Goal: Task Accomplishment & Management: Manage account settings

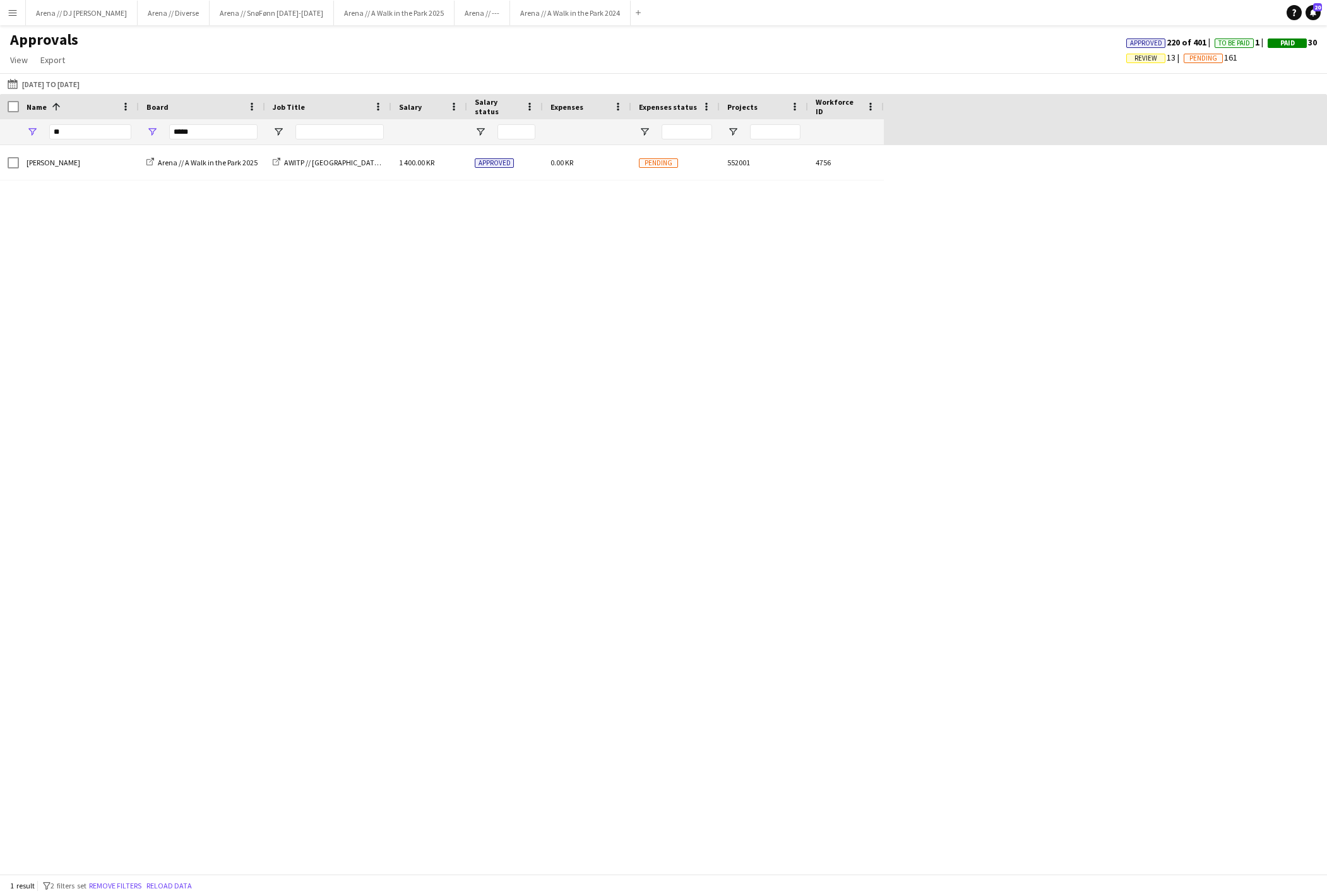
type input "*"
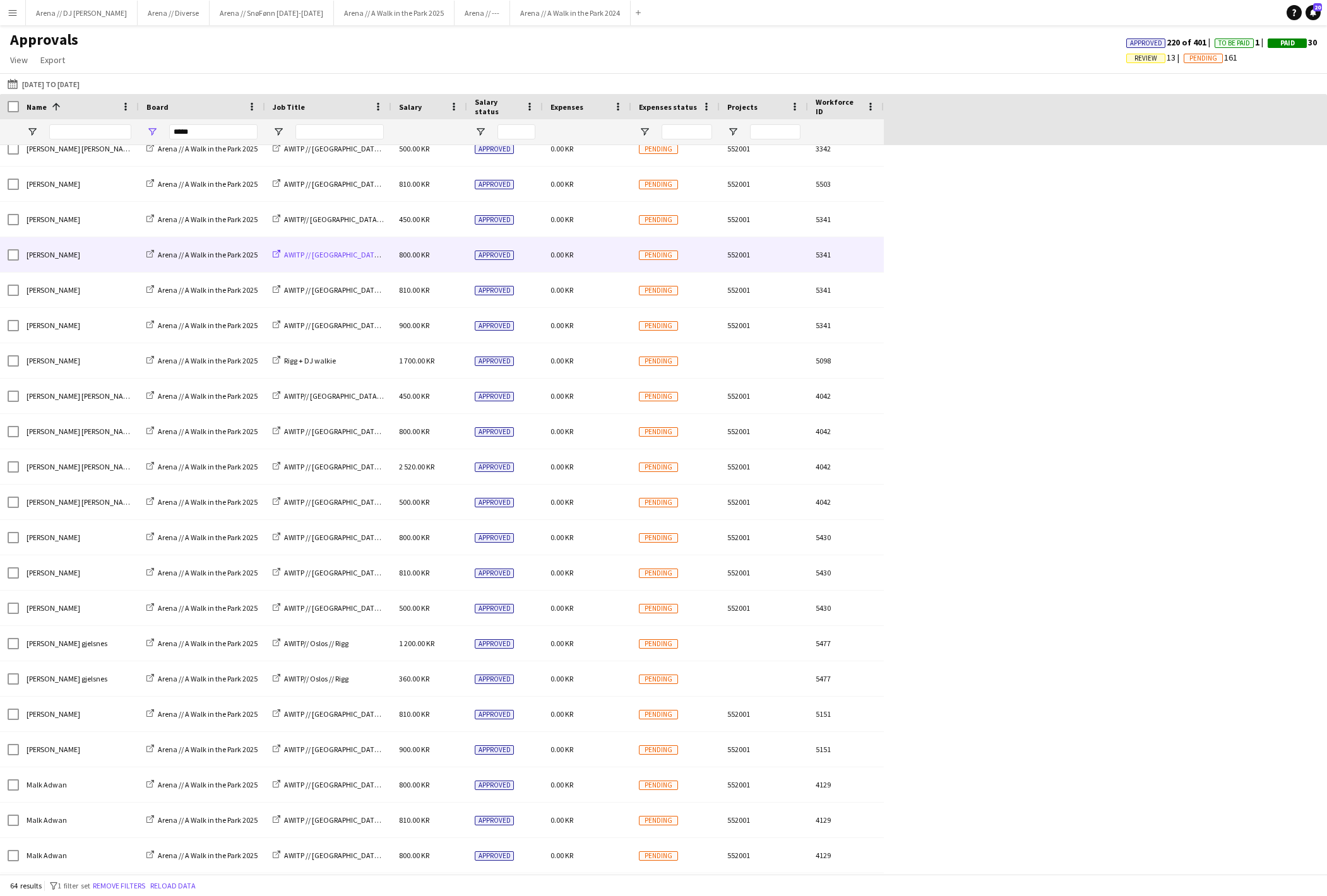
scroll to position [747, 0]
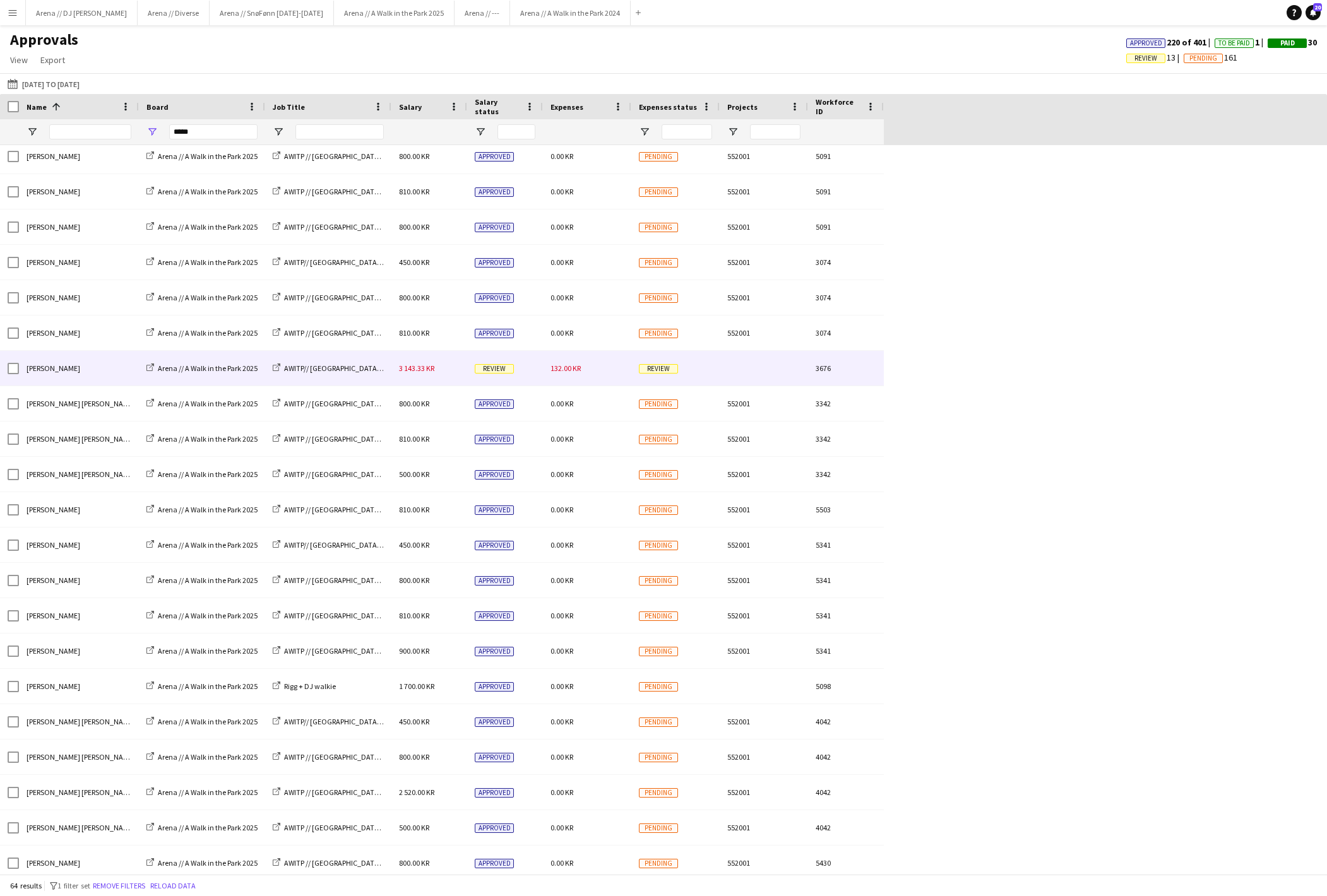
click at [373, 384] on div "AWITP// [GEOGRAPHIC_DATA] // [PERSON_NAME]/Event" at bounding box center [328, 368] width 126 height 35
click at [385, 376] on div "AWITP// [GEOGRAPHIC_DATA] // [PERSON_NAME]/Event" at bounding box center [328, 368] width 126 height 35
click at [427, 379] on div "3 143.33 KR" at bounding box center [429, 368] width 76 height 35
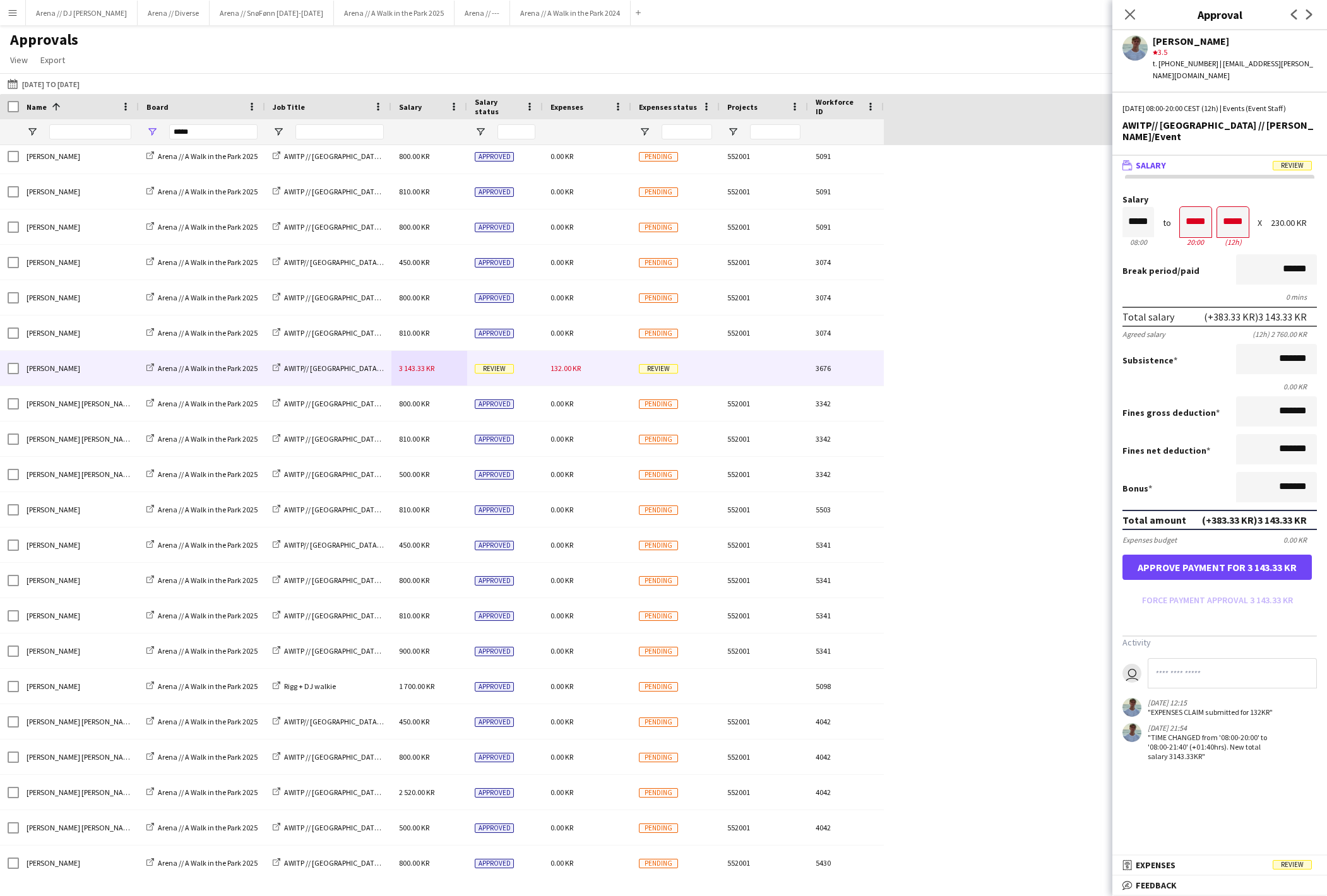
click at [1196, 580] on button "Approve payment for 3 143.33 KR" at bounding box center [1217, 567] width 189 height 25
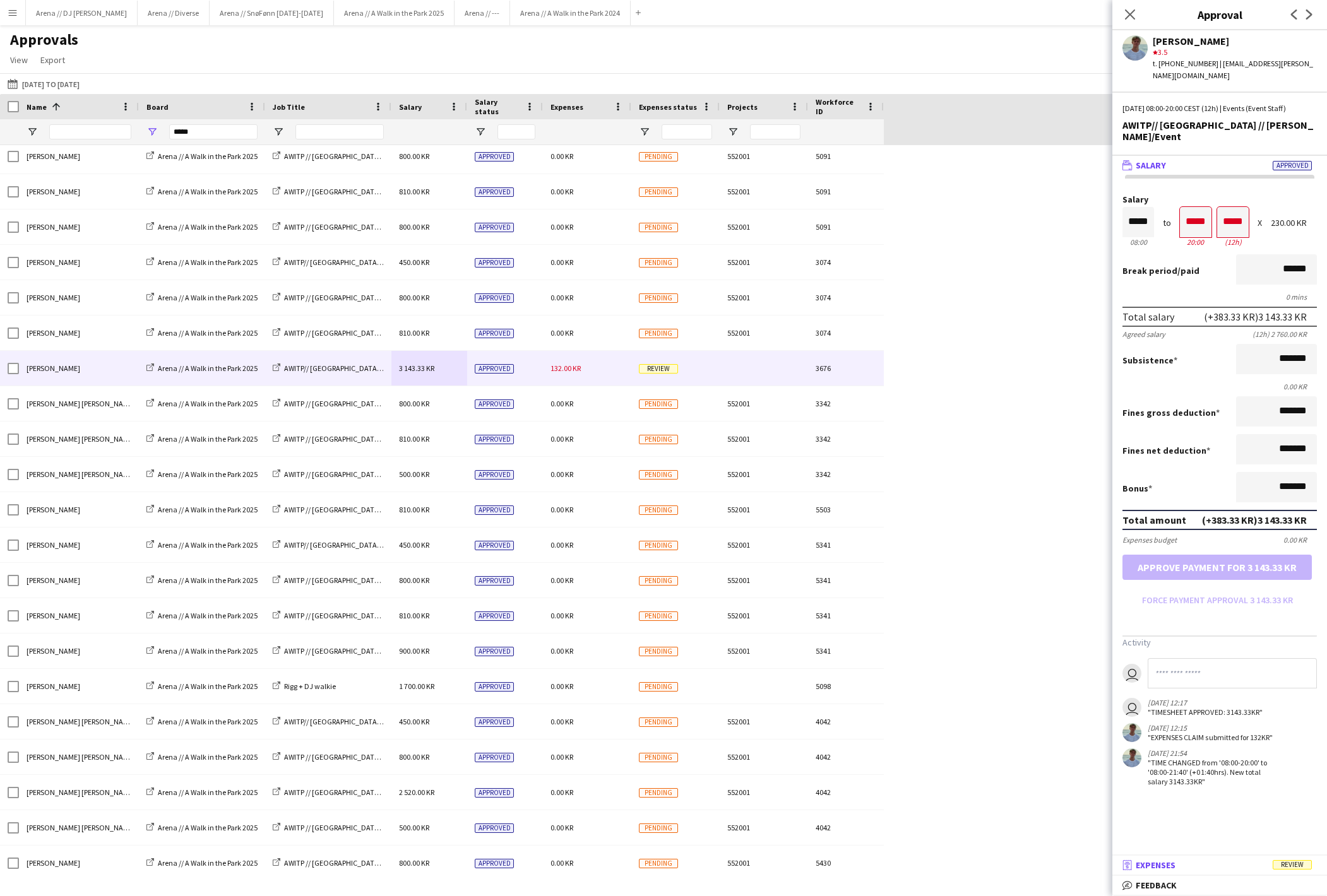
click at [1203, 859] on mat-panel-title "receipt Expenses Review" at bounding box center [1217, 865] width 210 height 11
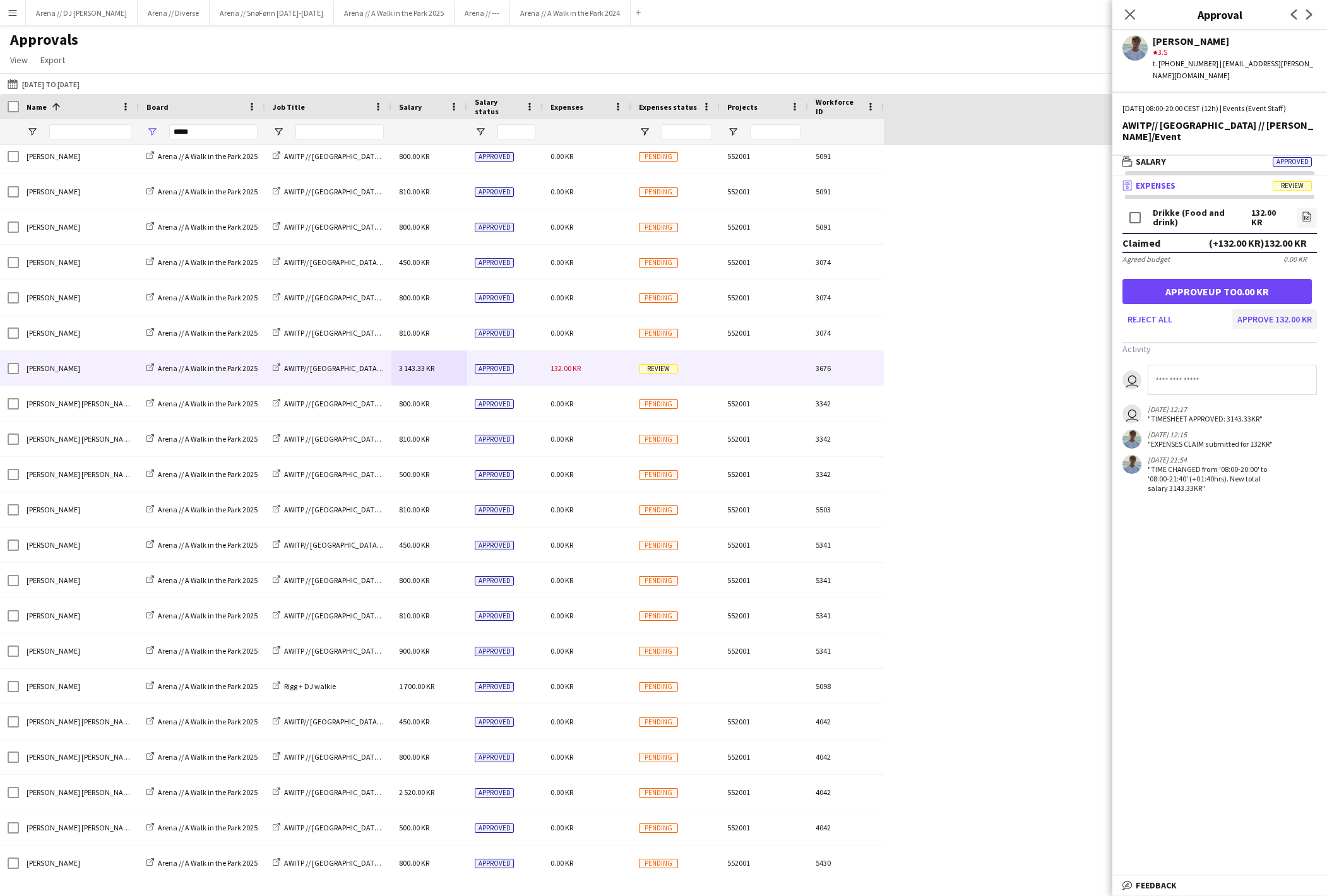
click at [1255, 329] on button "Approve 132.00 KR" at bounding box center [1275, 319] width 85 height 20
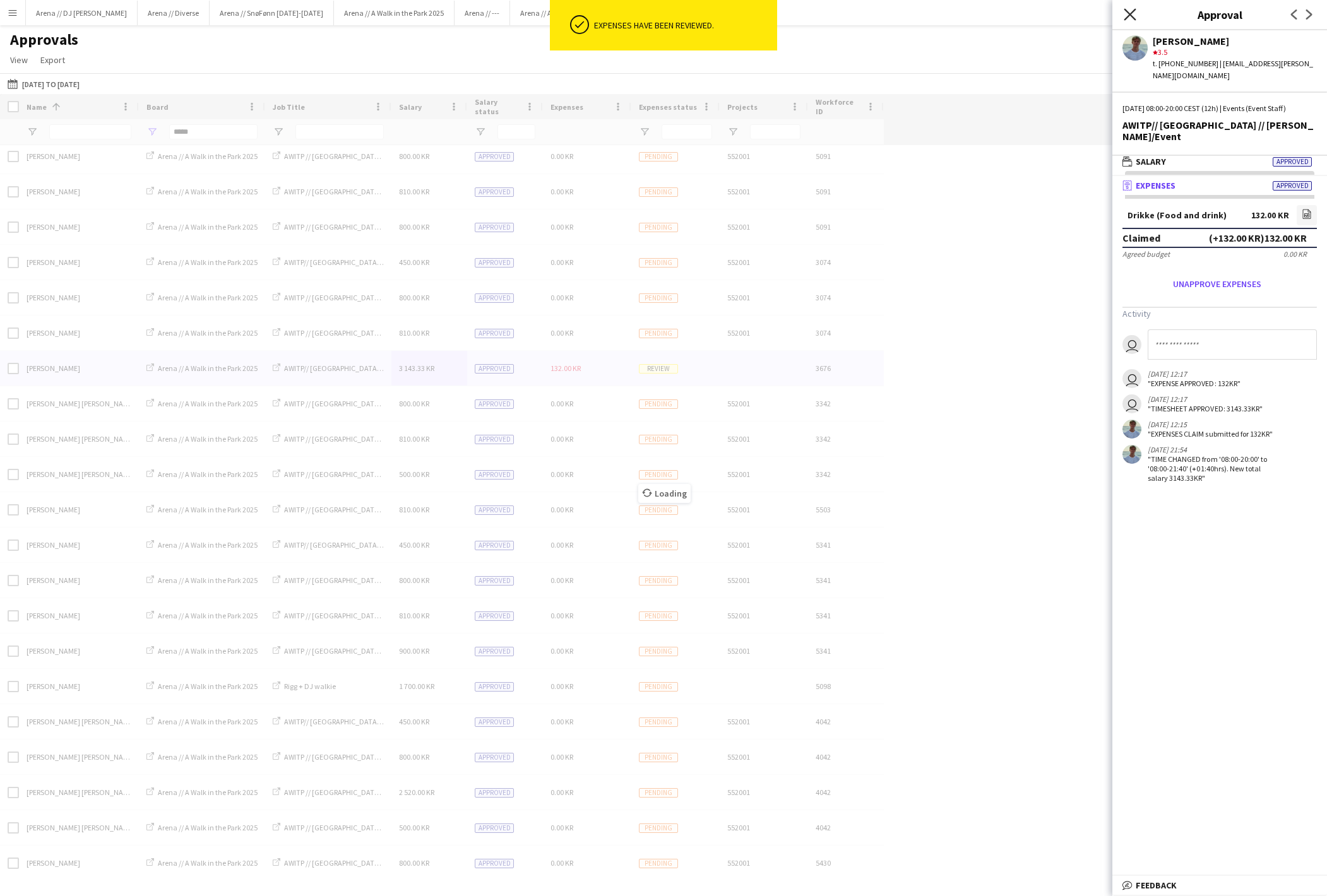
click at [1125, 16] on icon "Close pop-in" at bounding box center [1129, 14] width 12 height 12
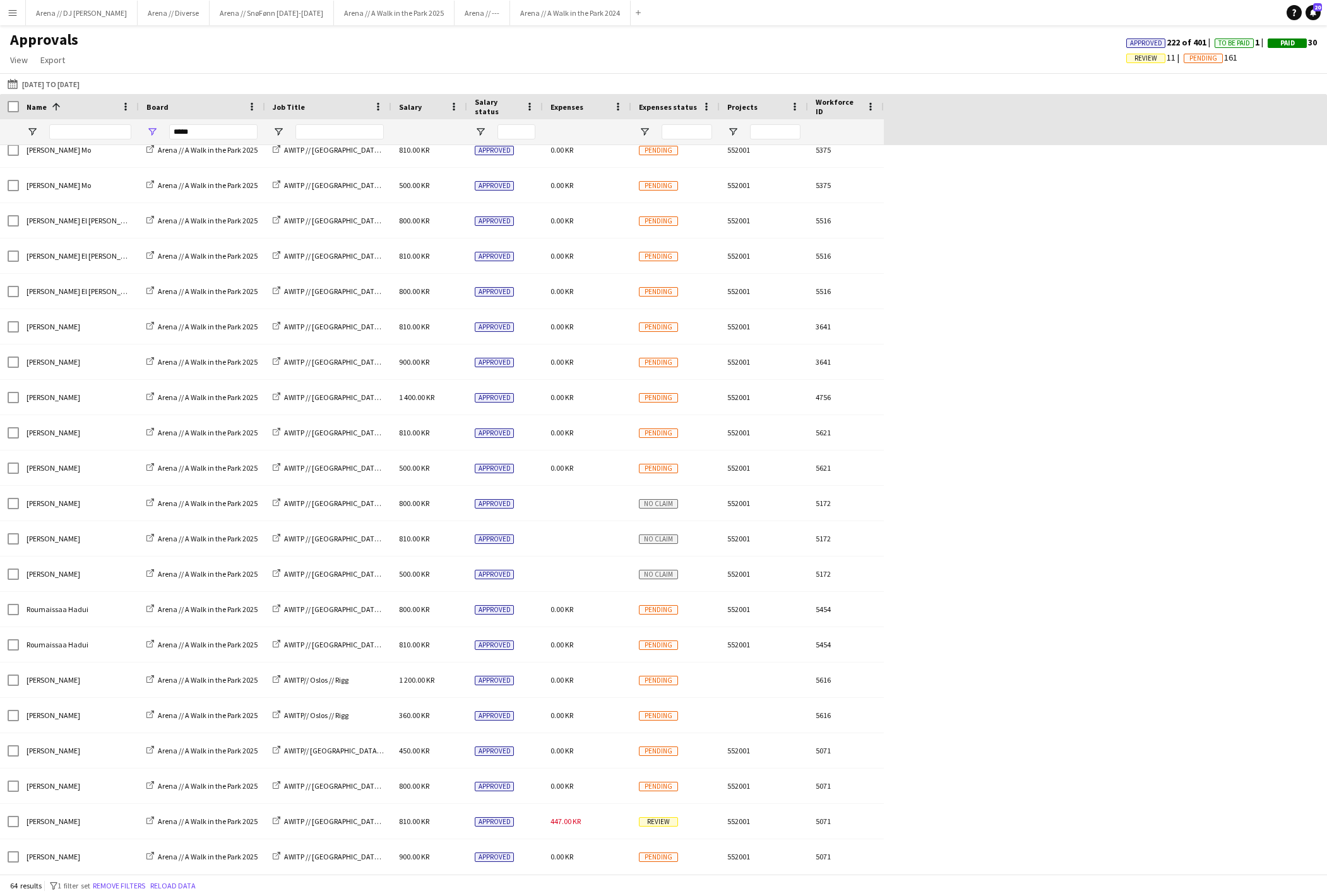
scroll to position [0, 0]
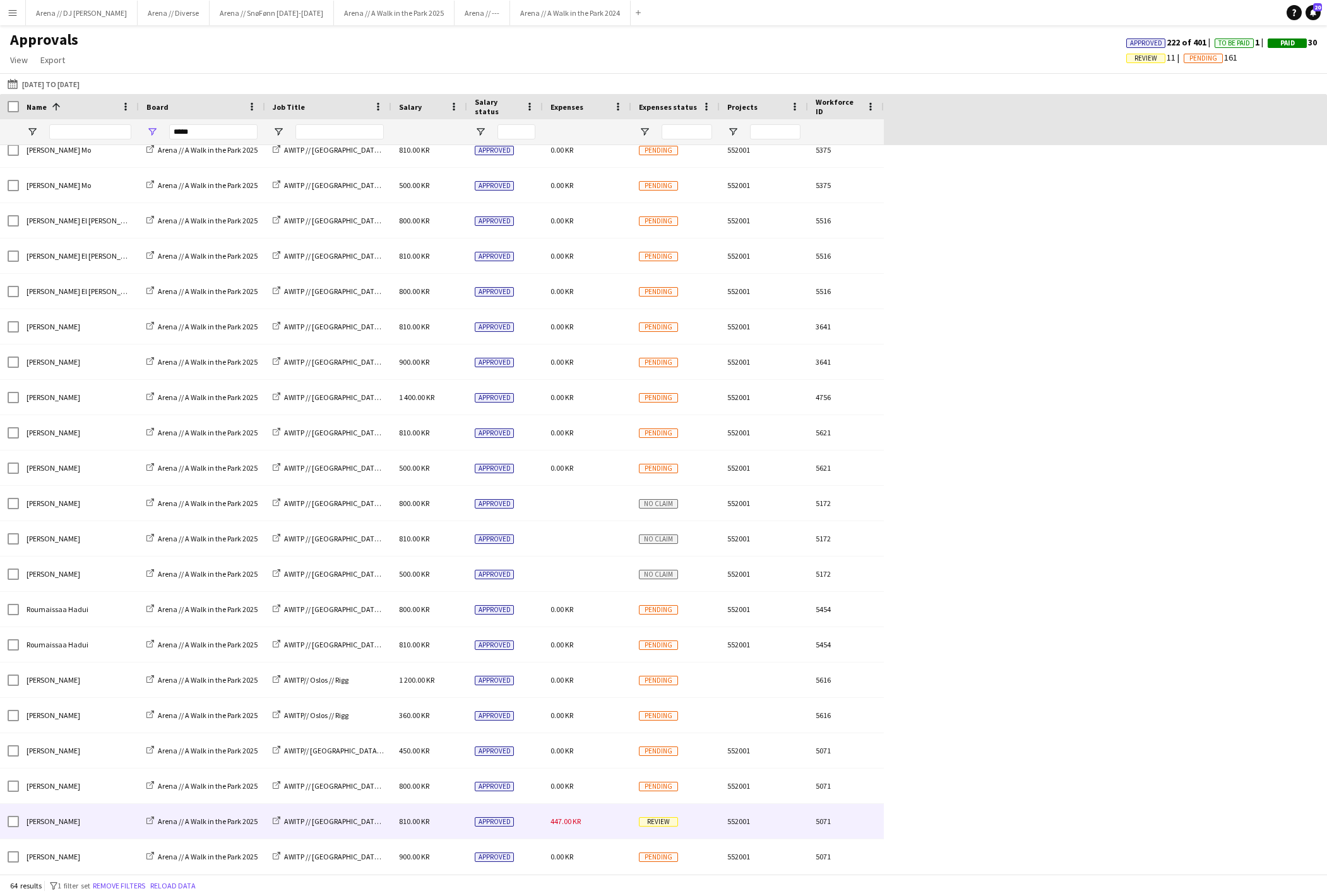
click at [687, 830] on div "Review" at bounding box center [675, 821] width 88 height 35
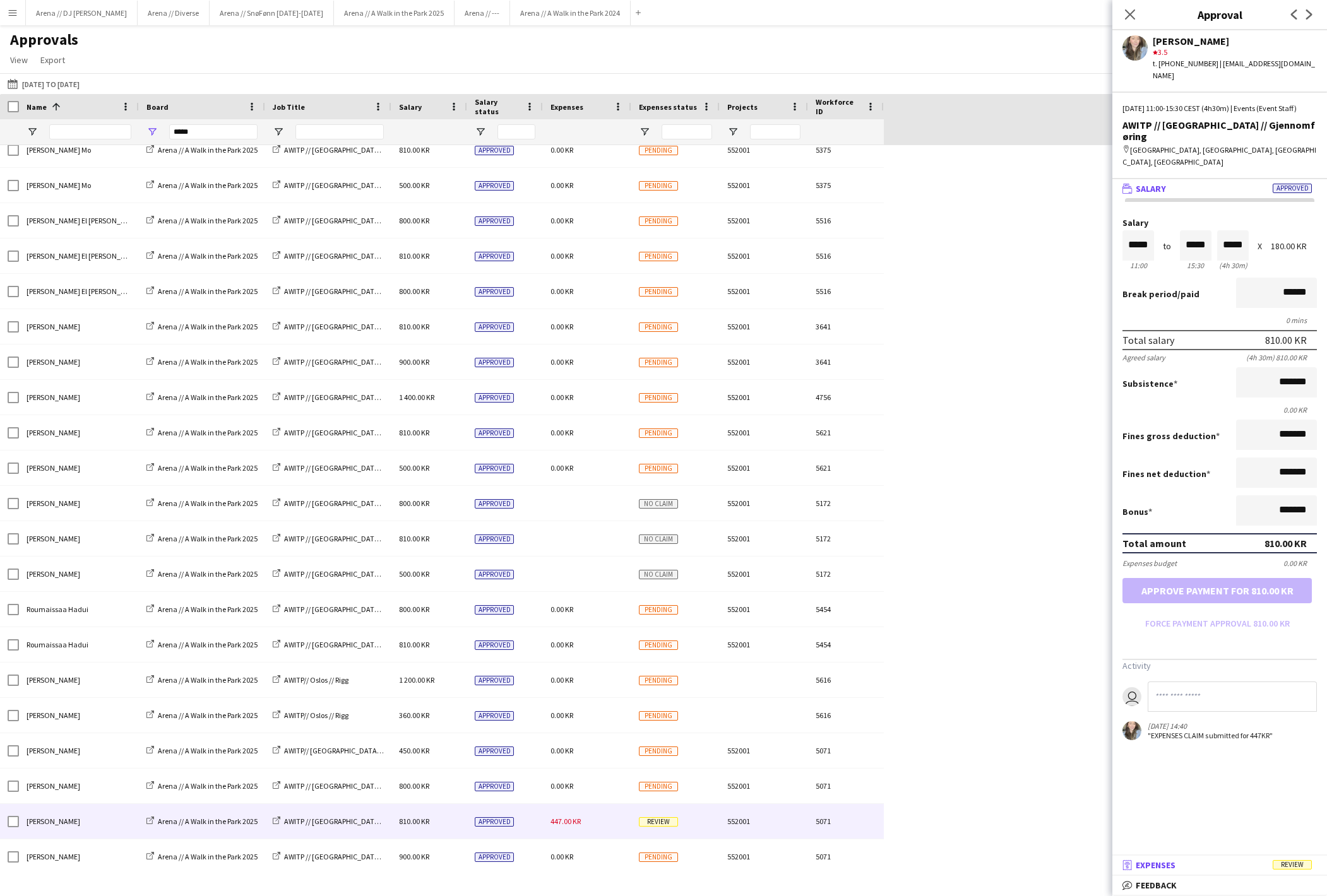
click at [1240, 861] on mat-panel-title "receipt Expenses Review" at bounding box center [1217, 865] width 210 height 11
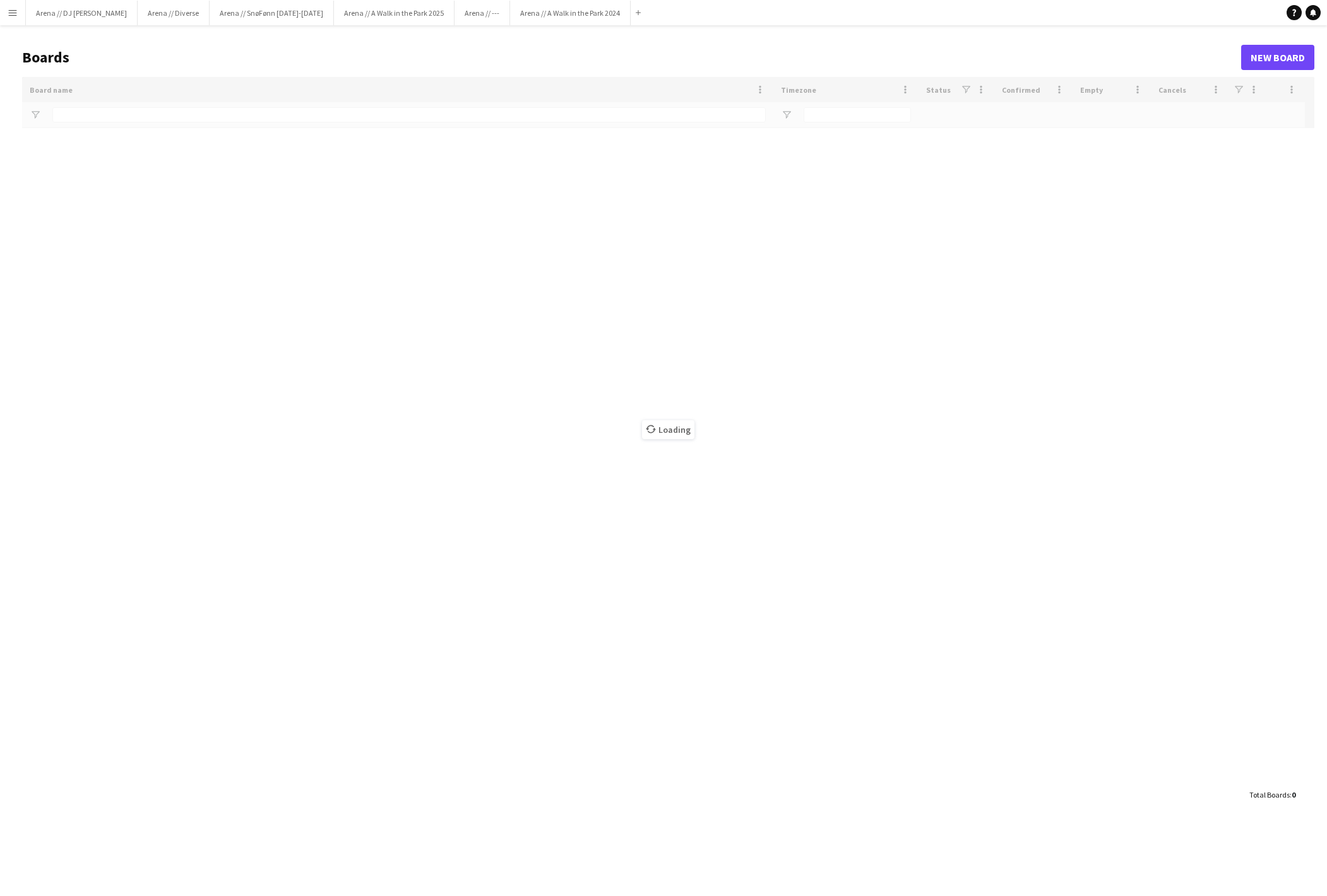
type input "**********"
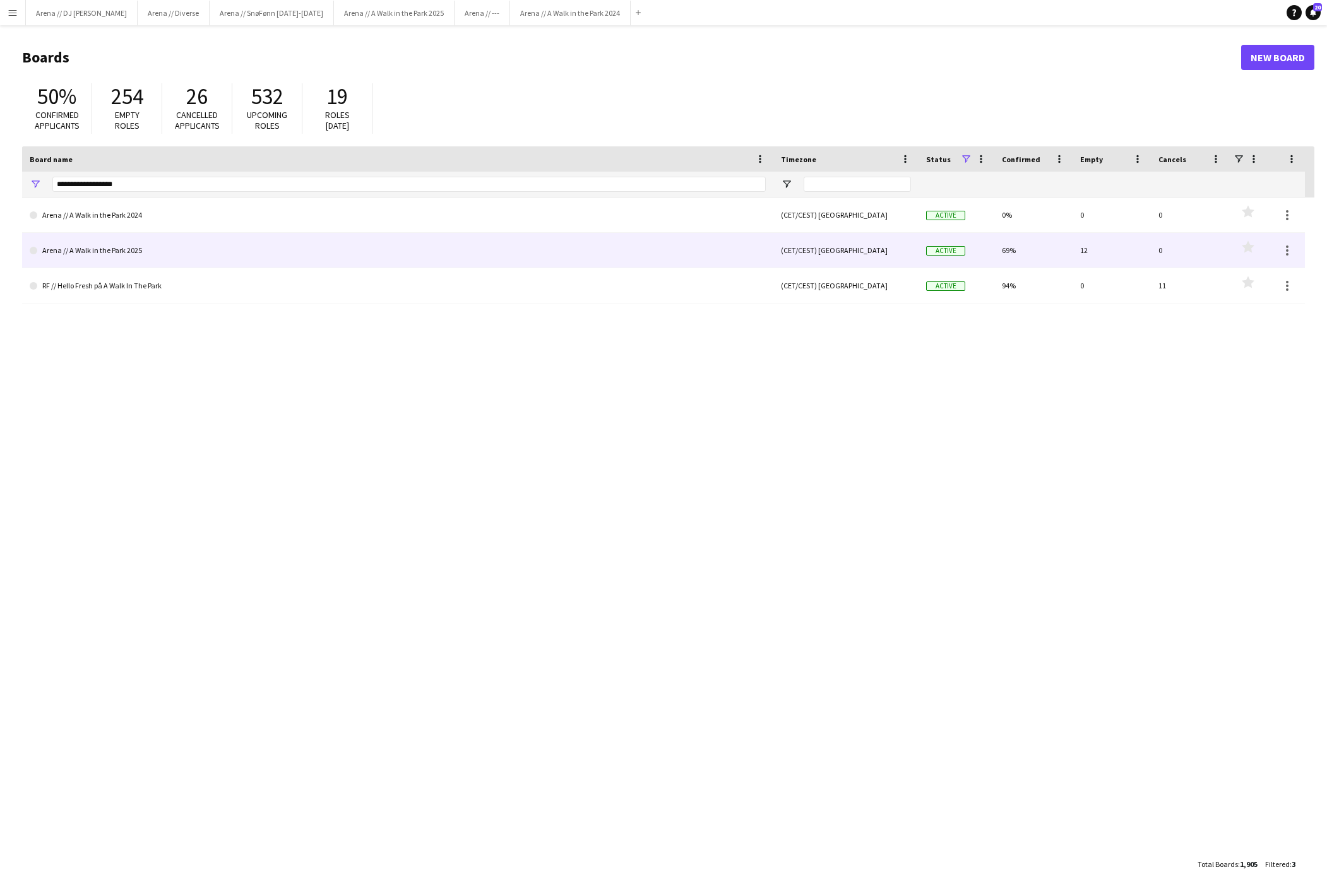
click at [680, 243] on link "Arena // A Walk in the Park 2025" at bounding box center [397, 250] width 736 height 35
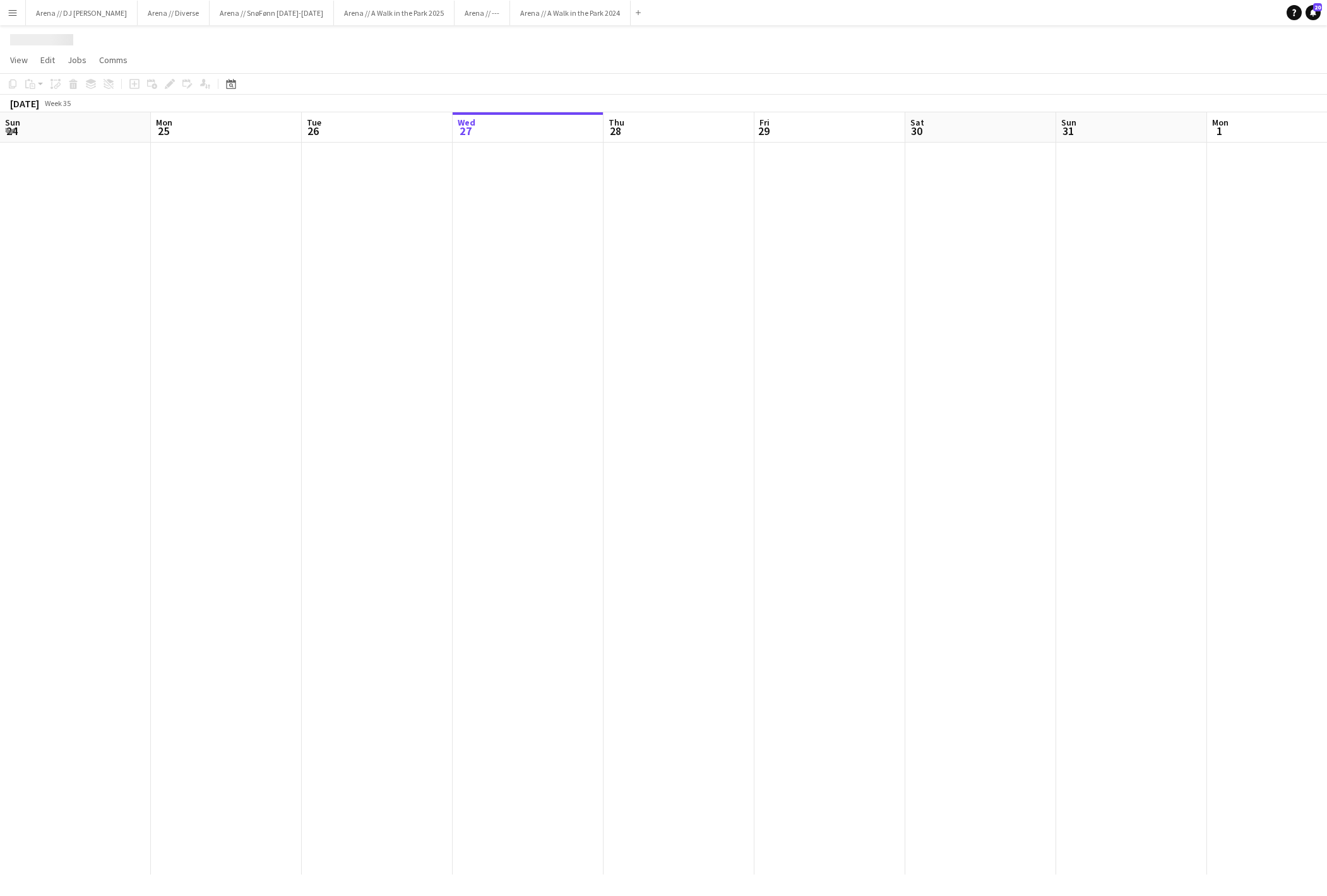
scroll to position [0, 302]
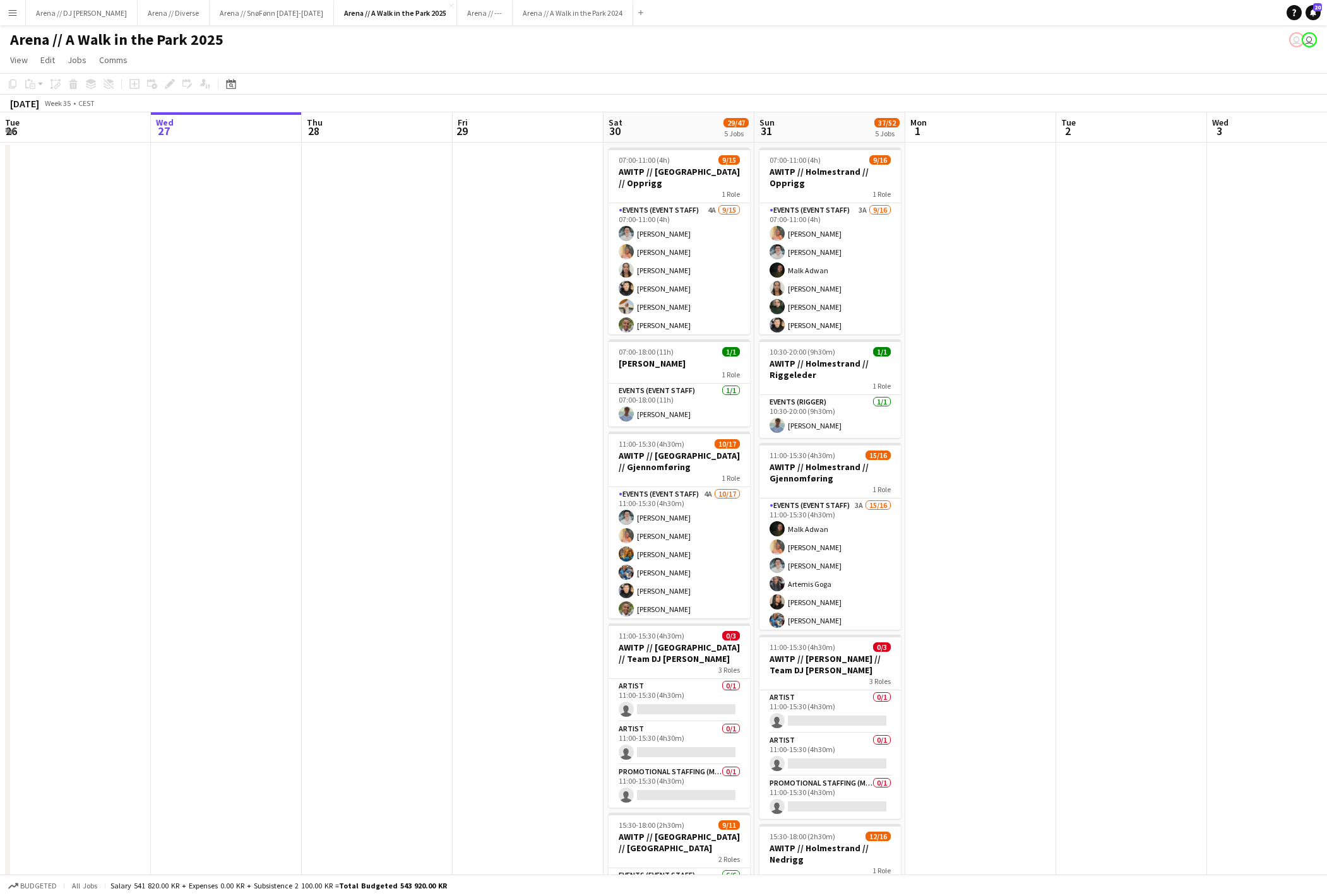
click at [8, 15] on app-icon "Menu" at bounding box center [13, 13] width 10 height 10
click at [174, 109] on div "August 2025 Week 35 • CEST" at bounding box center [664, 103] width 1327 height 18
click at [13, 11] on app-icon "Menu" at bounding box center [13, 13] width 10 height 10
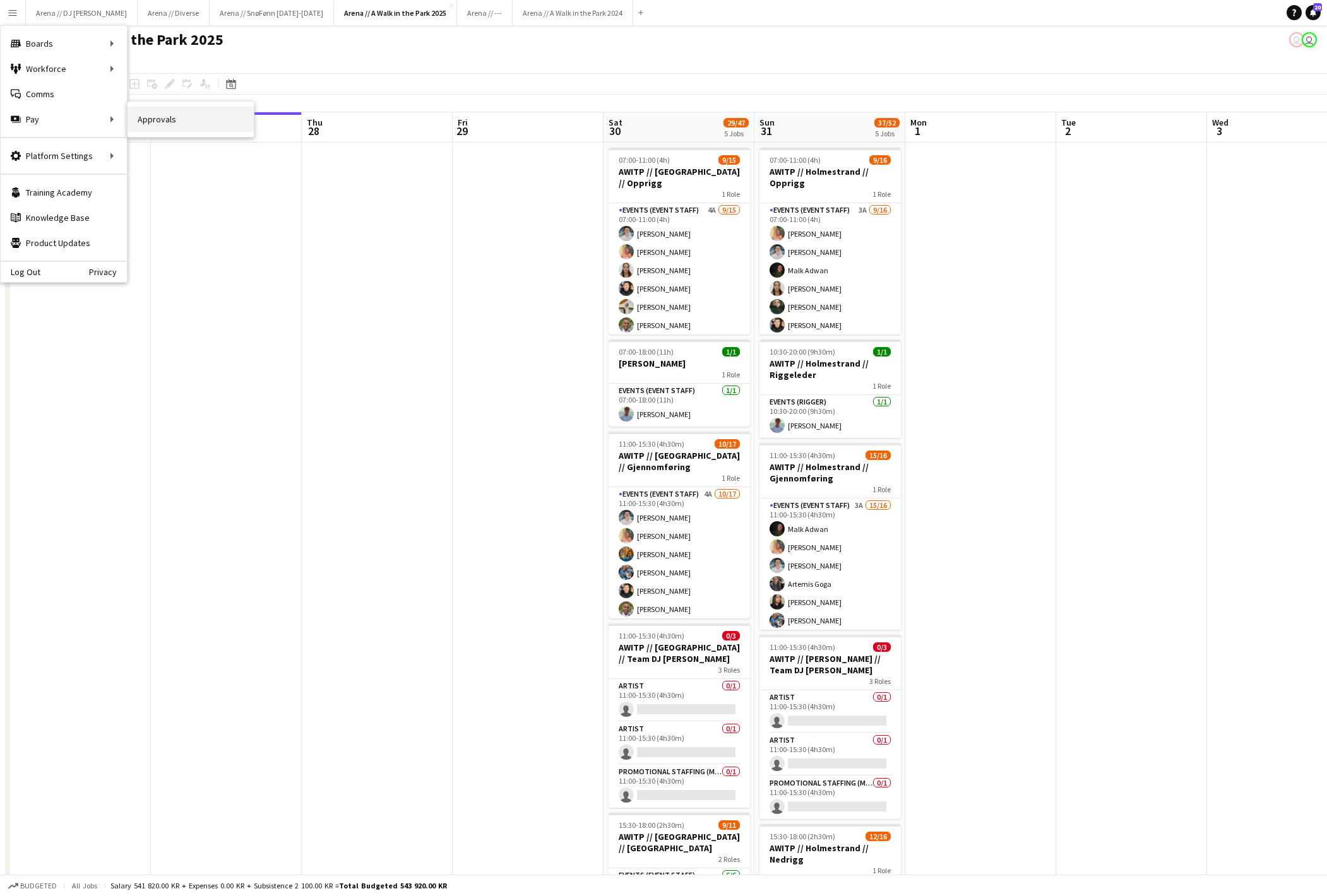
click at [155, 119] on link "Approvals" at bounding box center [191, 119] width 126 height 25
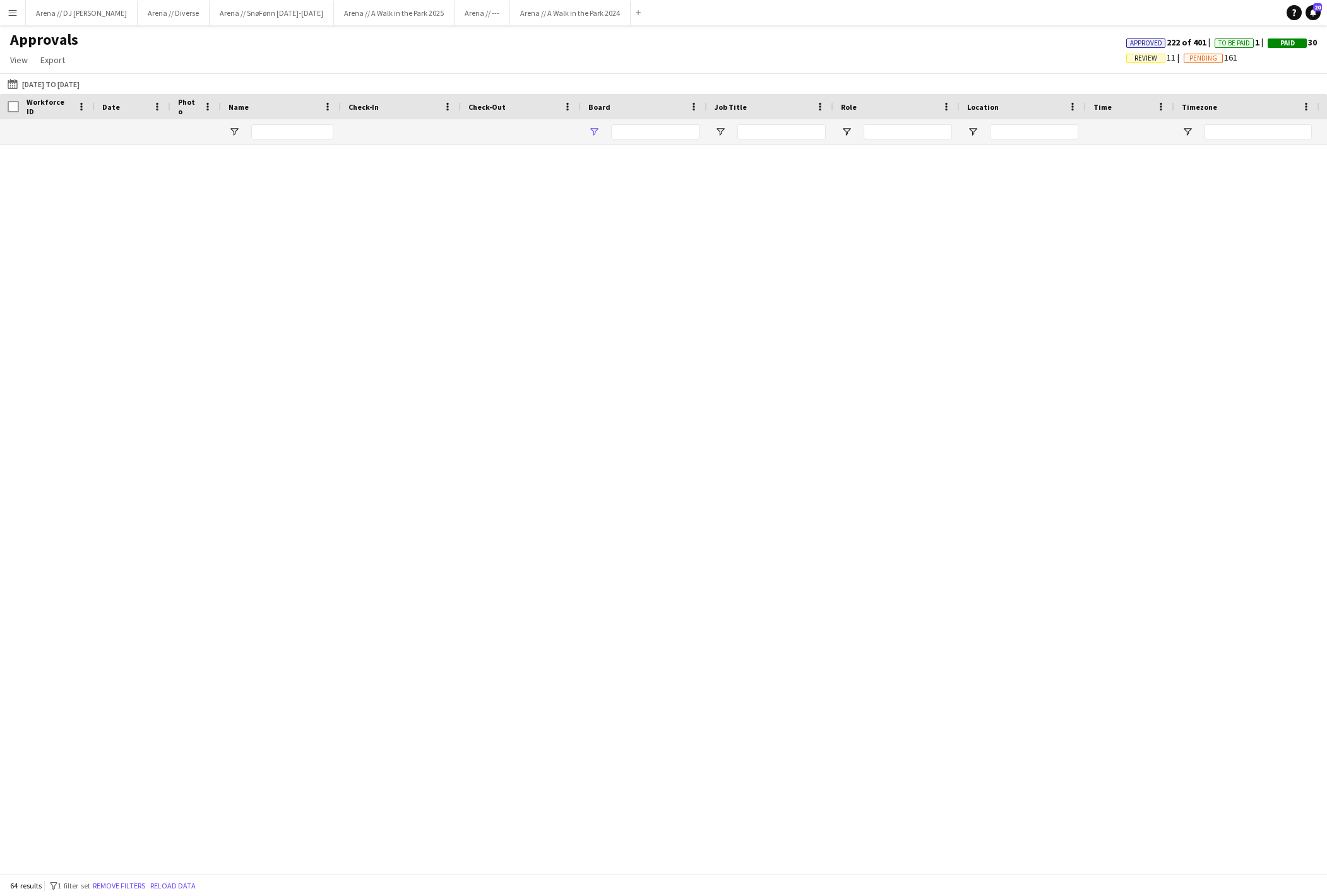
type input "*****"
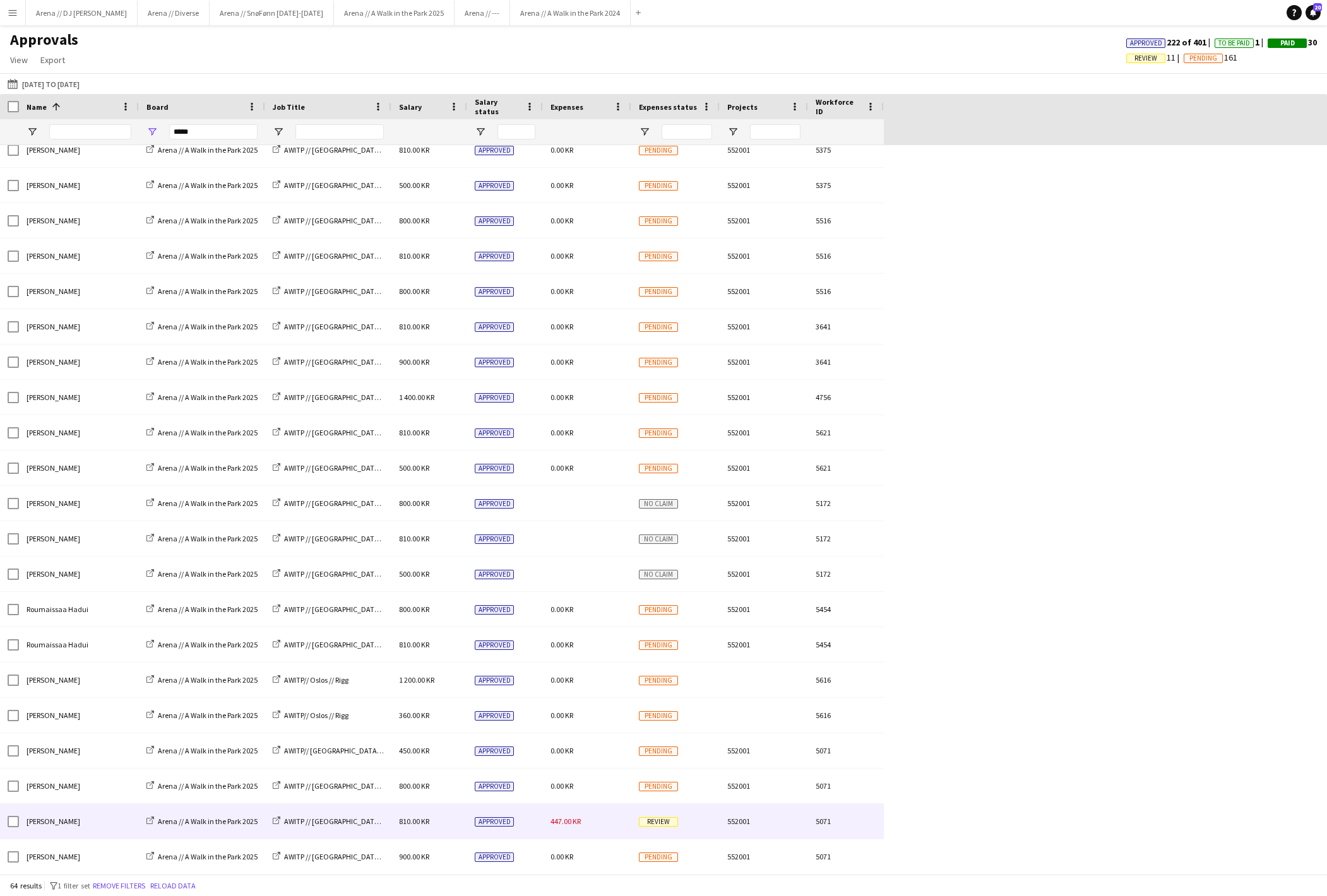
click at [616, 840] on div "Selma Kesen Arena // A Walk in the Park 2025 AWITP // Oslo // Gjennomføring 810…" at bounding box center [442, 822] width 884 height 35
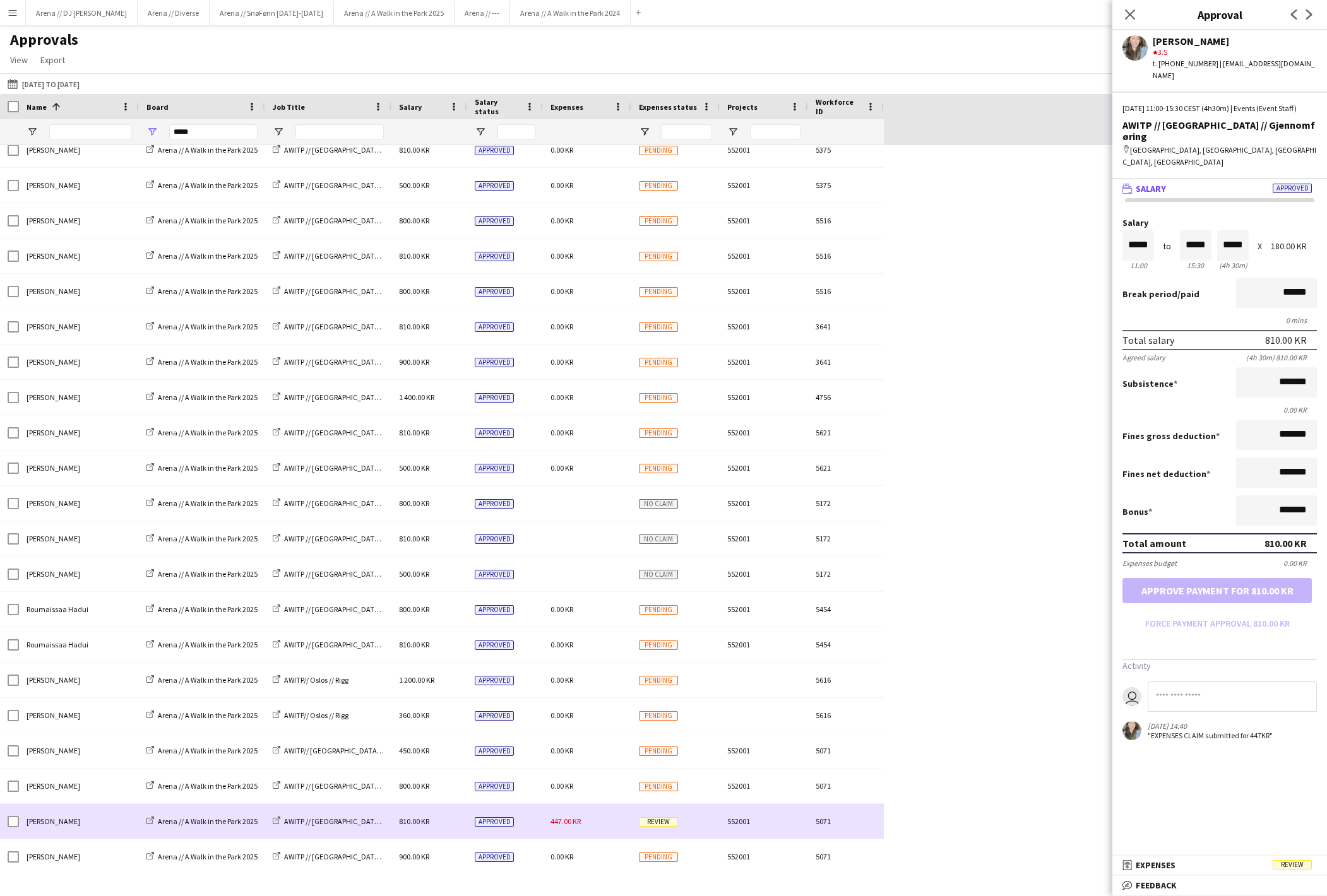
click at [580, 816] on div "447.00 KR" at bounding box center [587, 821] width 88 height 35
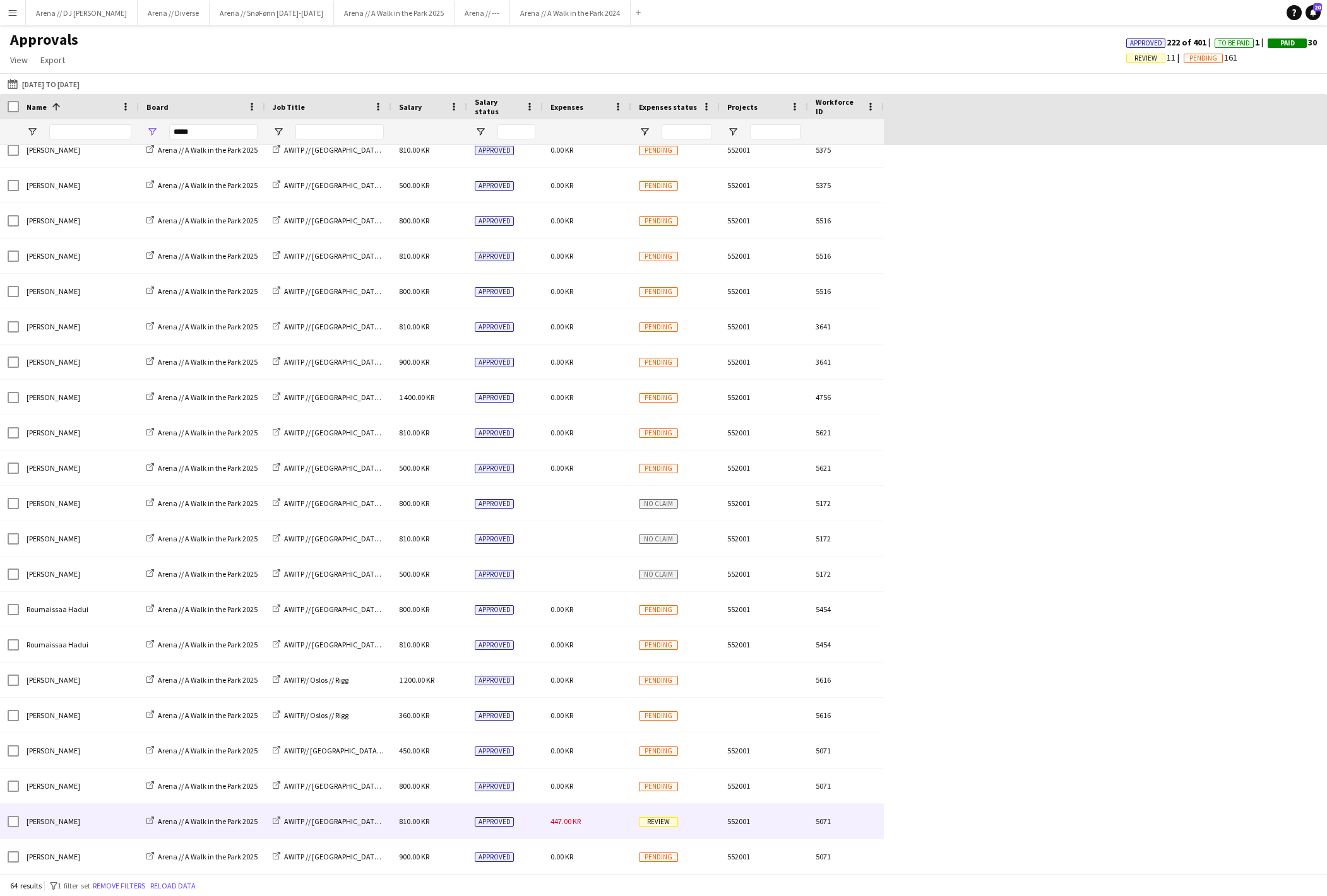
click at [581, 825] on span "447.00 KR" at bounding box center [565, 821] width 30 height 9
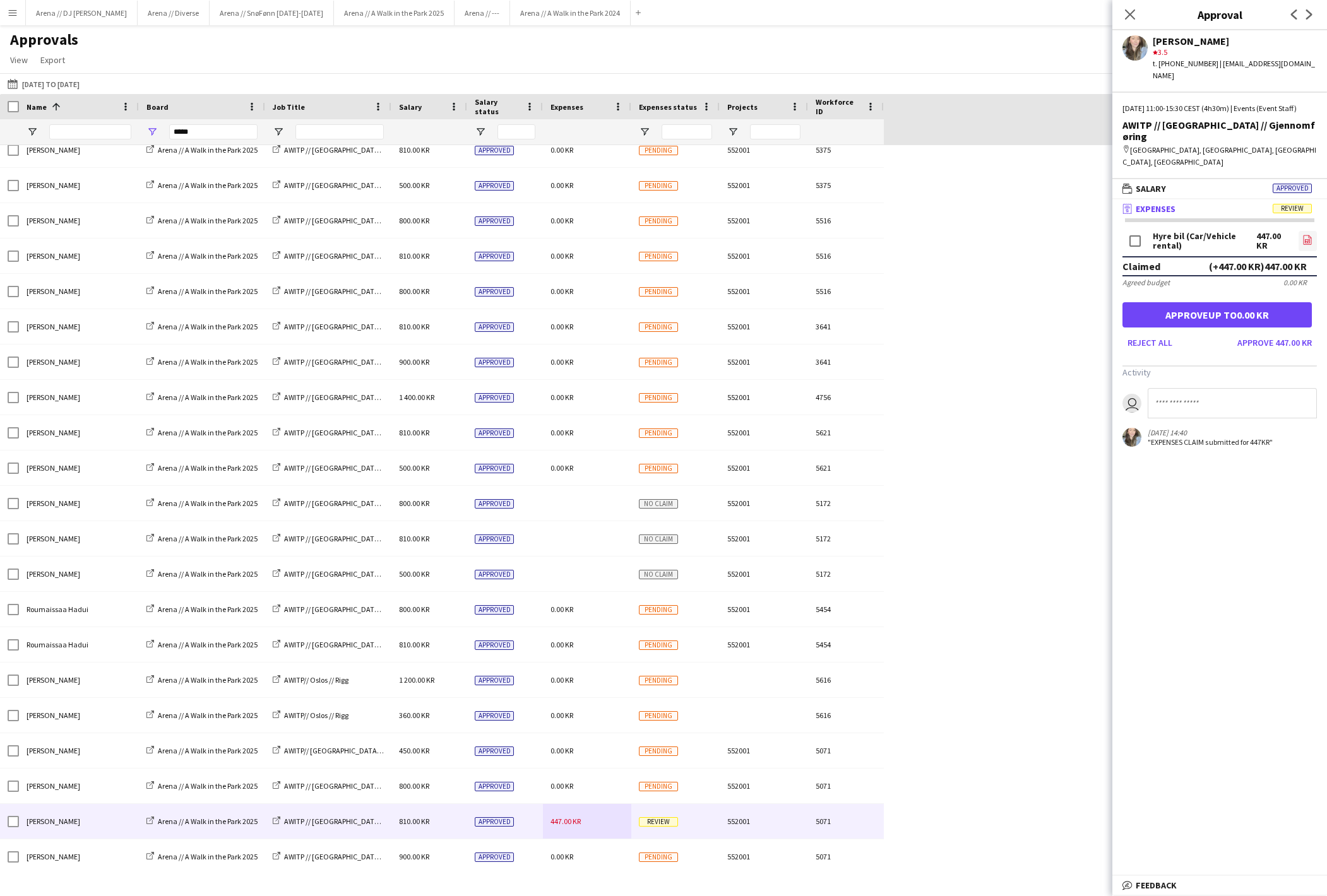
click at [1308, 245] on icon "file-image" at bounding box center [1307, 240] width 10 height 10
click at [1284, 353] on button "Approve 447.00 KR" at bounding box center [1275, 342] width 85 height 20
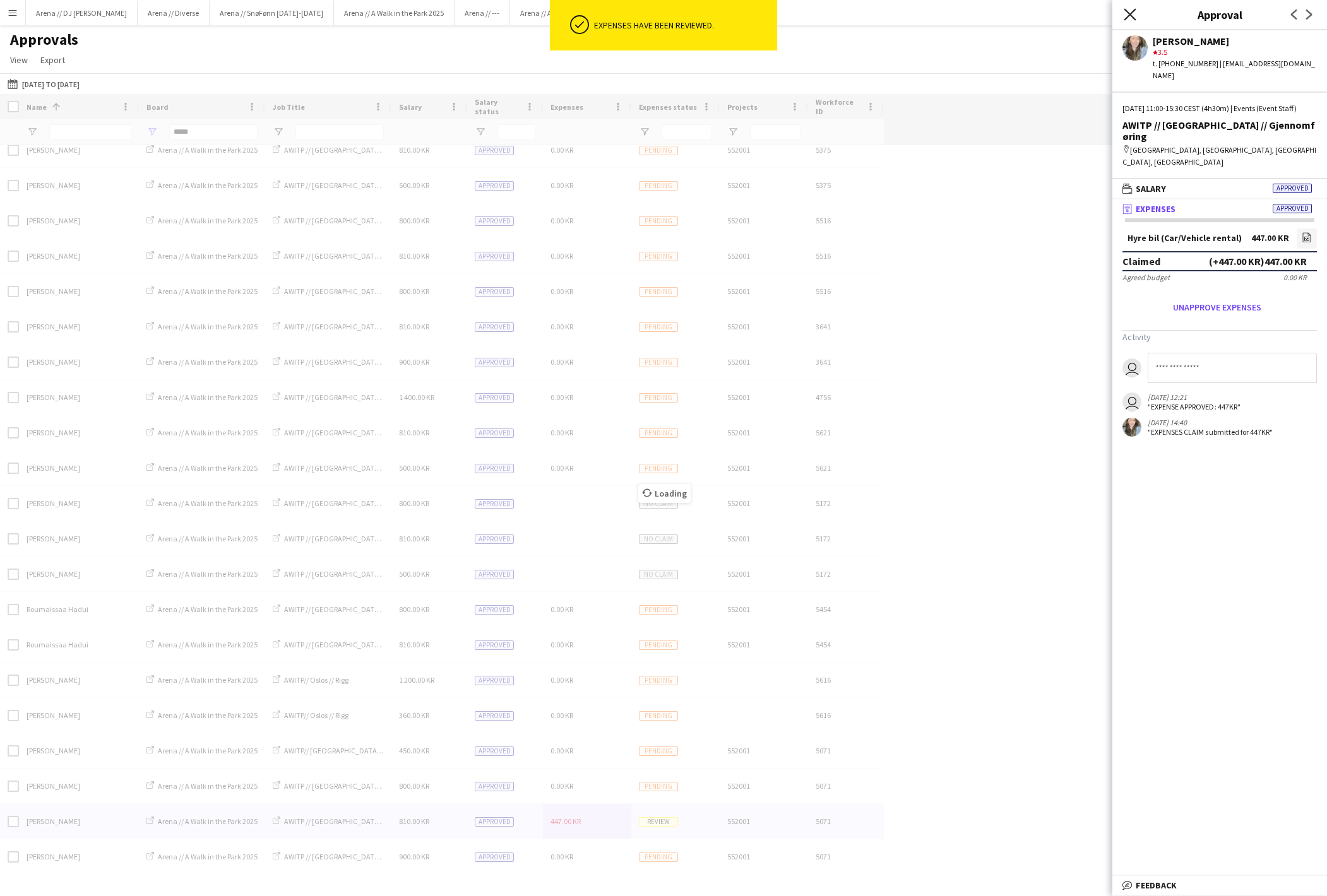
click at [1133, 16] on icon at bounding box center [1129, 14] width 12 height 12
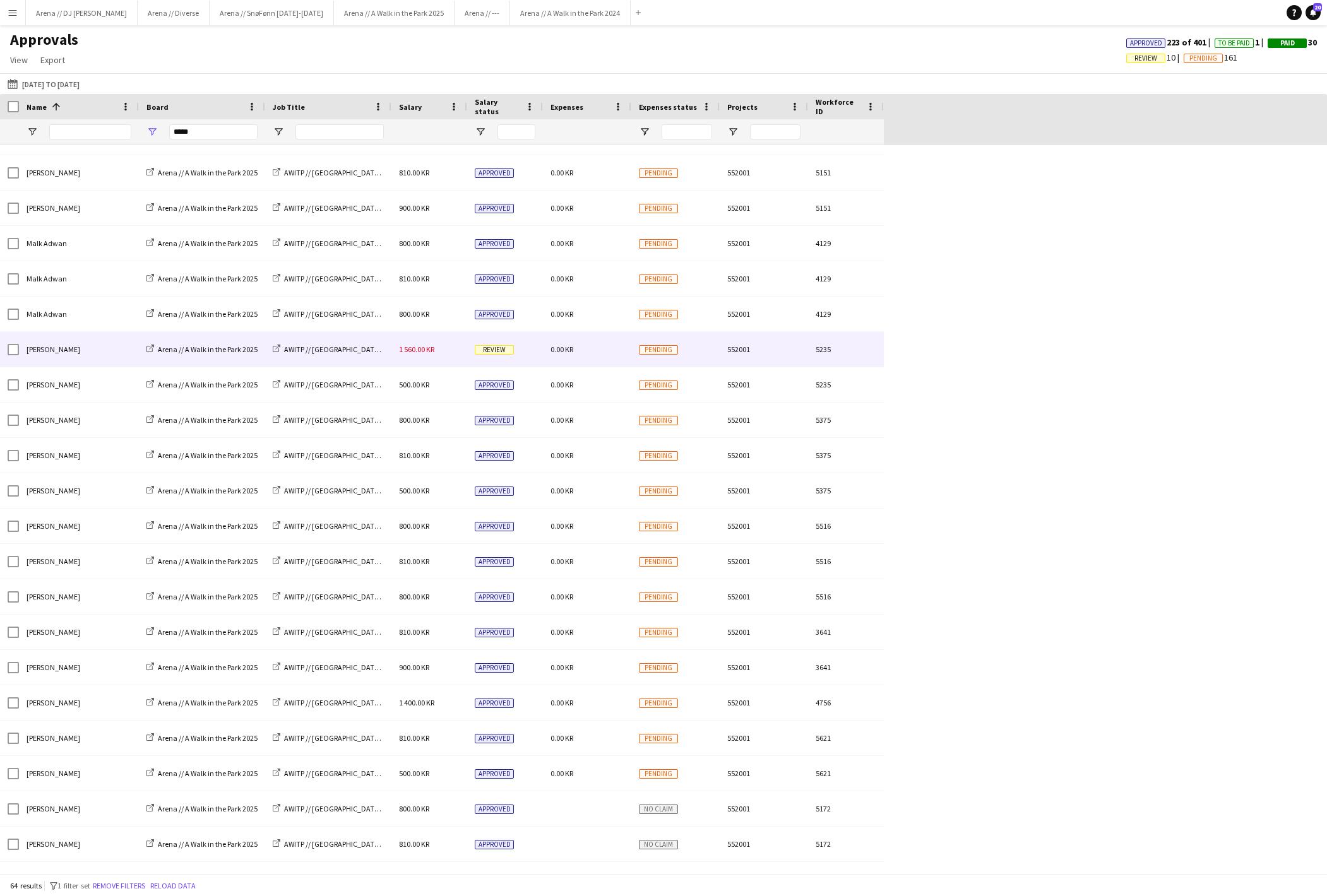
click at [503, 355] on span "Review" at bounding box center [494, 349] width 39 height 9
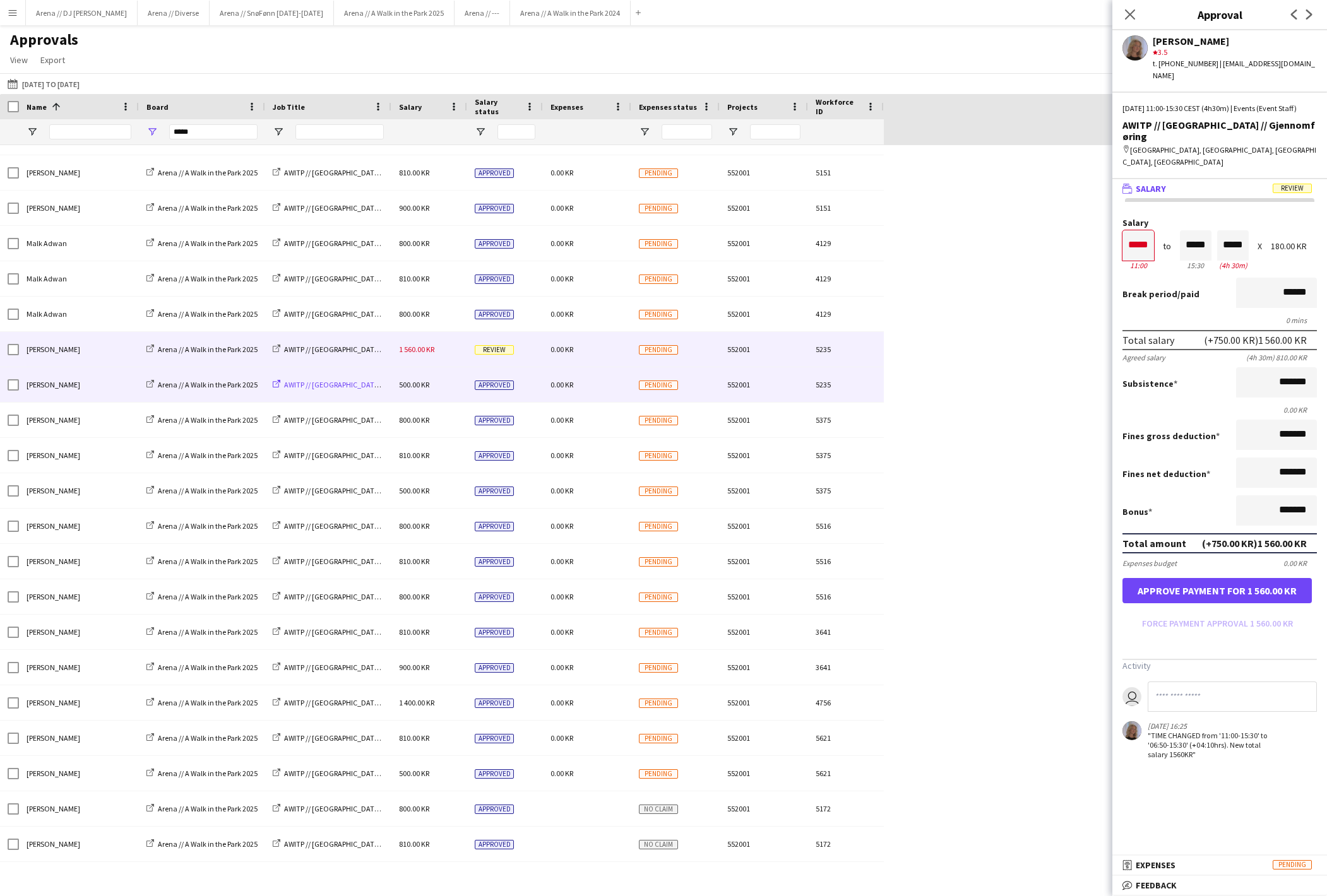
click at [361, 389] on span "AWITP // [GEOGRAPHIC_DATA] // Nedrigg" at bounding box center [349, 384] width 130 height 9
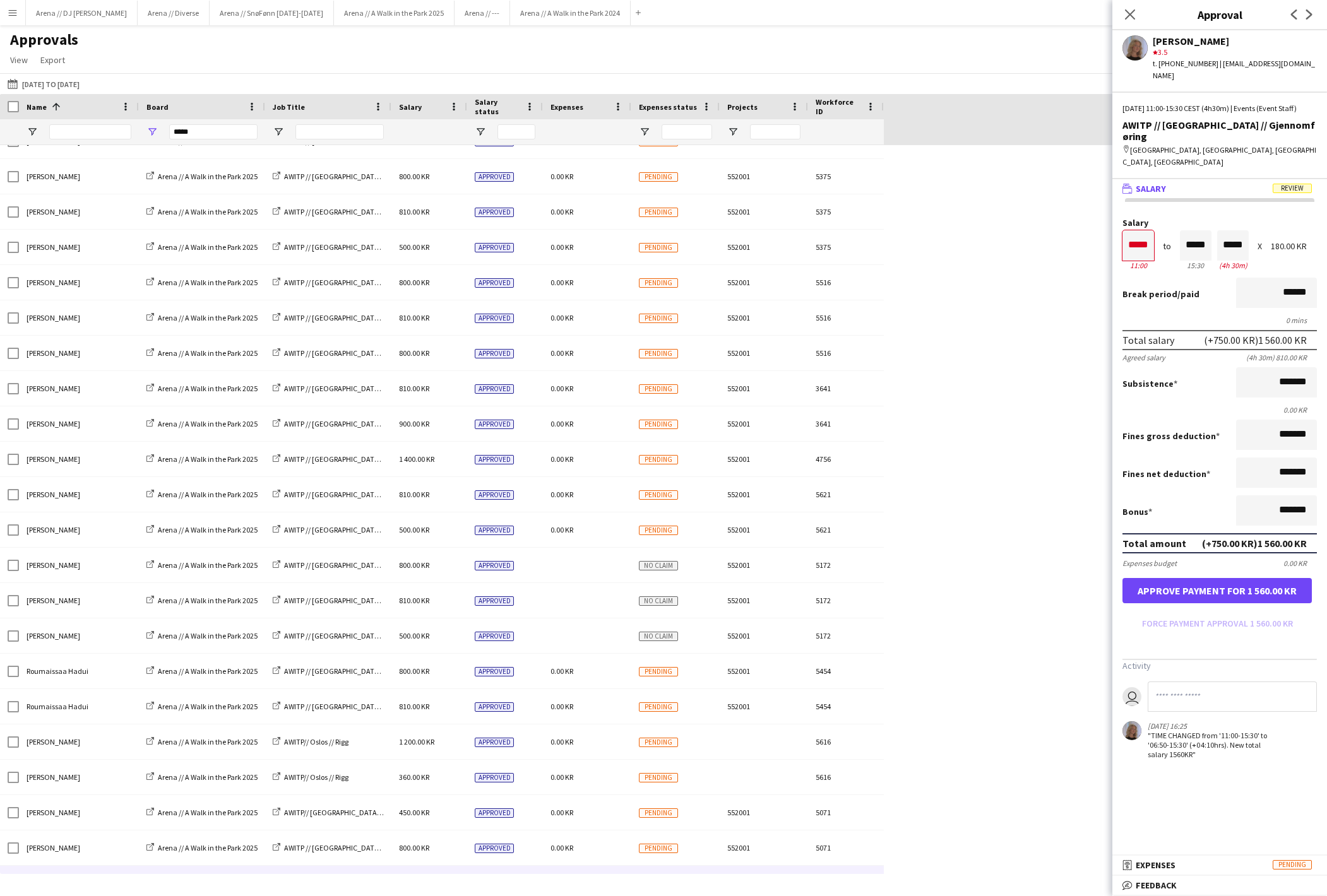
scroll to position [1454, 0]
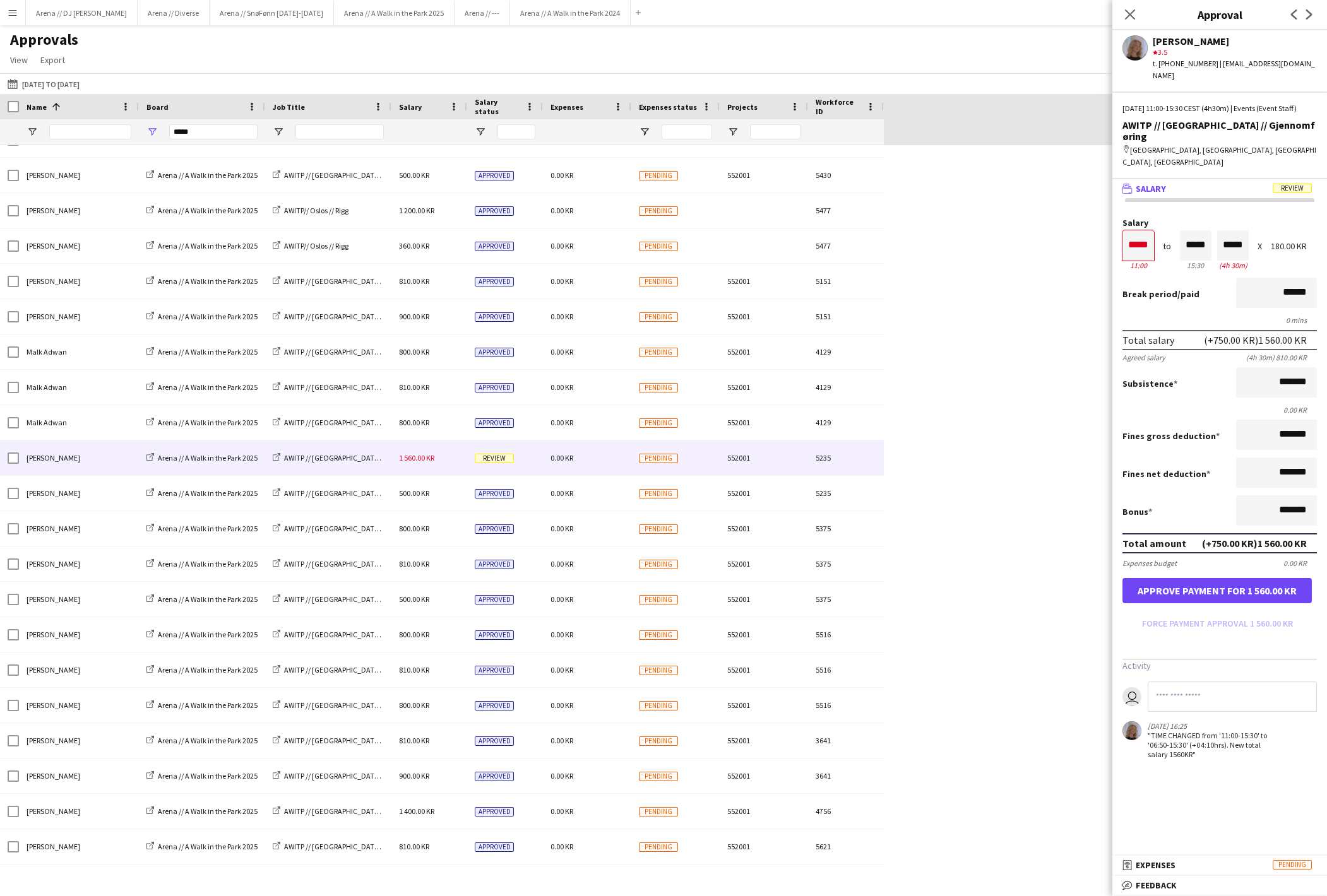
click at [1191, 603] on button "Approve payment for 1 560.00 KR" at bounding box center [1217, 591] width 189 height 25
click at [1186, 603] on button "Approve payment for 1 560.00 KR" at bounding box center [1217, 591] width 189 height 25
click at [1216, 603] on button "Approve payment for 1 560.00 KR" at bounding box center [1217, 591] width 189 height 25
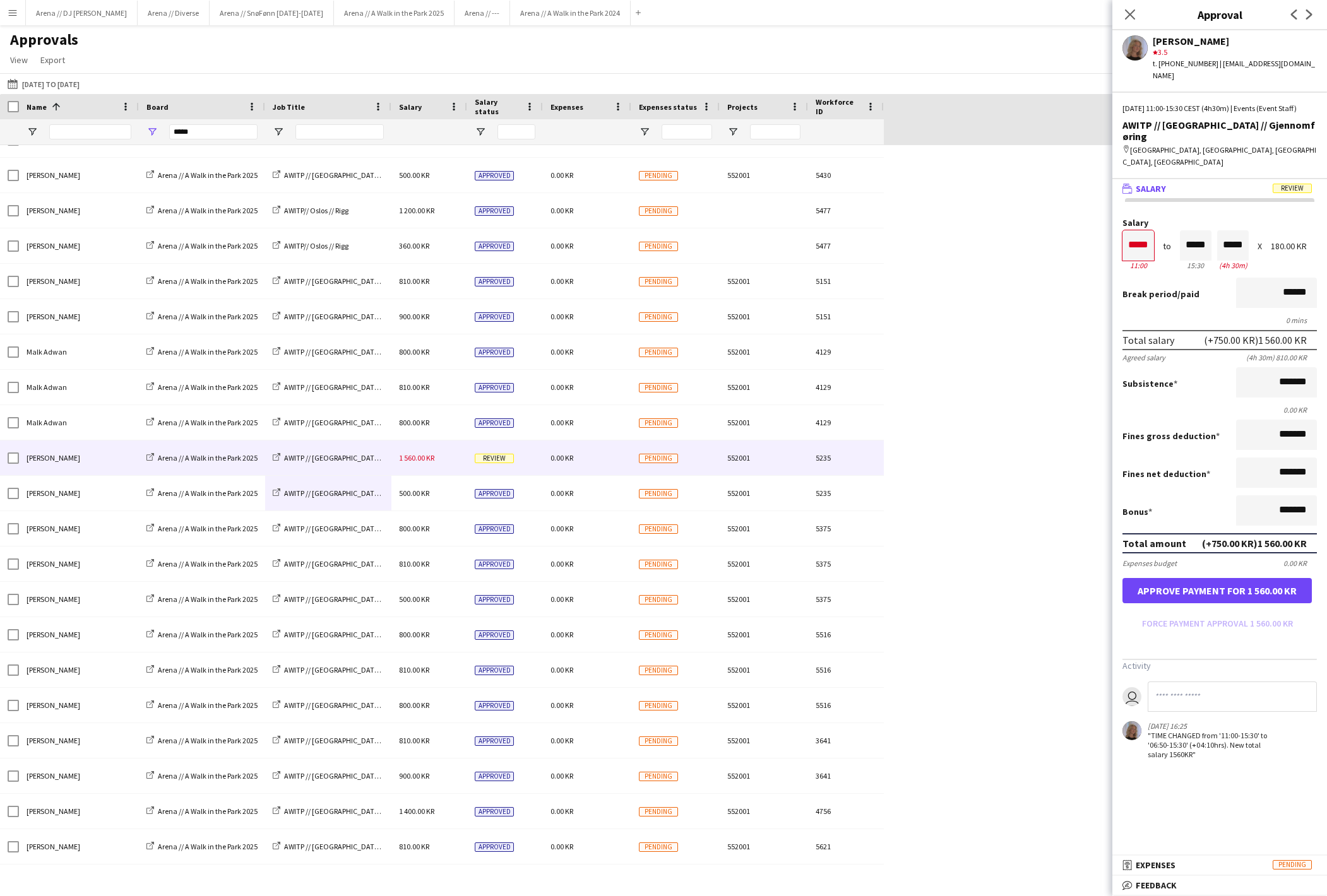
click at [1223, 634] on form "Salary ***** 11:00 to ***** 15:30 ***** (4h 30m) X 180.00 KR Break period /paid…" at bounding box center [1220, 425] width 215 height 416
click at [1210, 634] on form "Salary ***** 11:00 to ***** 15:30 ***** (4h 30m) X 180.00 KR Break period /paid…" at bounding box center [1220, 425] width 215 height 416
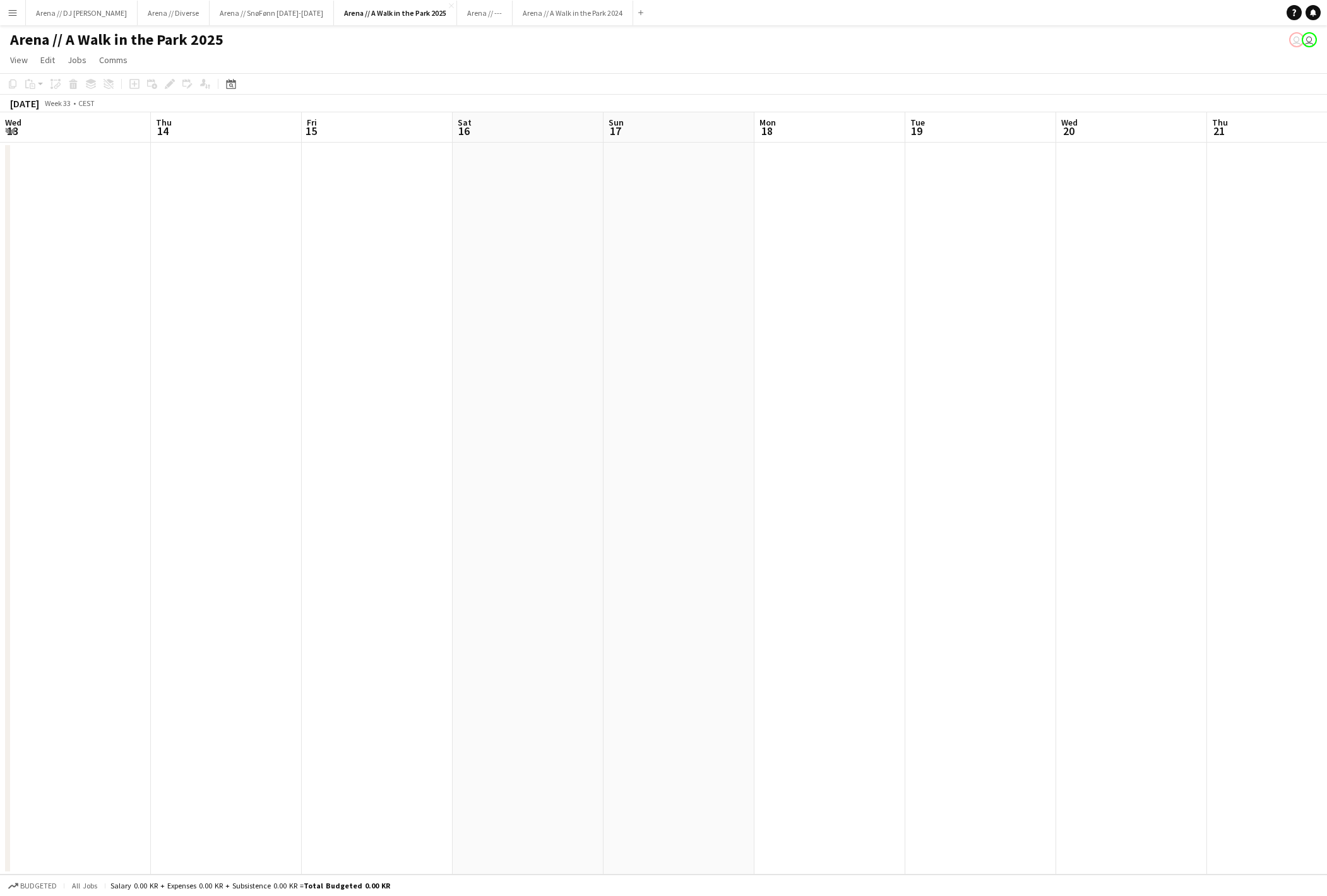
scroll to position [0, 433]
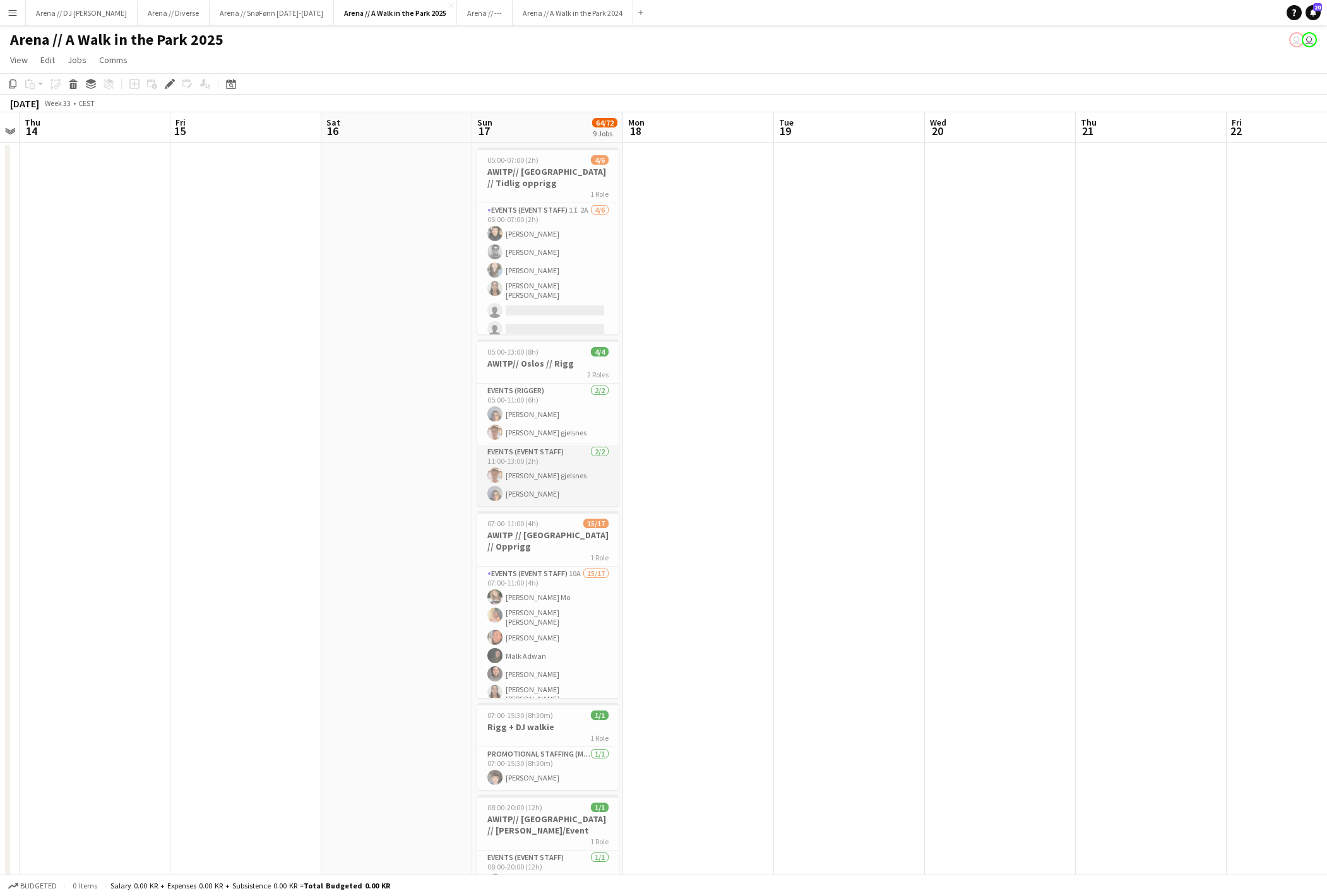
click at [577, 476] on app-card-role "Events (Event Staff) 2/2 11:00-13:00 (2h) Ludvig Karlsen gjelsnes Sebastian Alf…" at bounding box center [548, 476] width 141 height 61
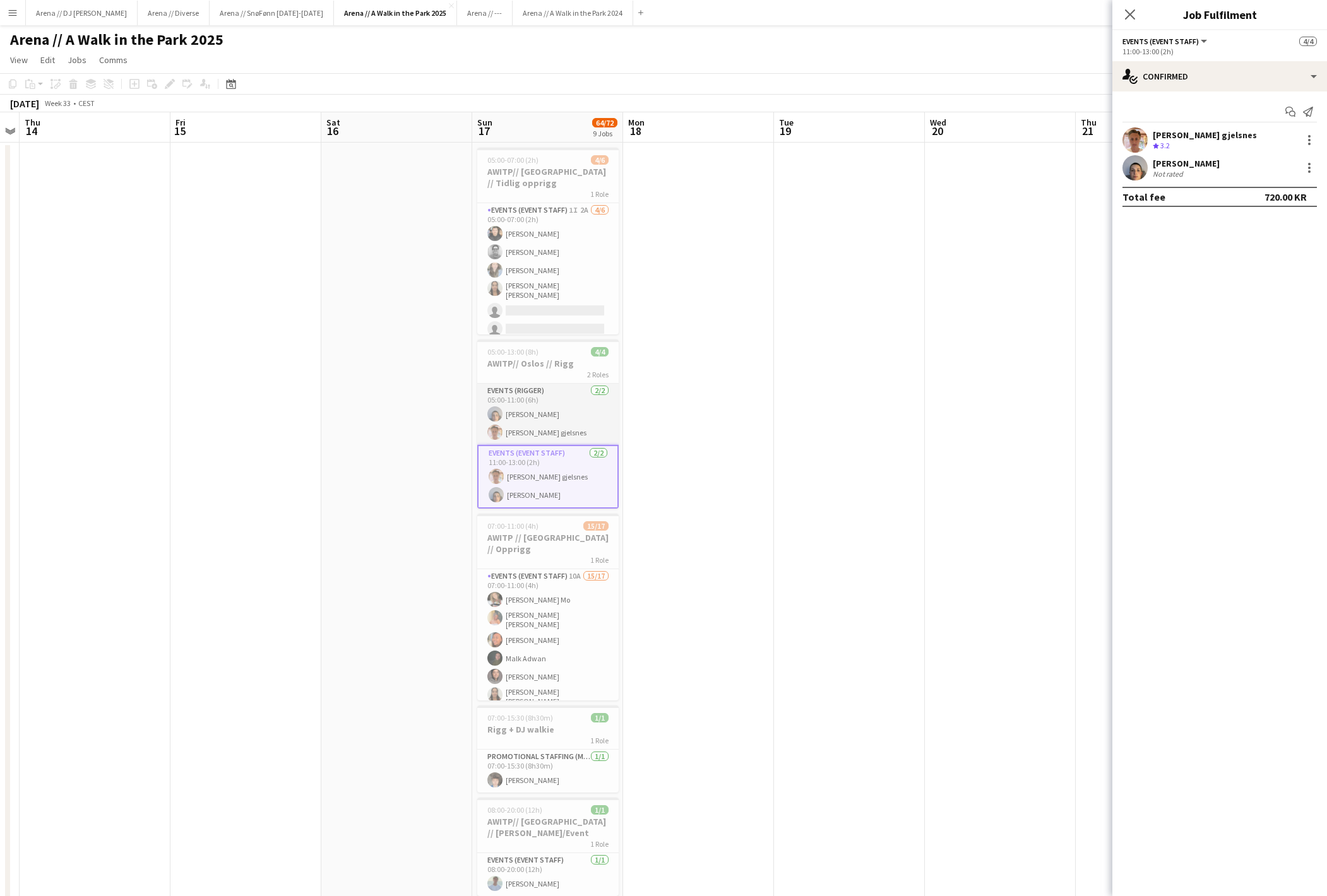
click at [584, 418] on app-card-role "Events (Rigger) 2/2 05:00-11:00 (6h) Sebastian Alfheim Ludvig Karlsen gjelsnes" at bounding box center [548, 414] width 141 height 61
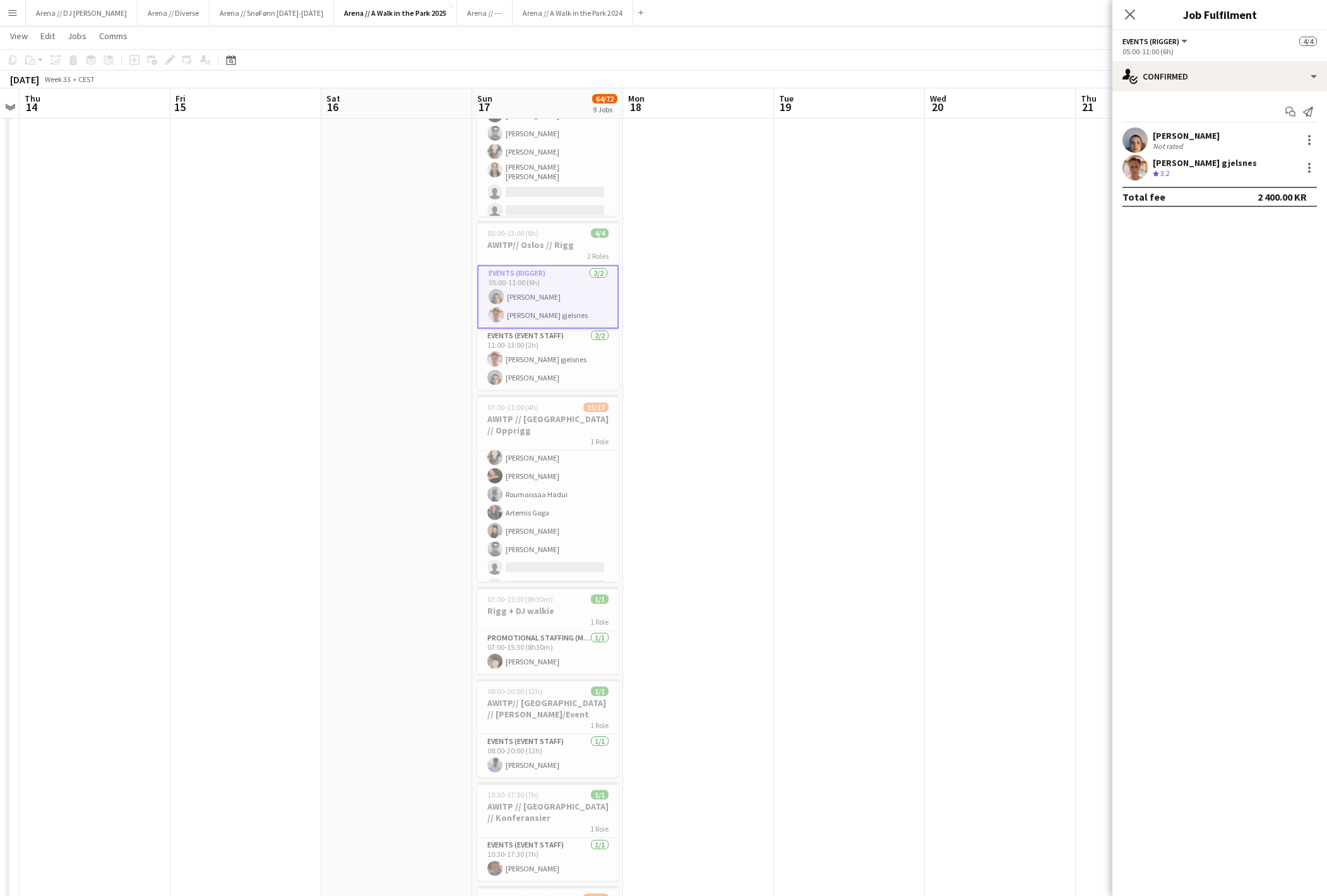
scroll to position [198, 0]
click at [683, 328] on app-date-cell at bounding box center [699, 759] width 151 height 1470
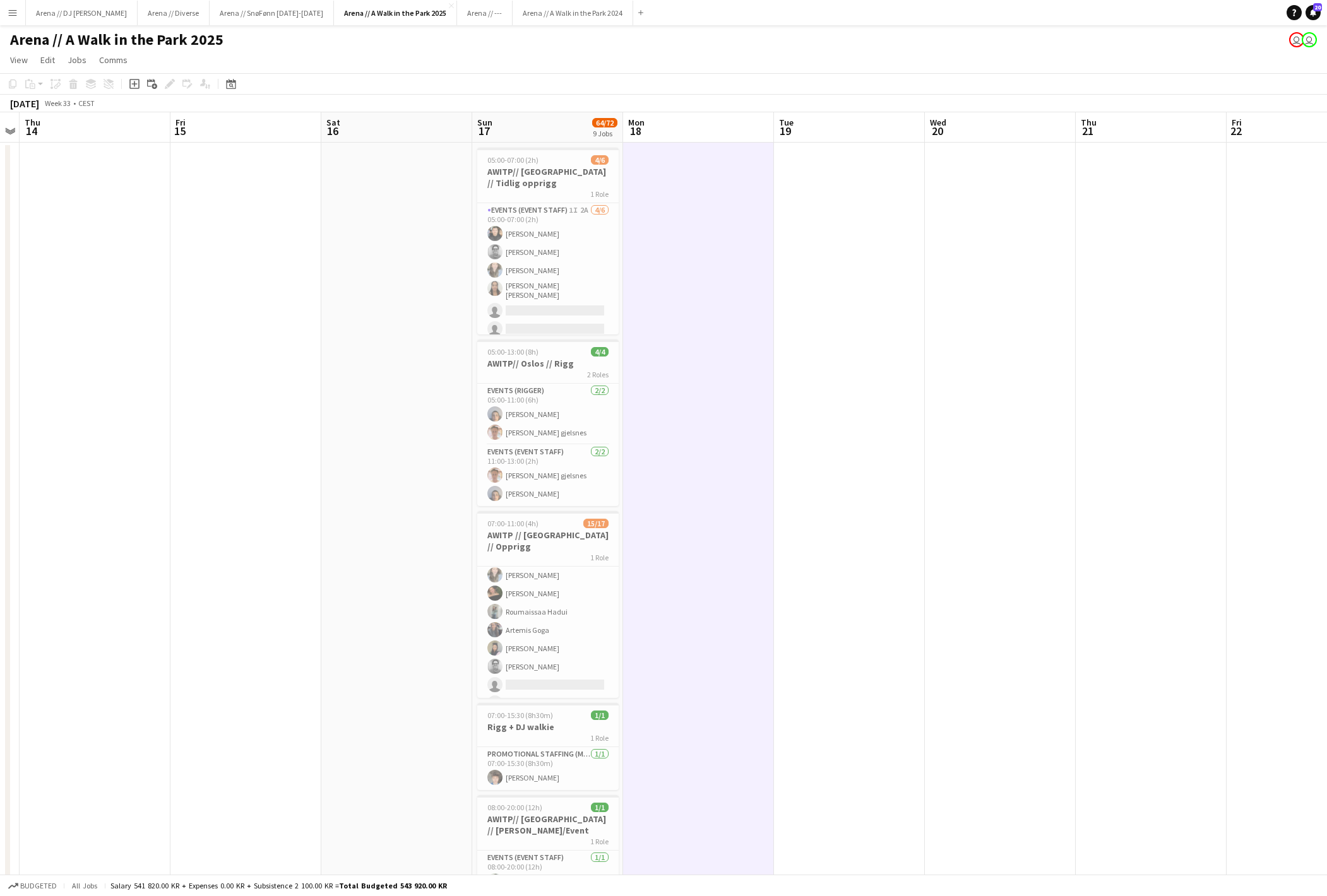
scroll to position [0, 0]
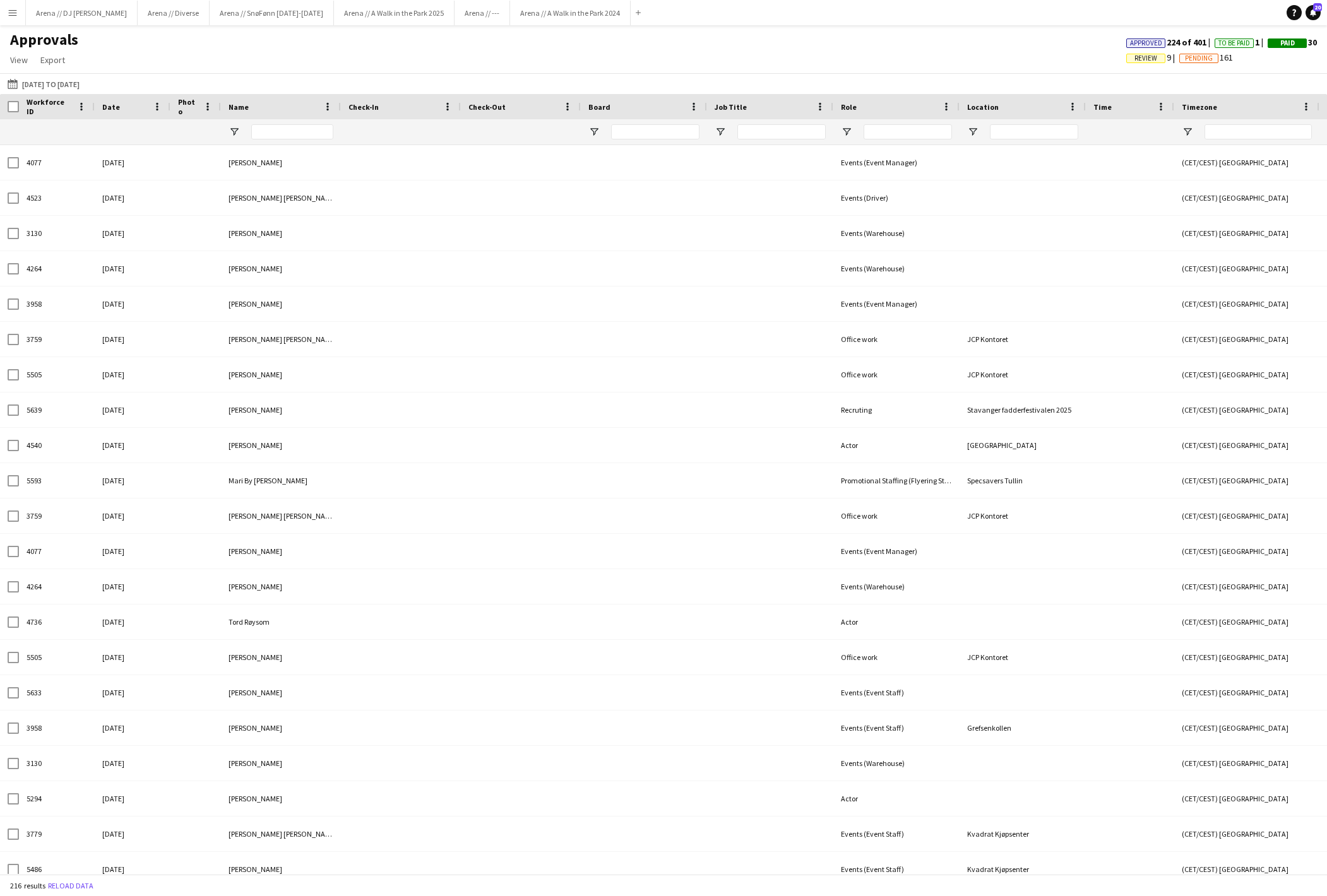
type input "*****"
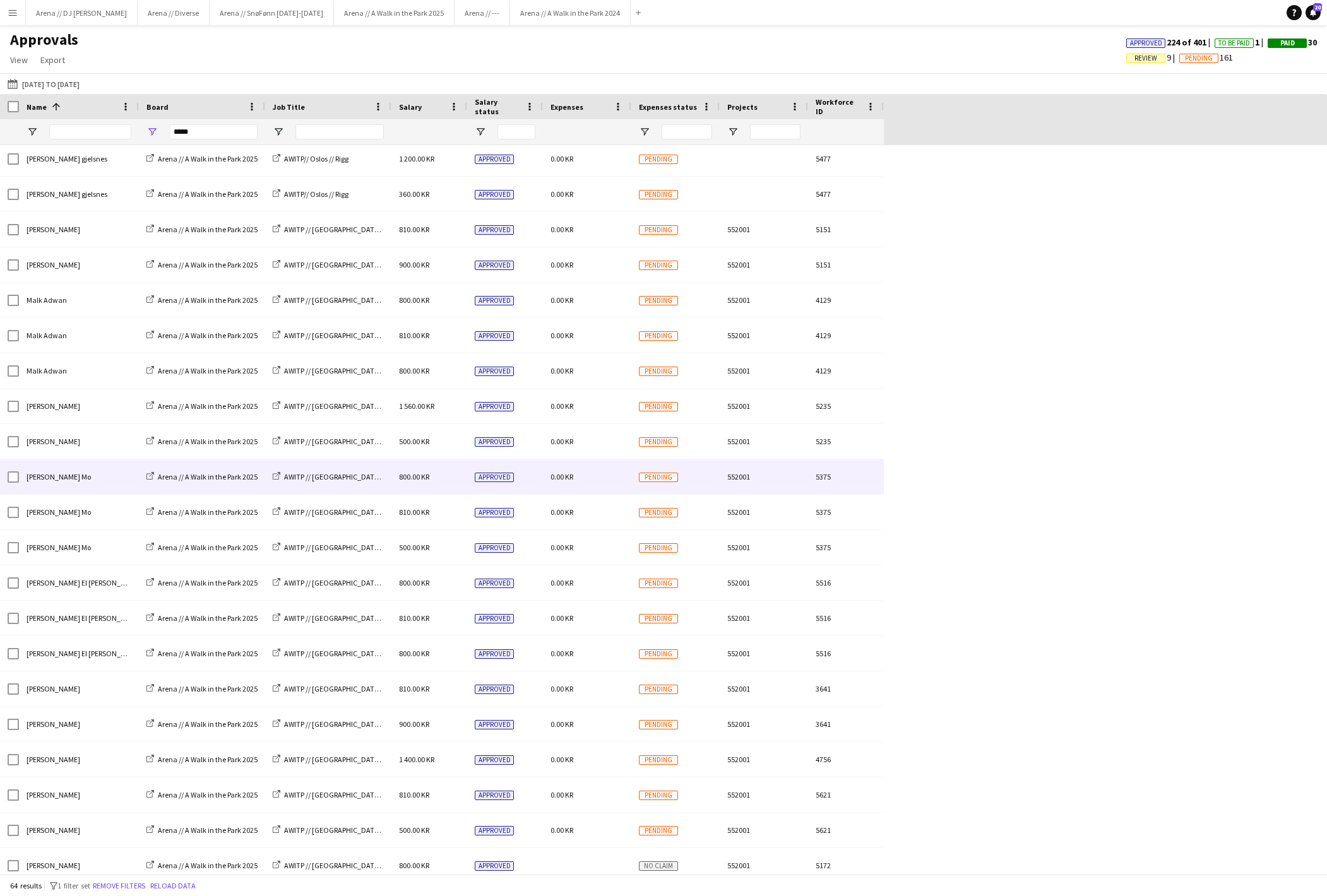
scroll to position [1254, 0]
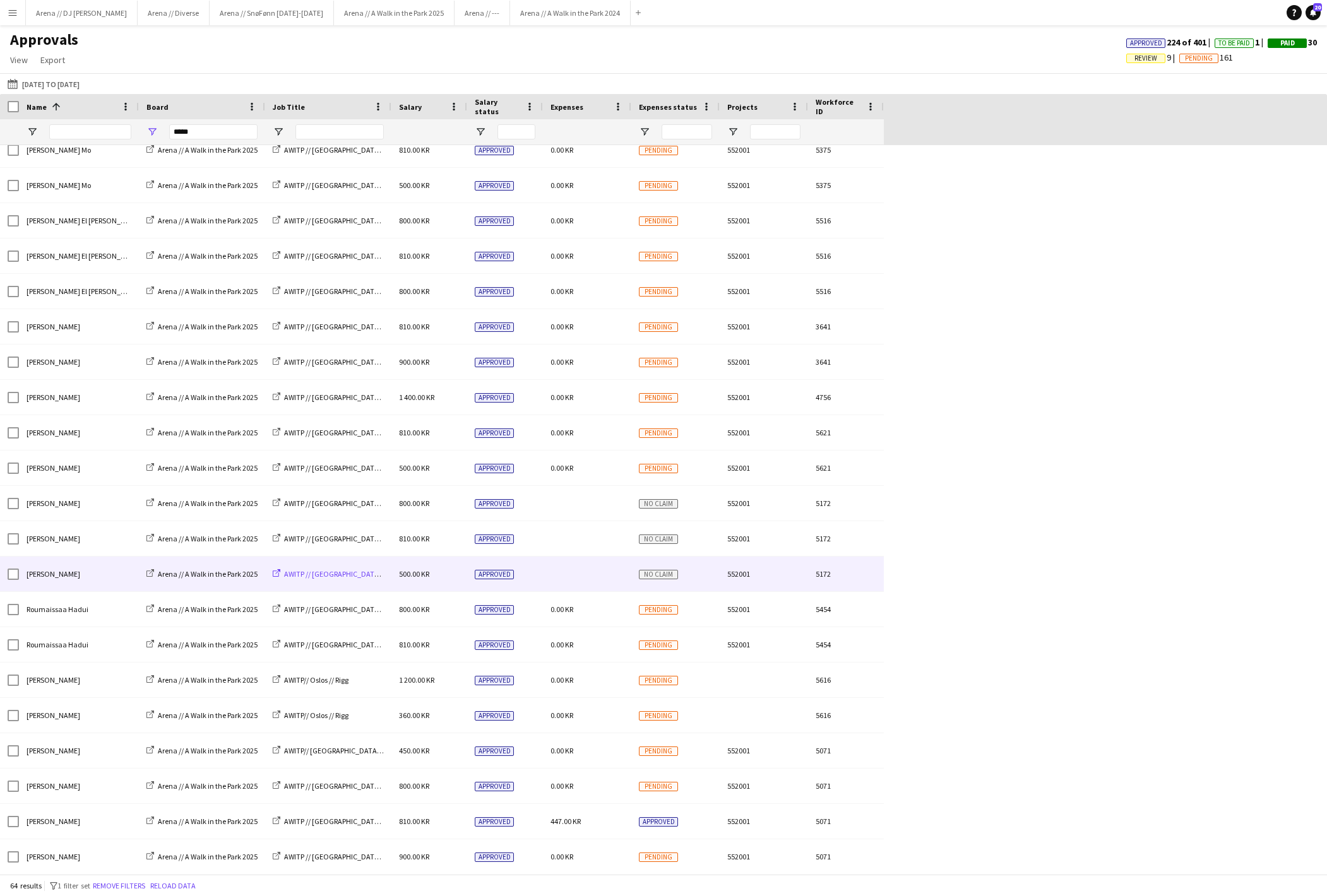
click at [368, 579] on span "AWITP // [GEOGRAPHIC_DATA] // Nedrigg" at bounding box center [349, 574] width 130 height 9
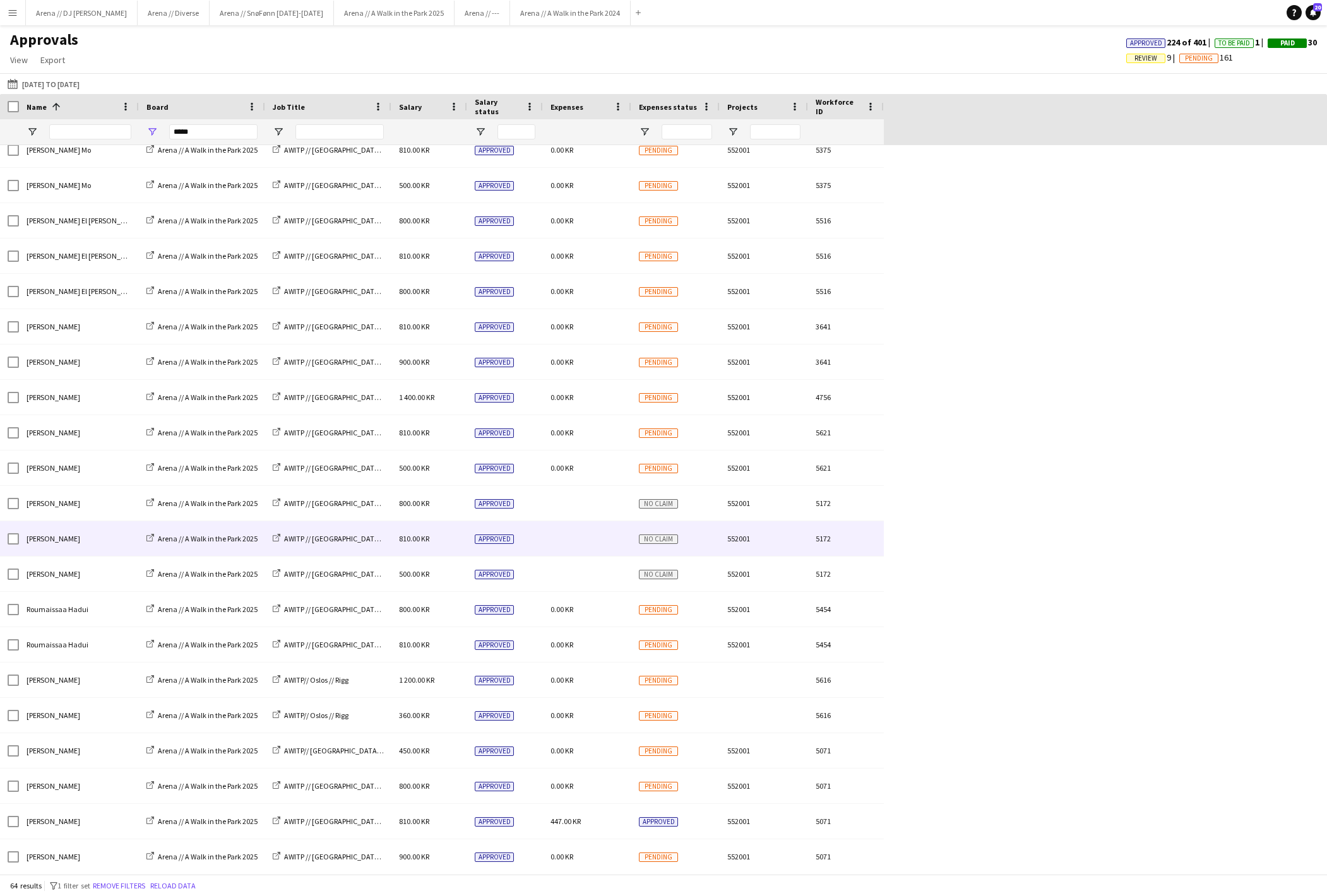
click at [591, 536] on div at bounding box center [587, 538] width 88 height 35
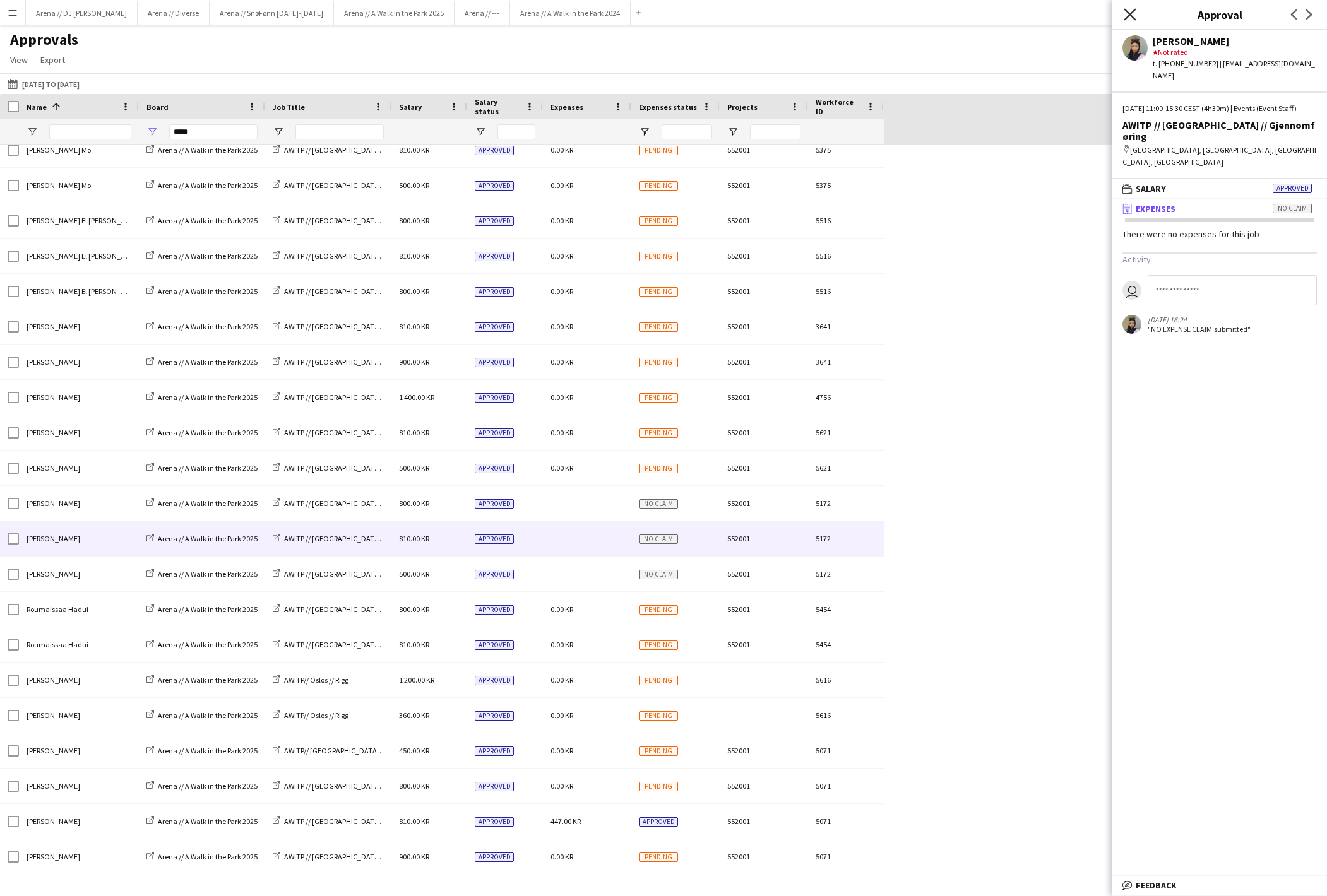
click at [1134, 18] on icon at bounding box center [1129, 14] width 12 height 12
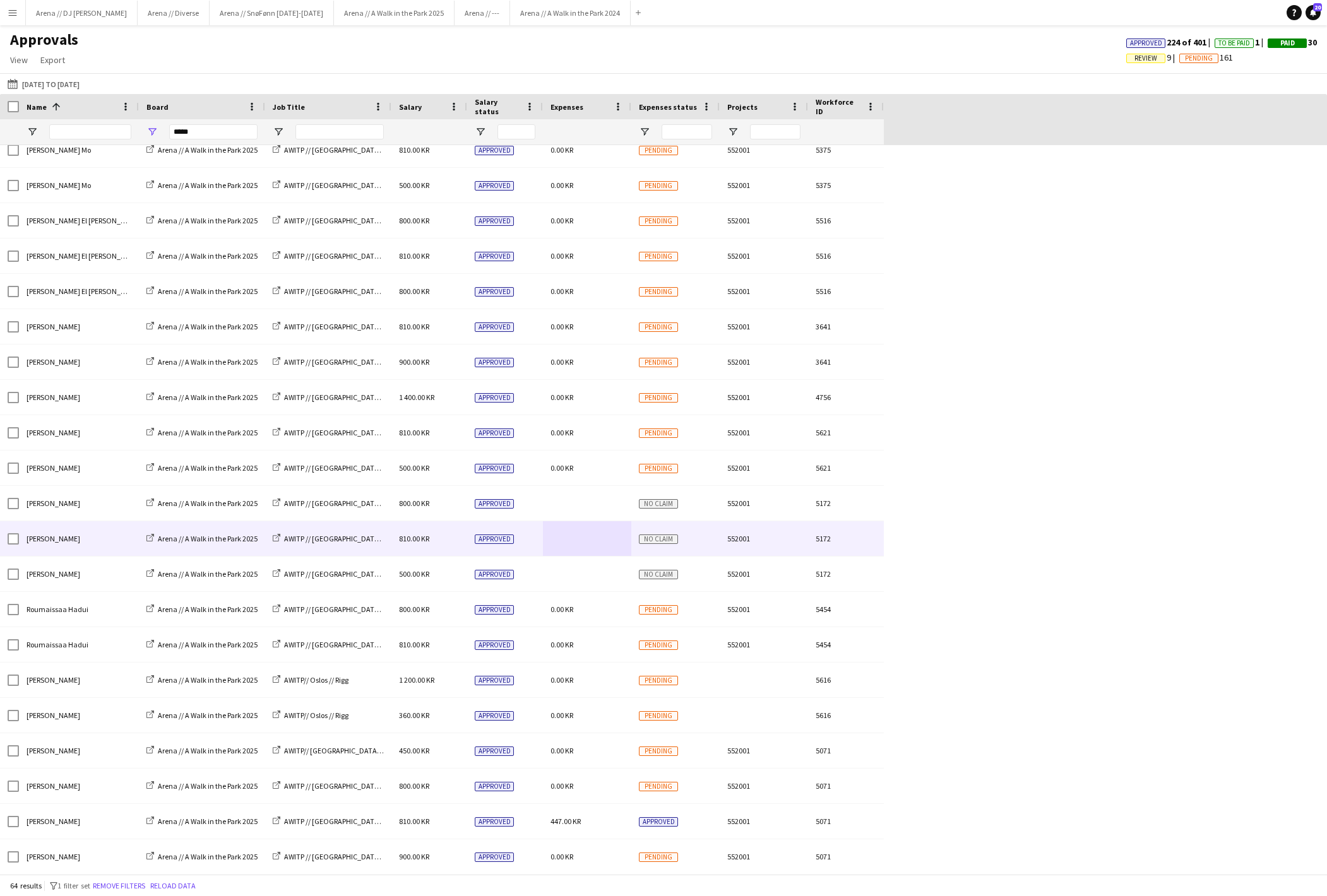
click at [6, 545] on div at bounding box center [9, 538] width 19 height 35
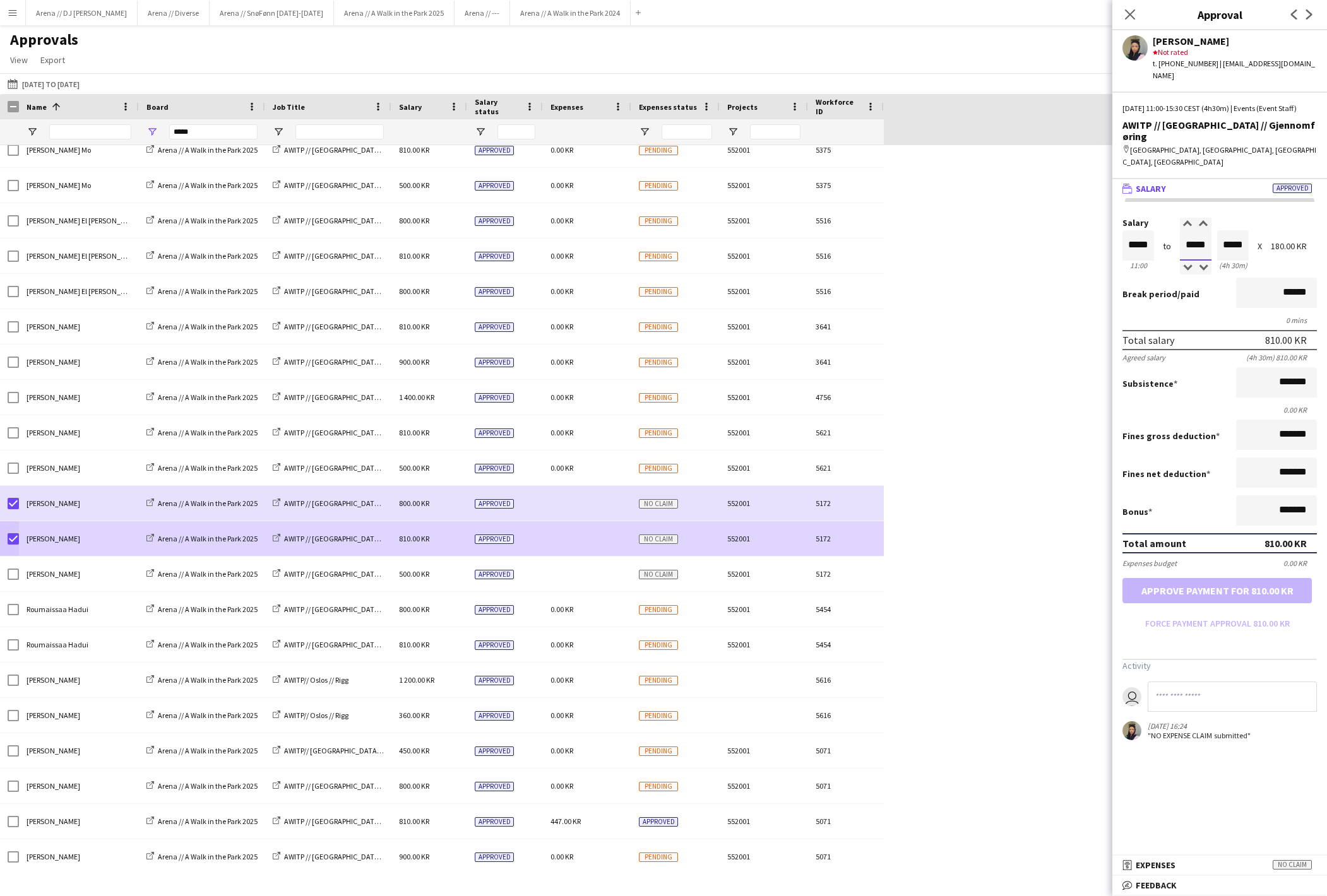
drag, startPoint x: 1179, startPoint y: 265, endPoint x: 1230, endPoint y: 265, distance: 51.0
click at [1230, 265] on div "Salary ***** 11:00 to ***** 15:30 ***** (4h 30m) X 180.00 KR" at bounding box center [1219, 245] width 194 height 54
type input "*****"
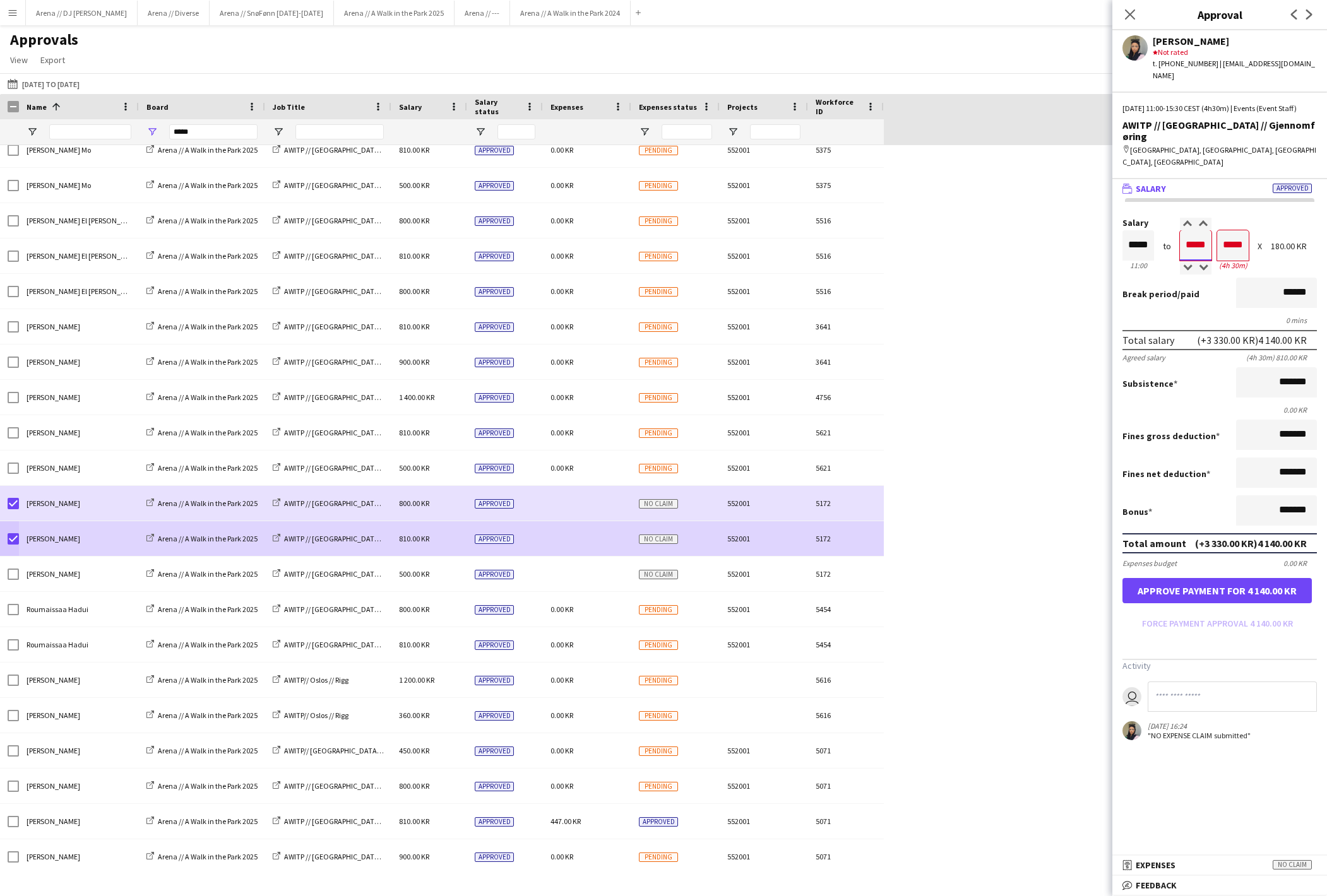
type input "*****"
click at [1130, 16] on icon "Close pop-in" at bounding box center [1129, 14] width 12 height 12
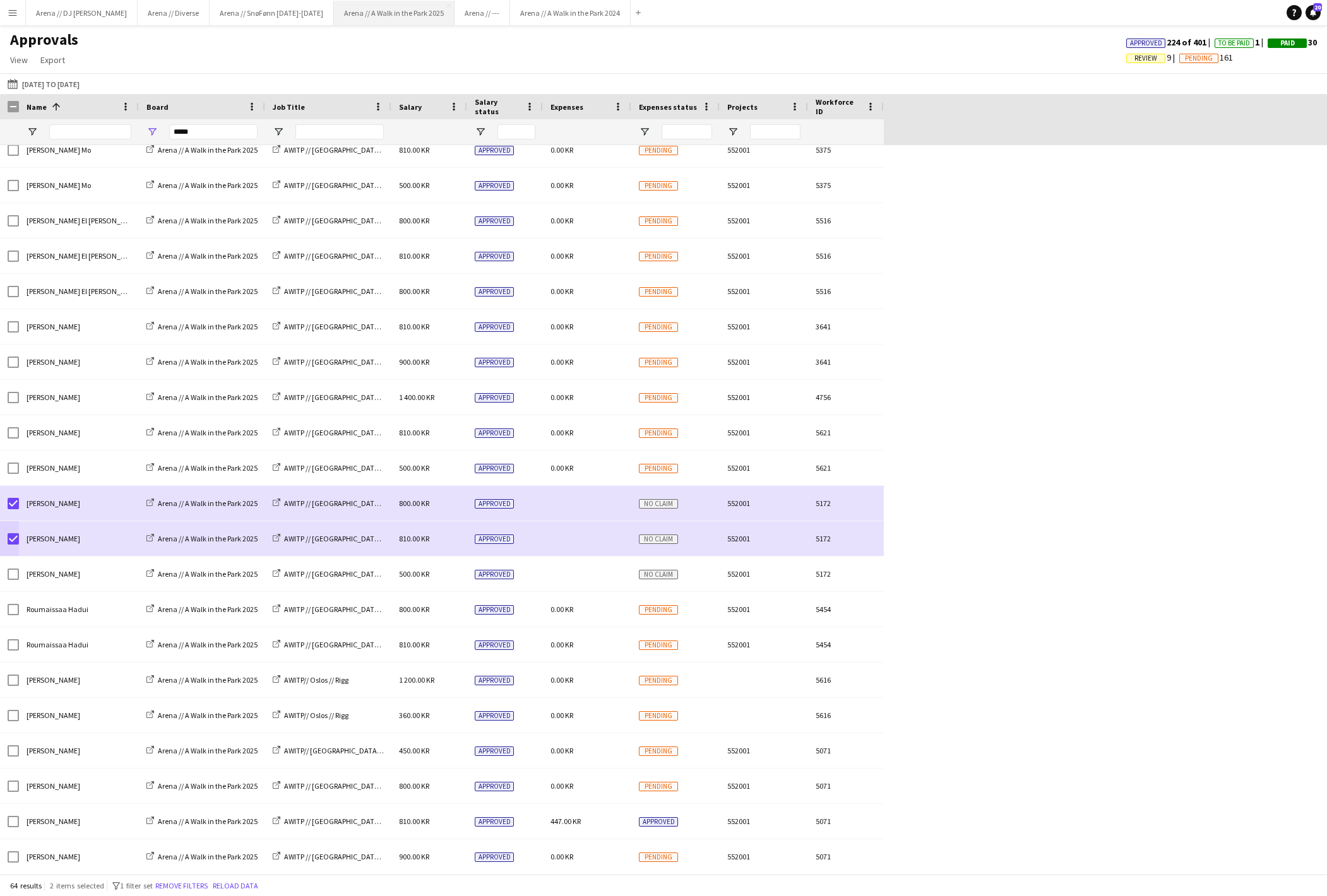
click at [455, 10] on button "Arena // A Walk in the Park 2025 Close" at bounding box center [394, 13] width 121 height 25
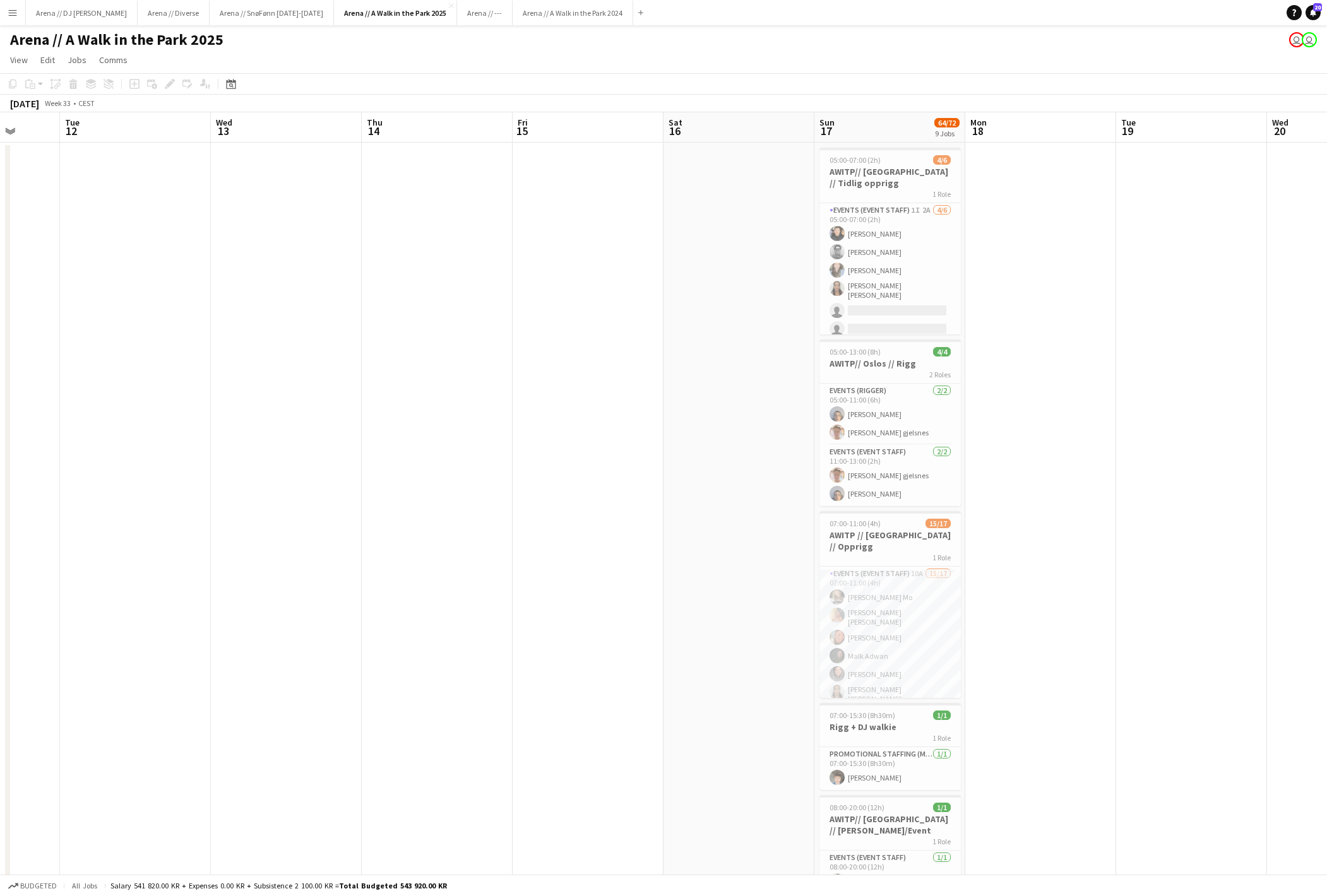
click at [1048, 528] on app-date-cell at bounding box center [1041, 878] width 151 height 1470
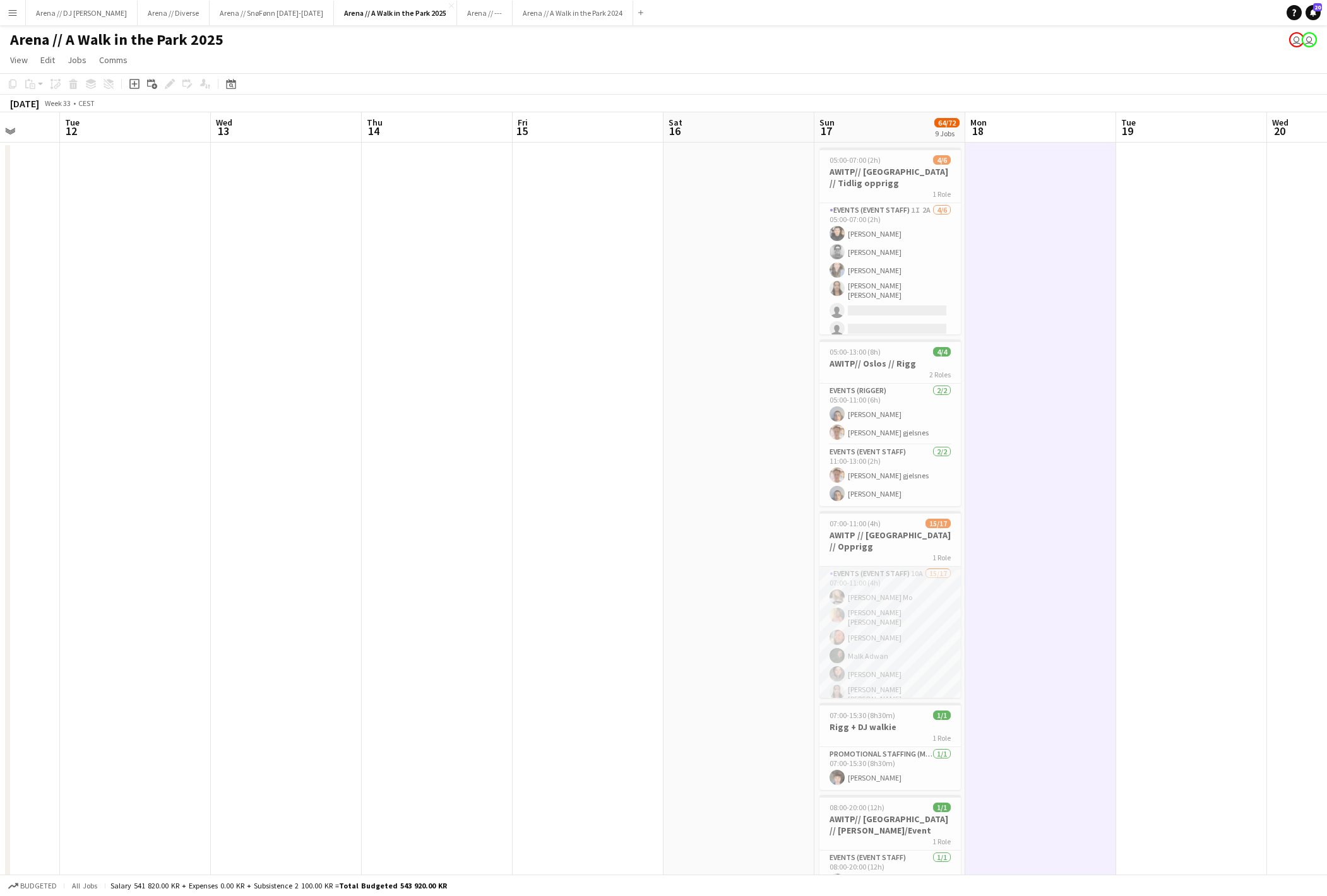
click at [915, 626] on app-card-role "Events (Event Staff) 10A 15/17 07:00-11:00 (4h) Marte Jensen Mo Hannah Ludivia …" at bounding box center [890, 740] width 141 height 347
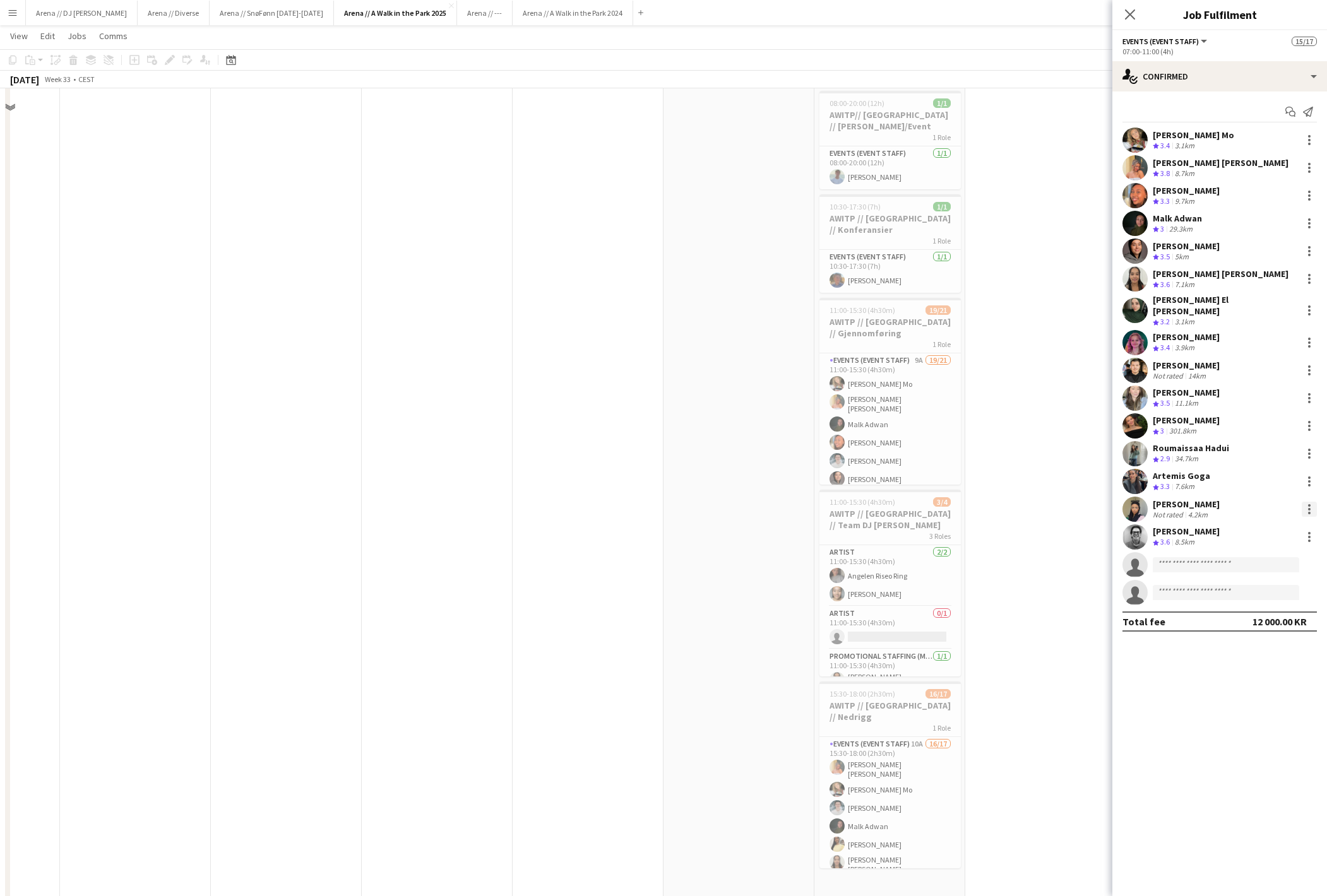
scroll to position [717, 0]
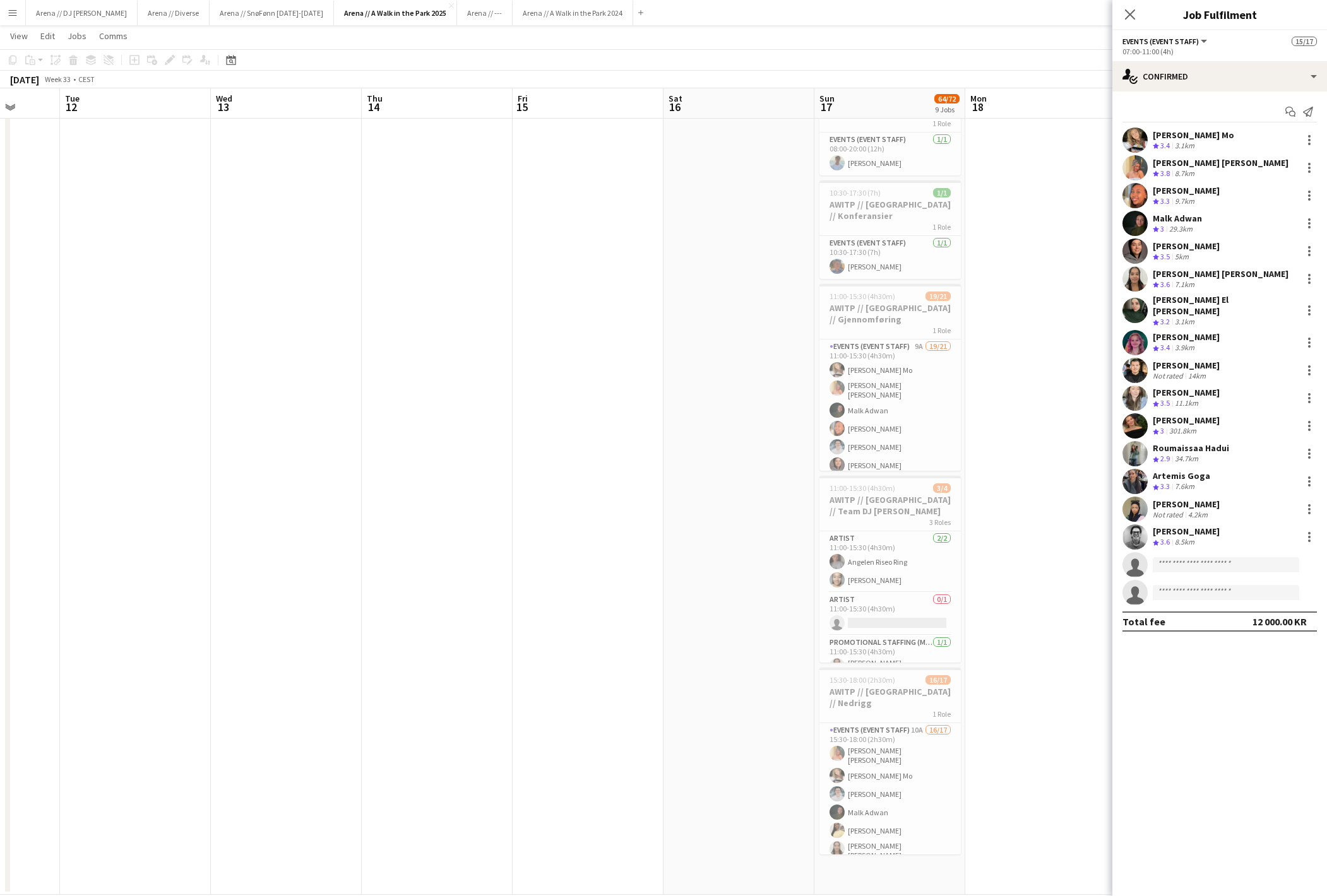
click at [1295, 511] on div "Ranim Adwan Not rated 4.2km" at bounding box center [1220, 509] width 215 height 25
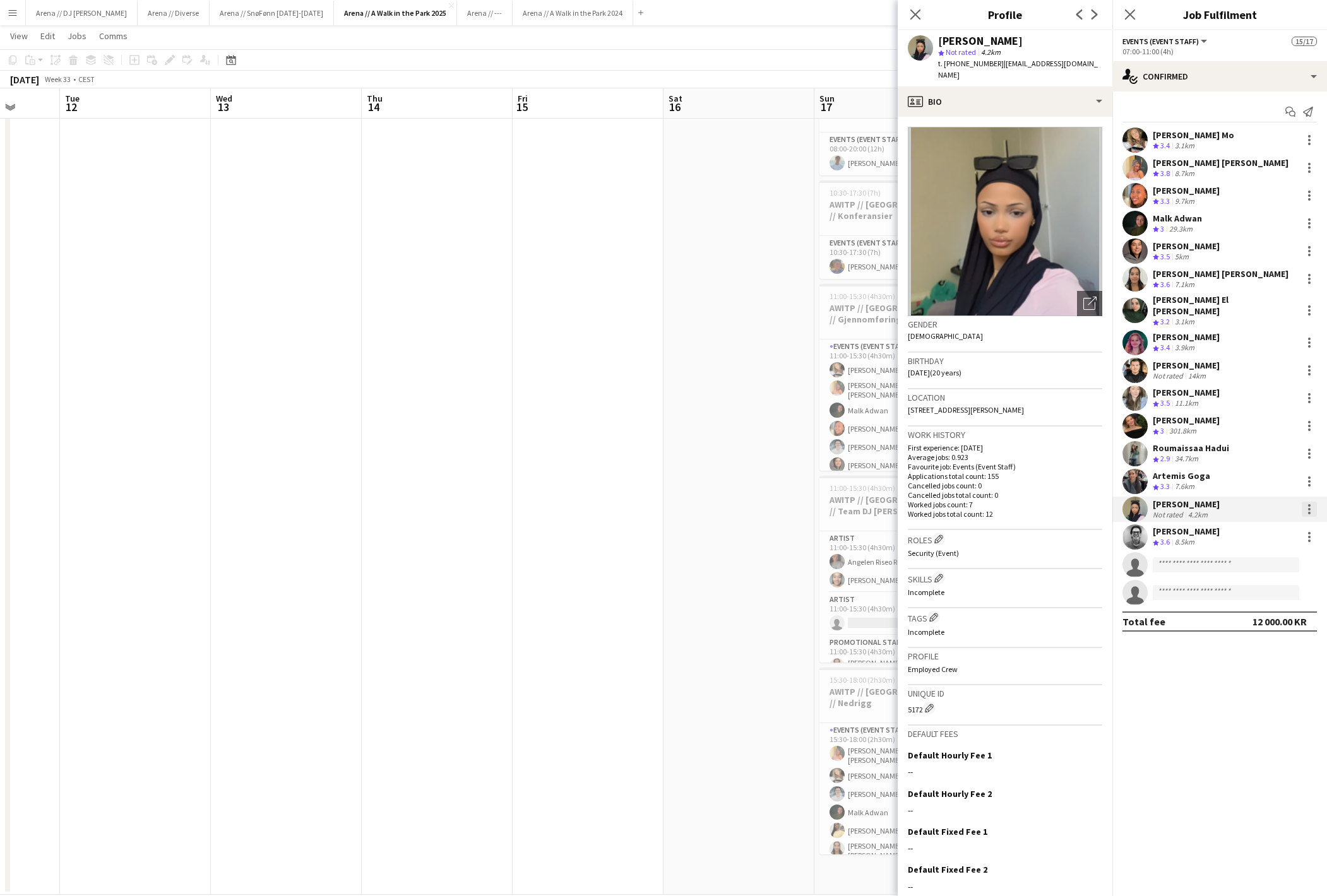
click at [1306, 516] on div at bounding box center [1309, 509] width 15 height 15
click at [1271, 682] on span "Did not show" at bounding box center [1258, 685] width 59 height 11
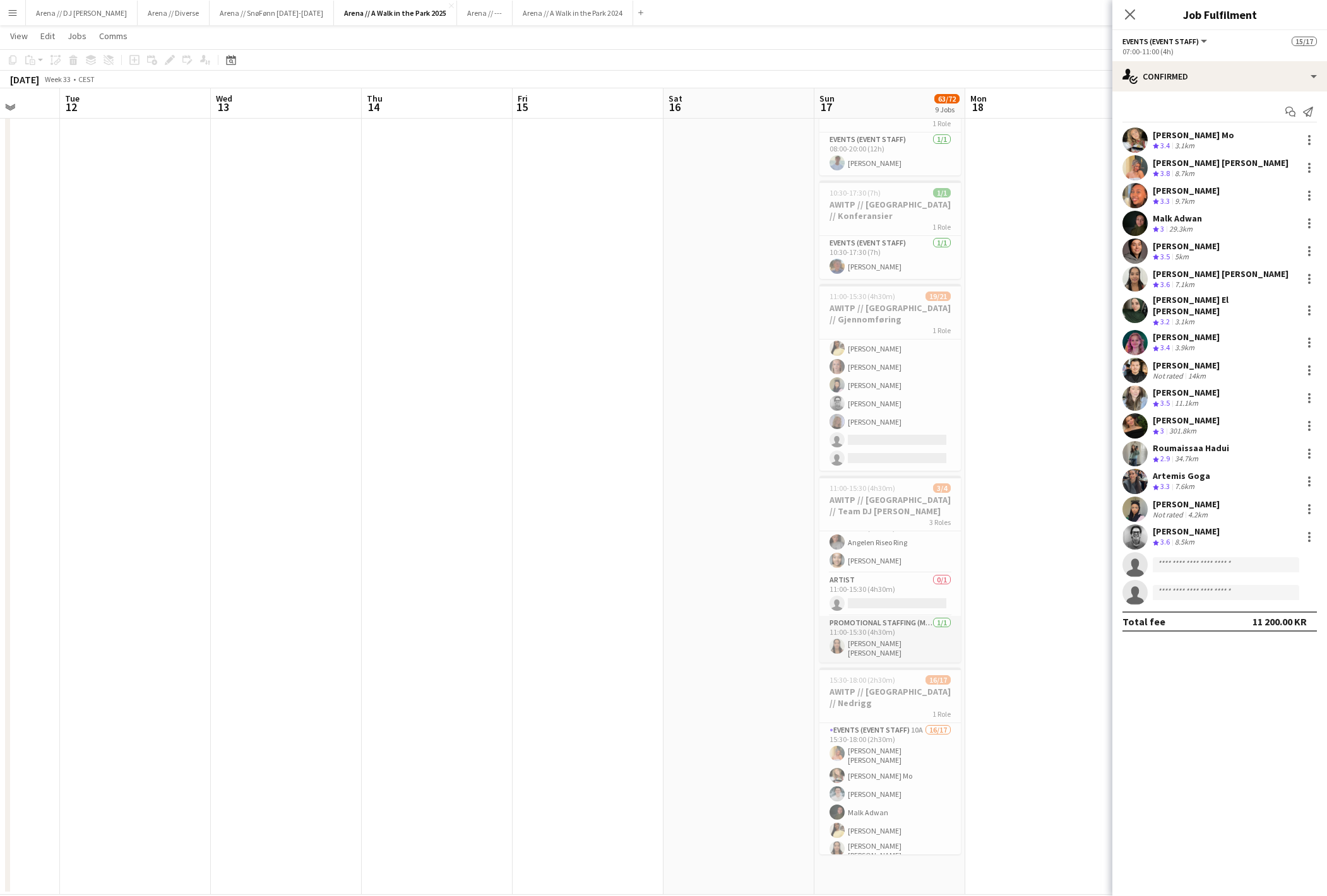
scroll to position [16, 0]
click at [893, 768] on app-card-role "Events (Event Staff) 10A 16/17 15:30-18:00 (2h30m) Hannah Ludivia Rotbæk Meling…" at bounding box center [890, 897] width 141 height 347
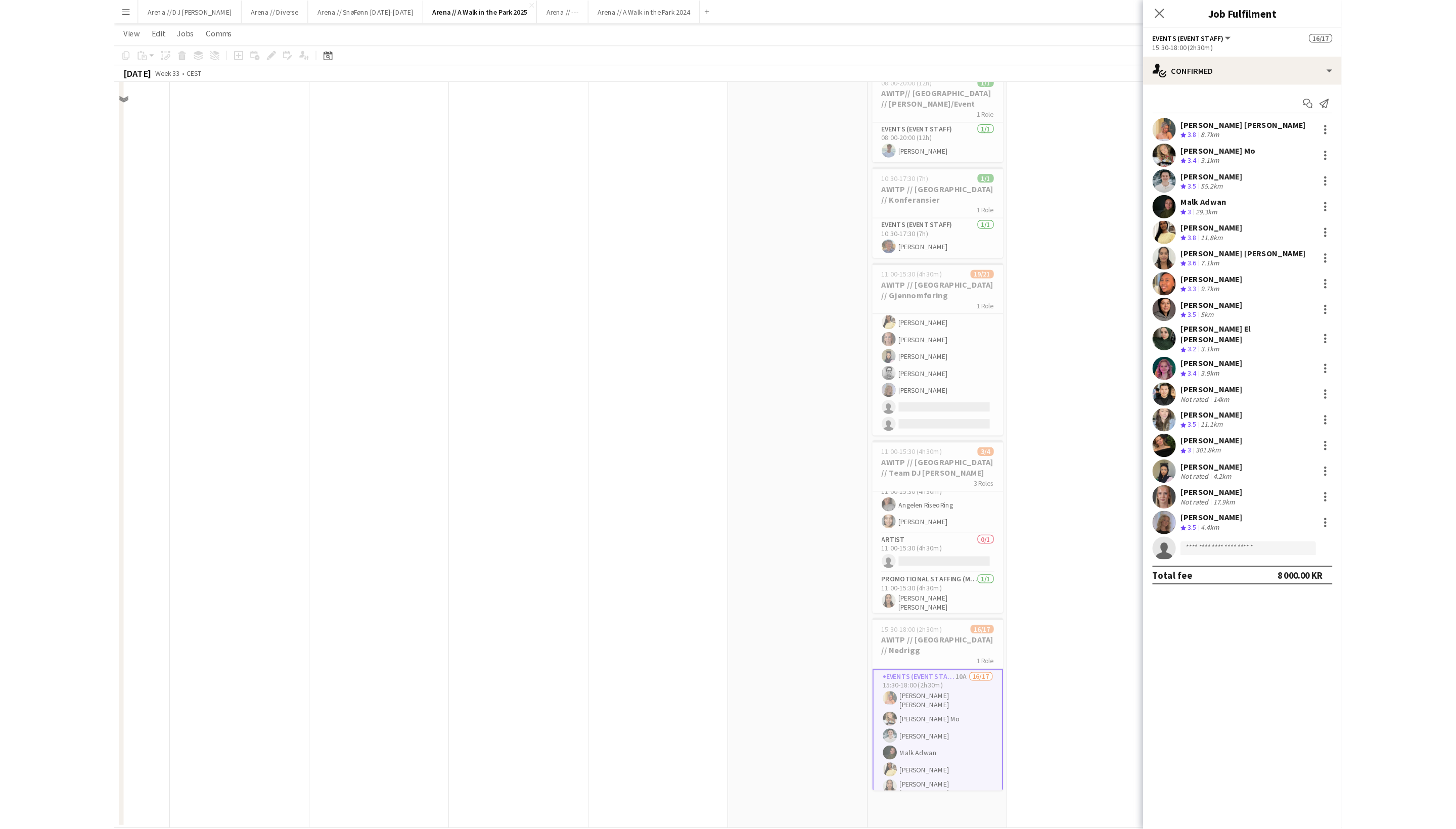
scroll to position [479, 0]
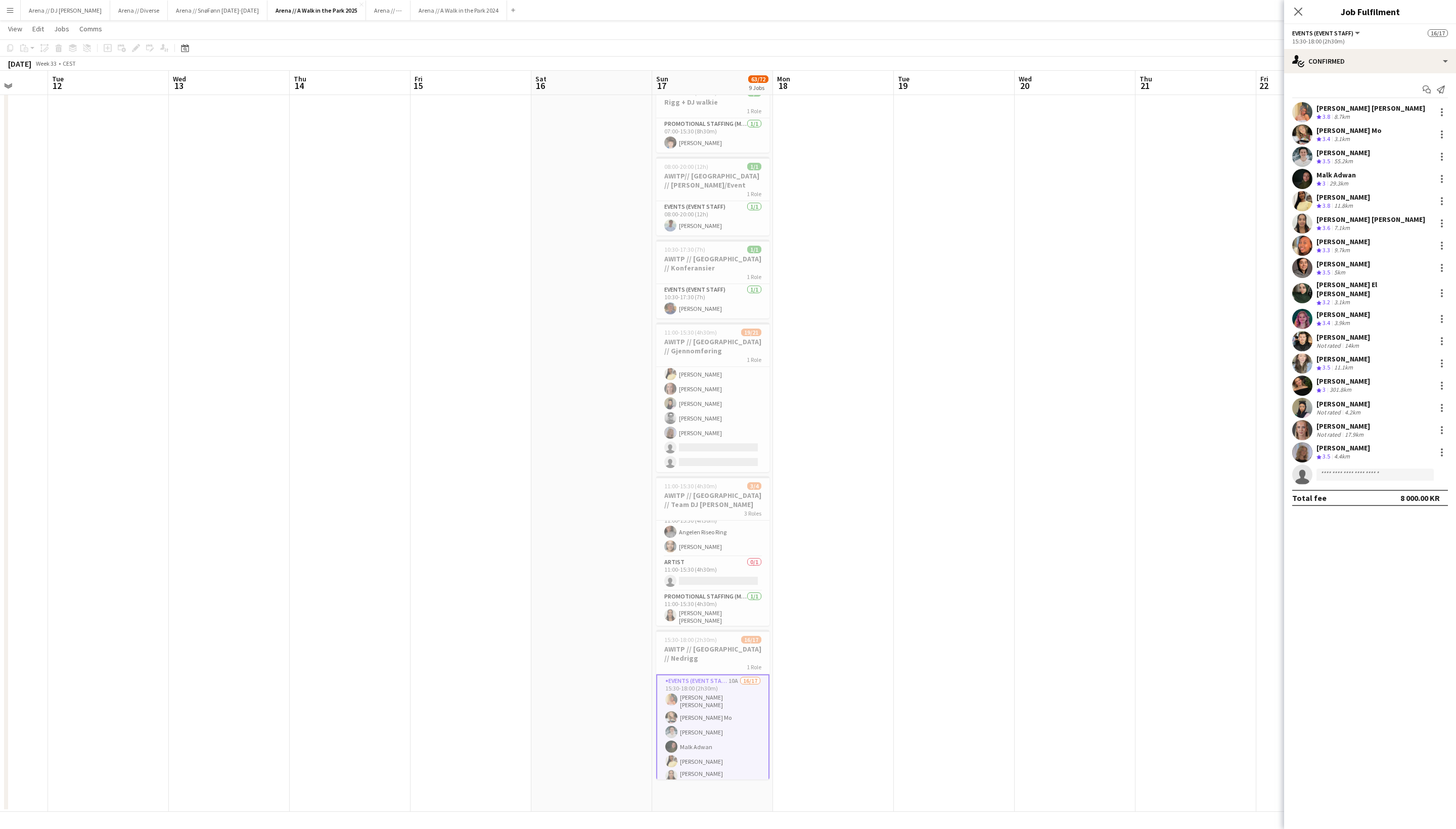
click at [1062, 413] on div at bounding box center [1441, 407] width 14 height 12
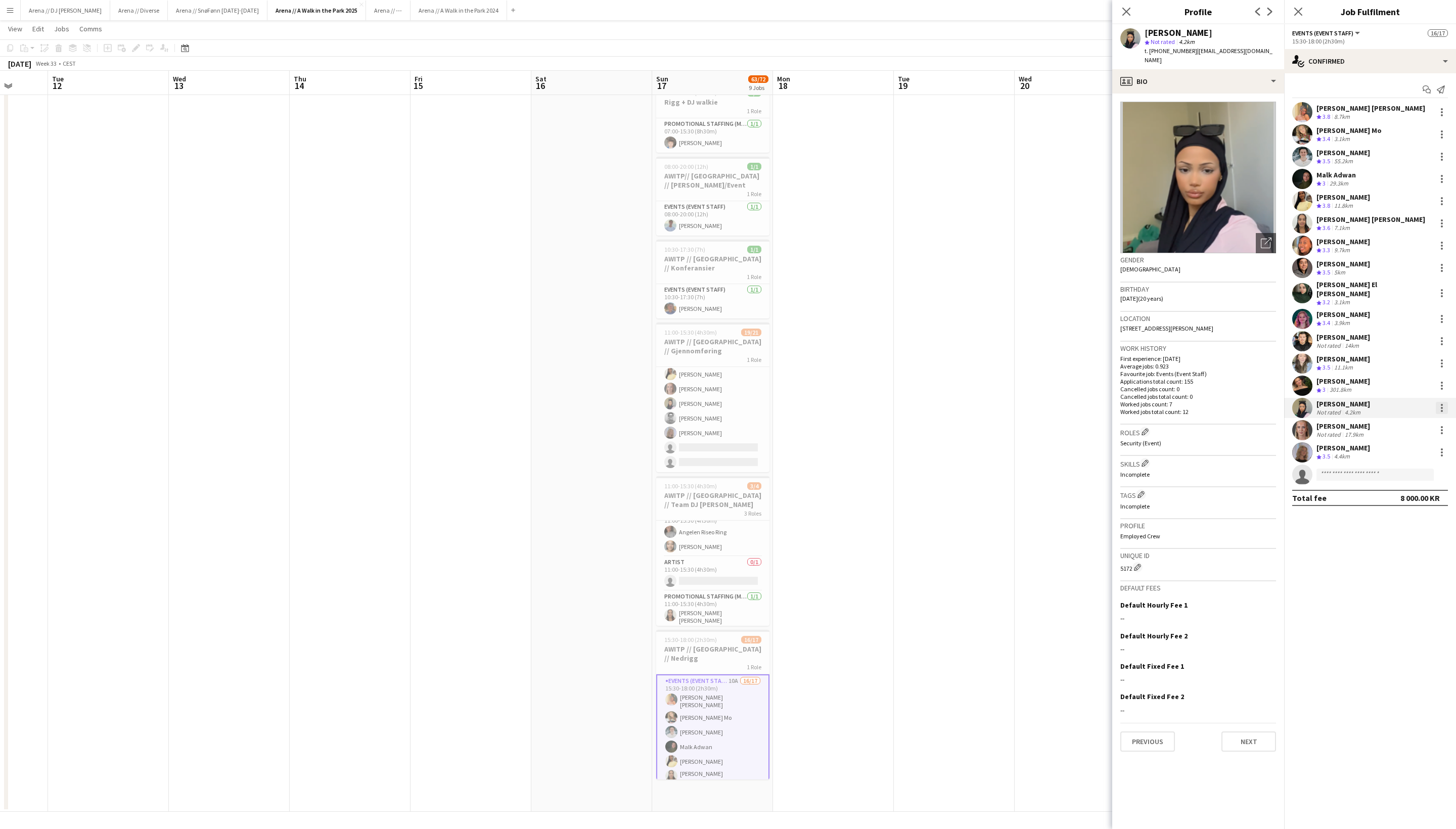
click at [1062, 414] on div at bounding box center [1441, 407] width 12 height 12
click at [1062, 553] on span "Did not show" at bounding box center [1400, 549] width 47 height 8
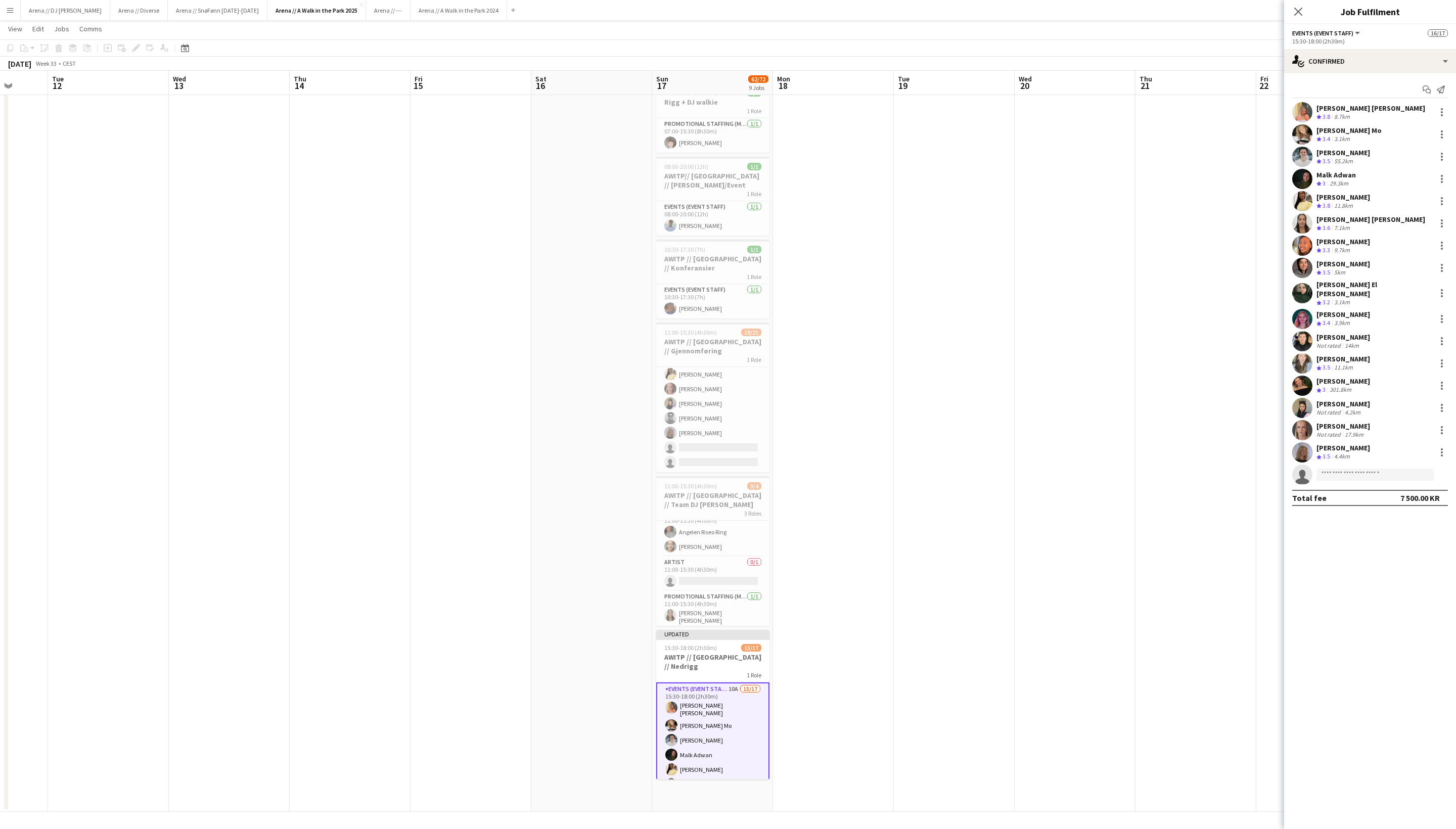
click at [894, 504] on app-date-cell at bounding box center [954, 223] width 121 height 1178
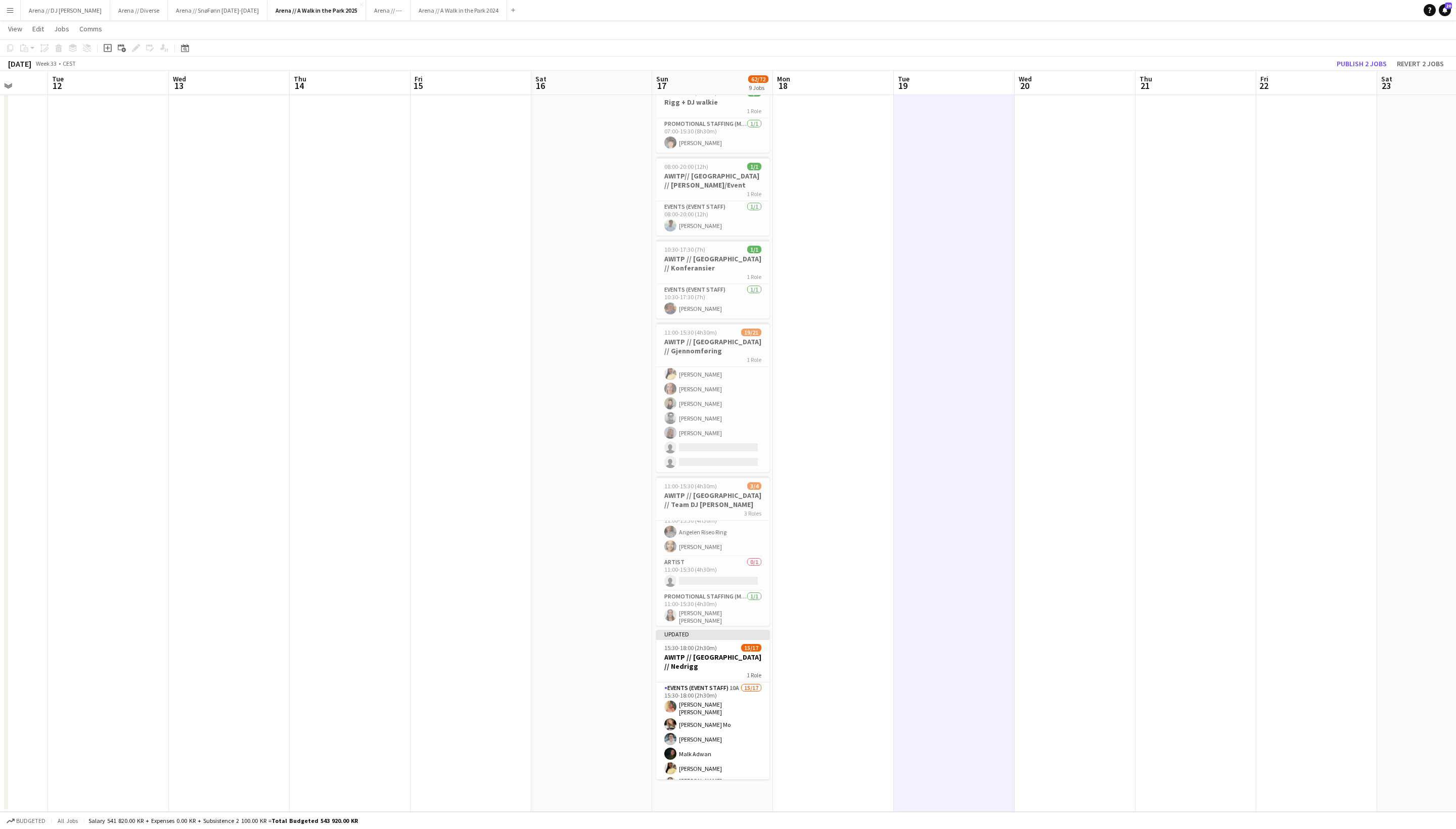
click at [1062, 55] on app-toolbar "Copy Paste Paste Command V Paste with crew Command Shift V Paste linked Job Del…" at bounding box center [728, 48] width 1456 height 17
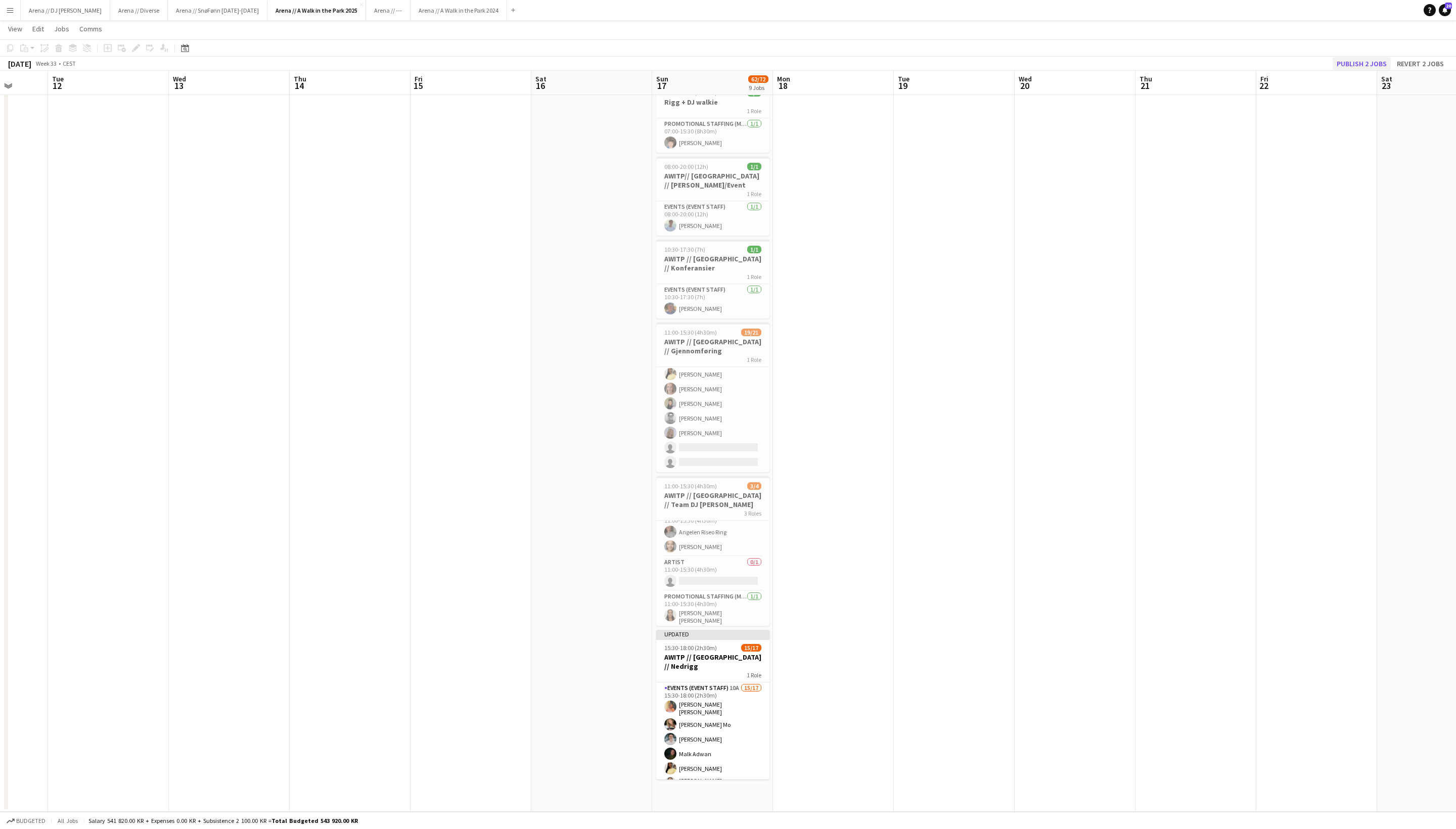
click at [1062, 64] on button "Publish 2 jobs" at bounding box center [1362, 63] width 58 height 13
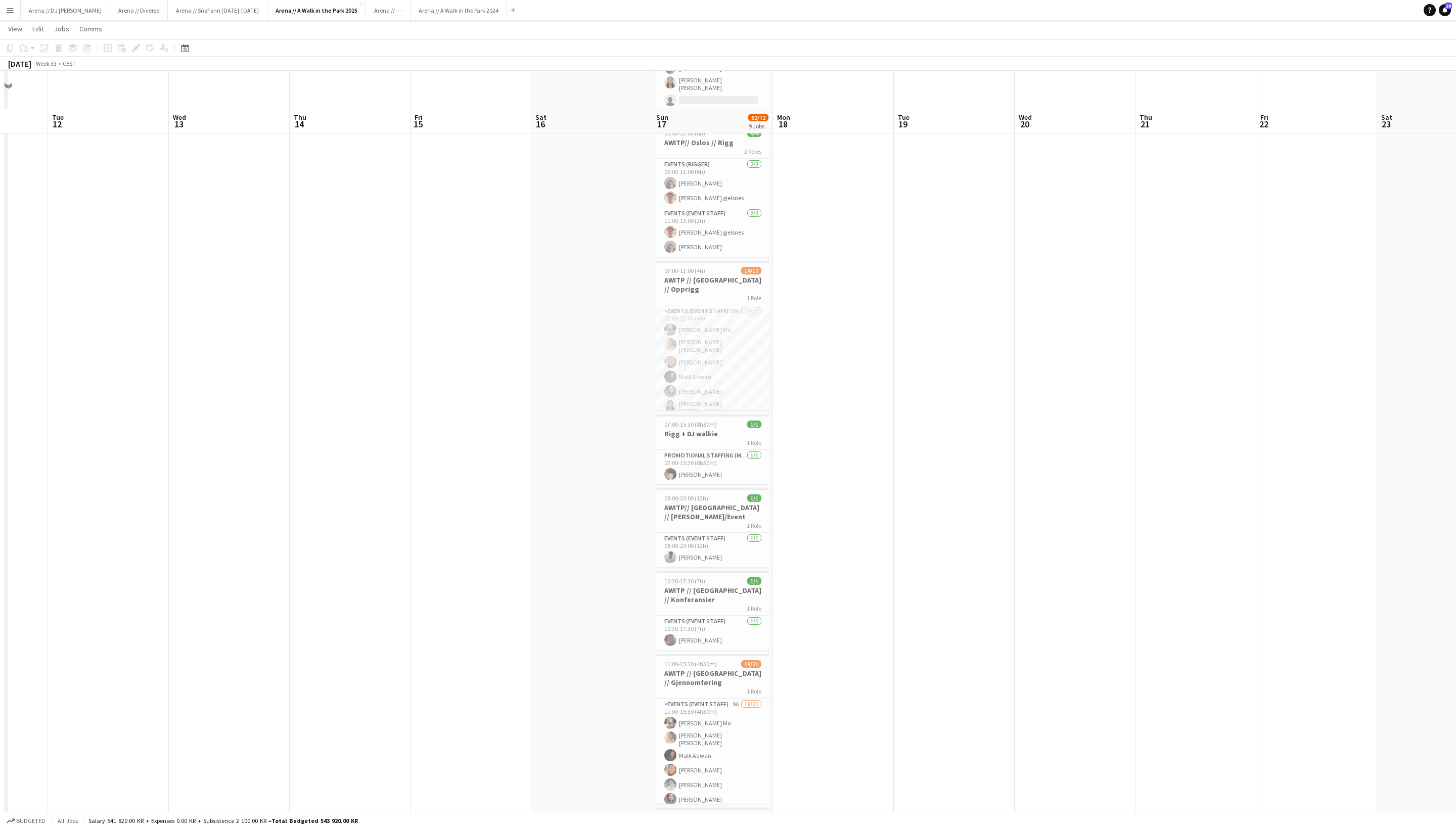
scroll to position [232, 0]
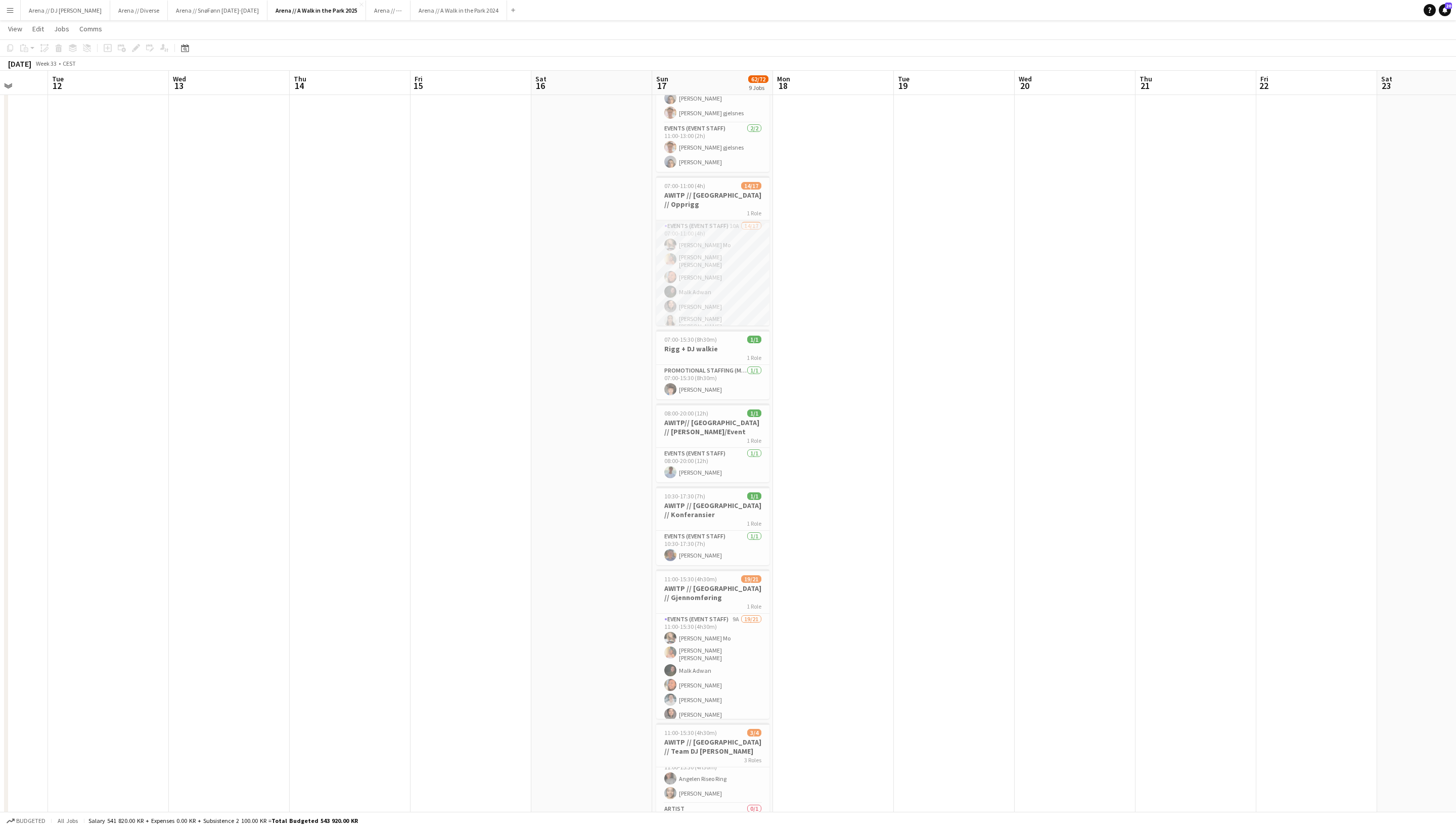
click at [707, 272] on app-card-role "Events (Event Staff) 10A 14/17 07:00-11:00 (4h) Marte Jensen Mo Hannah Ludivia …" at bounding box center [713, 359] width 113 height 278
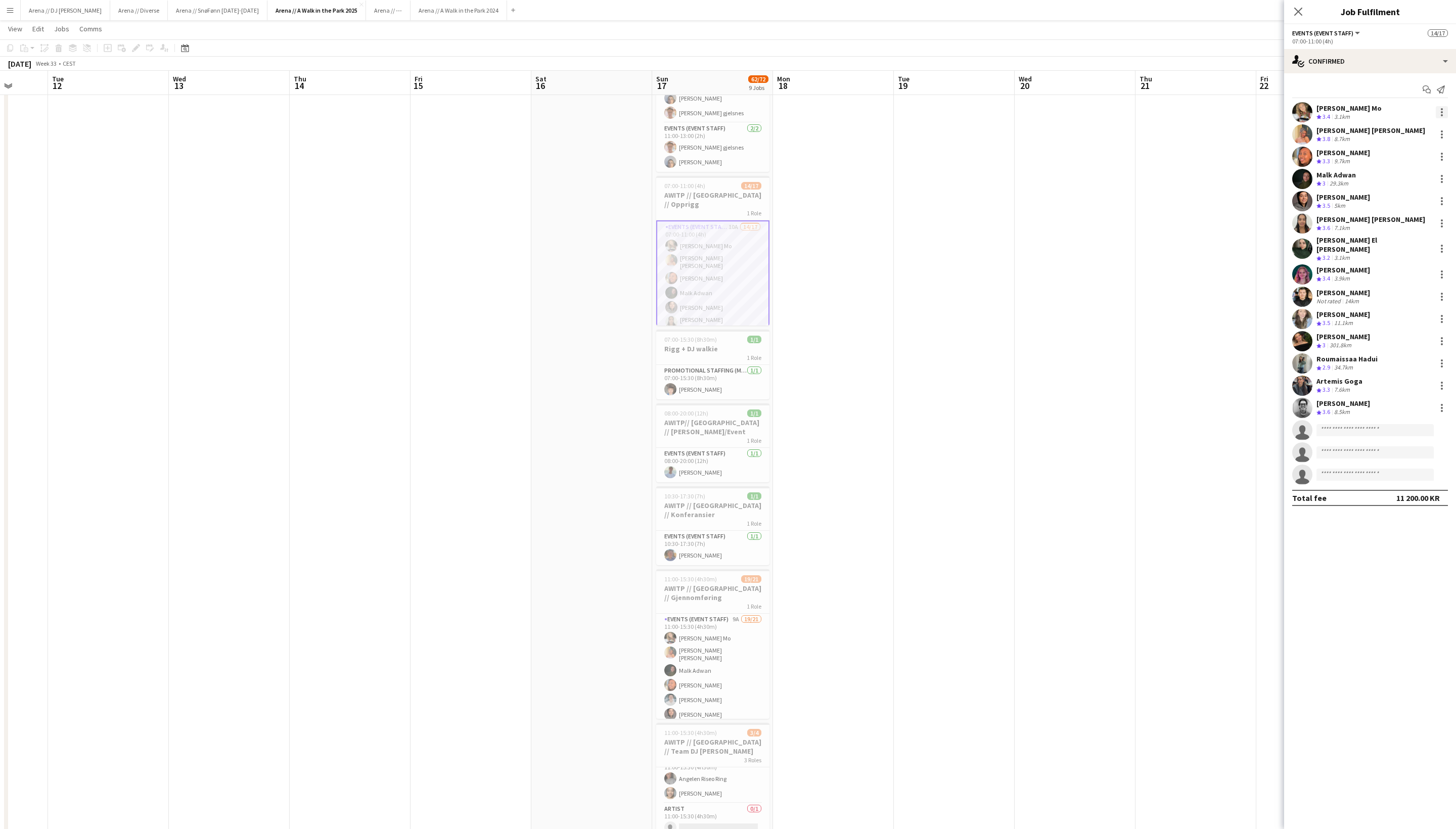
click at [1062, 114] on div at bounding box center [1441, 112] width 12 height 12
click at [1062, 249] on button "Did not show" at bounding box center [1409, 254] width 79 height 24
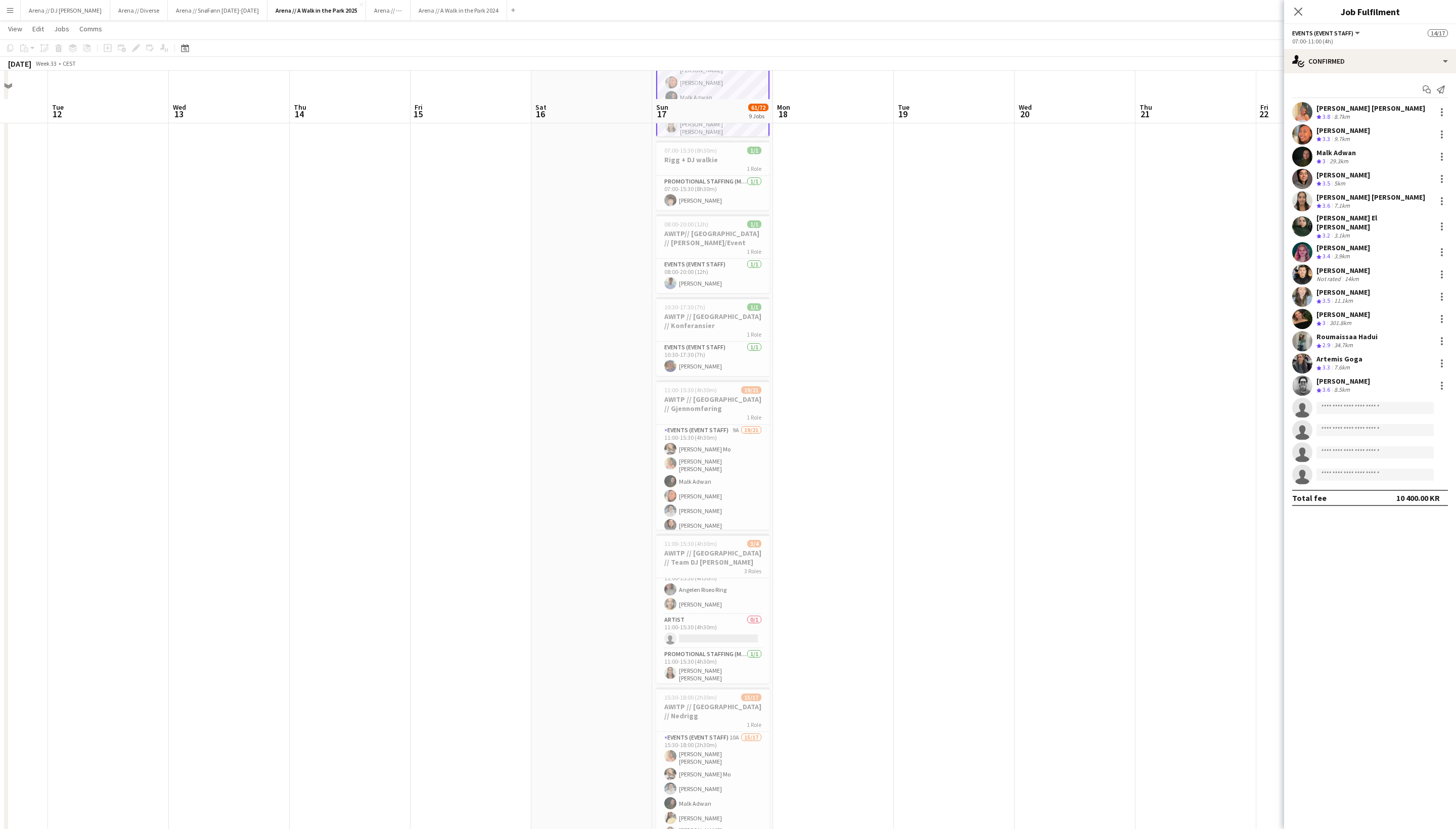
scroll to position [459, 0]
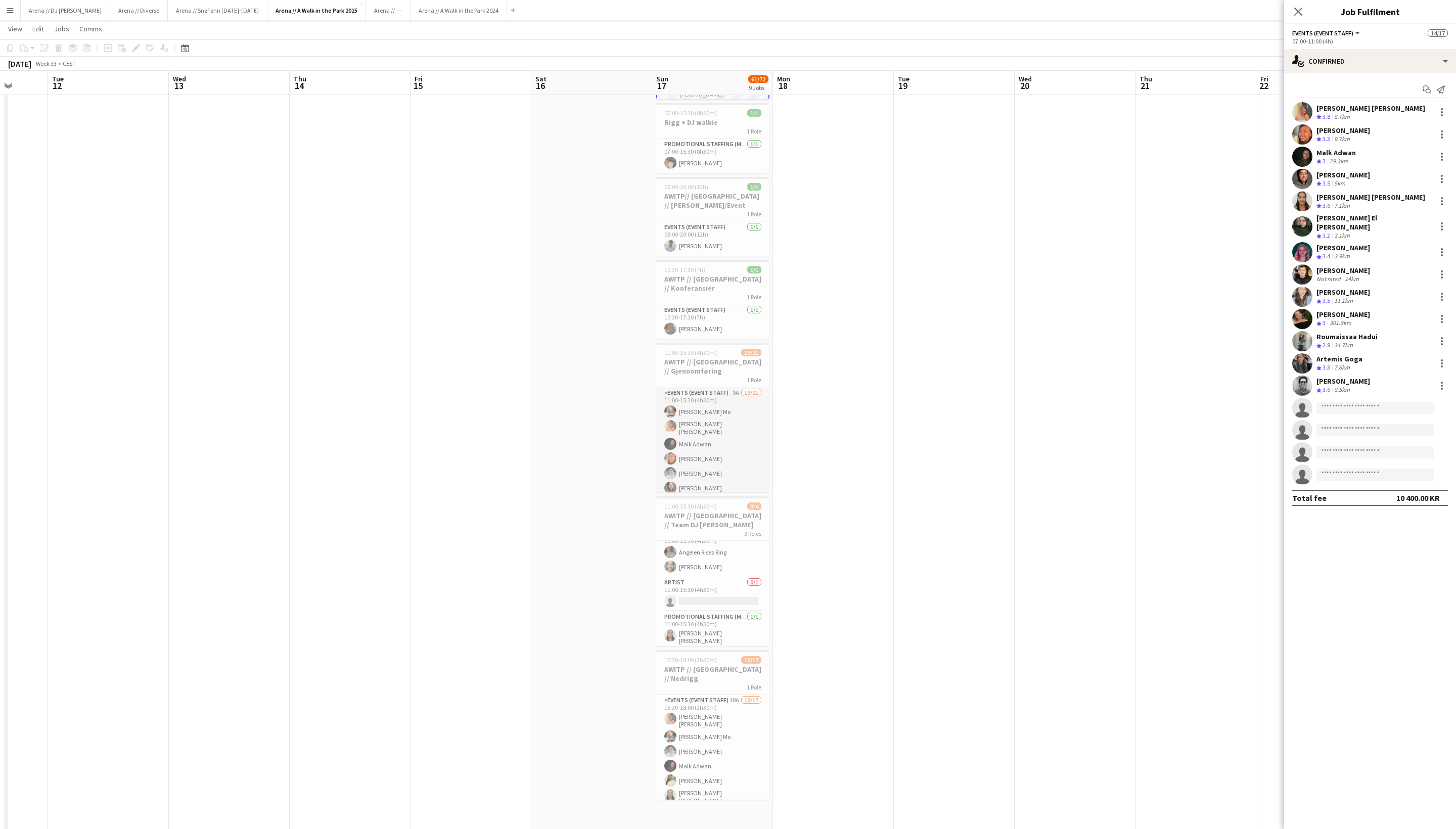
click at [729, 426] on app-card-role "Events (Event Staff) 9A 19/21 11:00-15:30 (4h30m) Marte Jensen Mo Hannah Ludivi…" at bounding box center [713, 554] width 113 height 333
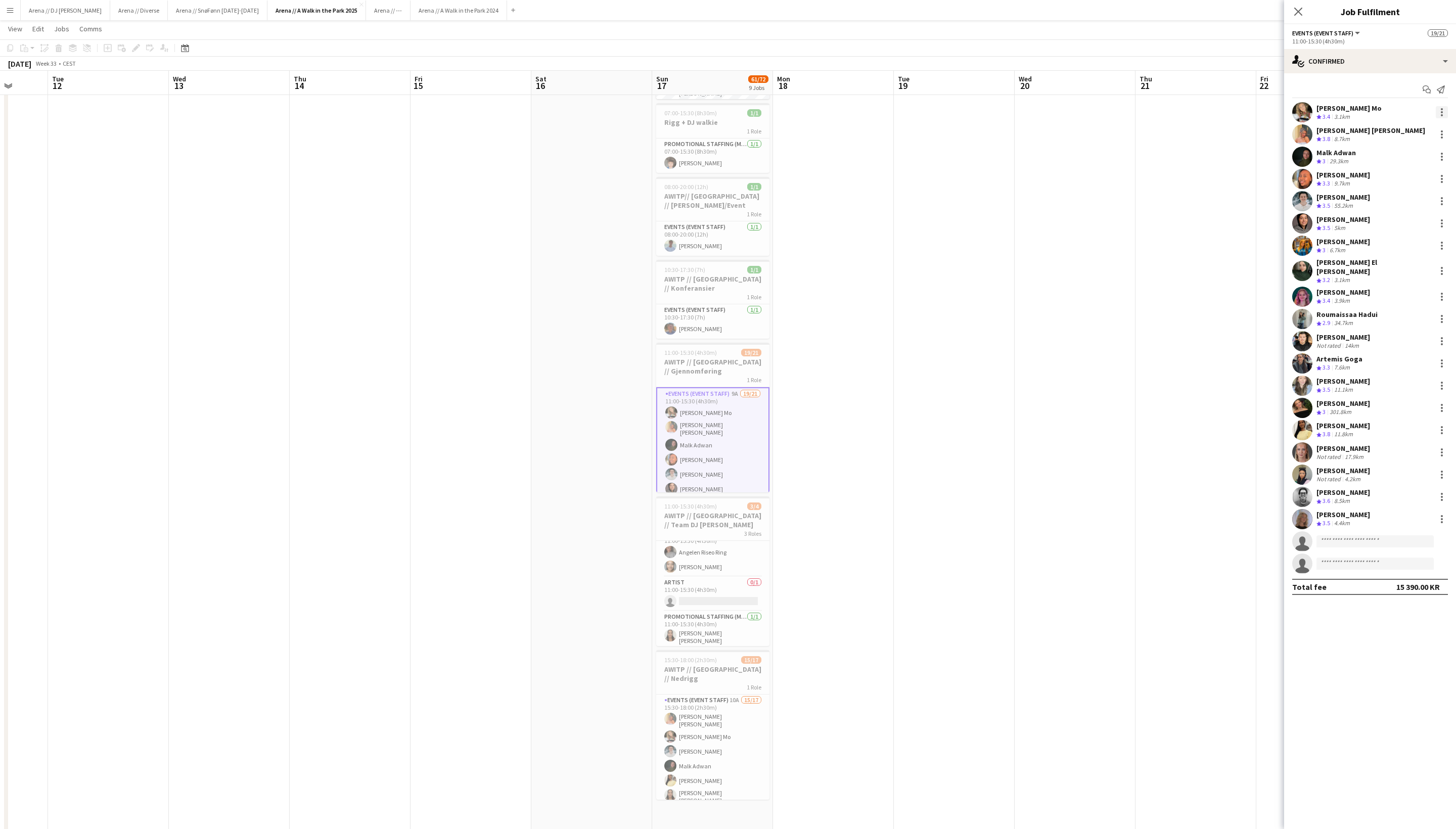
click at [1062, 116] on div at bounding box center [1442, 115] width 2 height 2
click at [1062, 251] on span "Did not show" at bounding box center [1400, 254] width 47 height 8
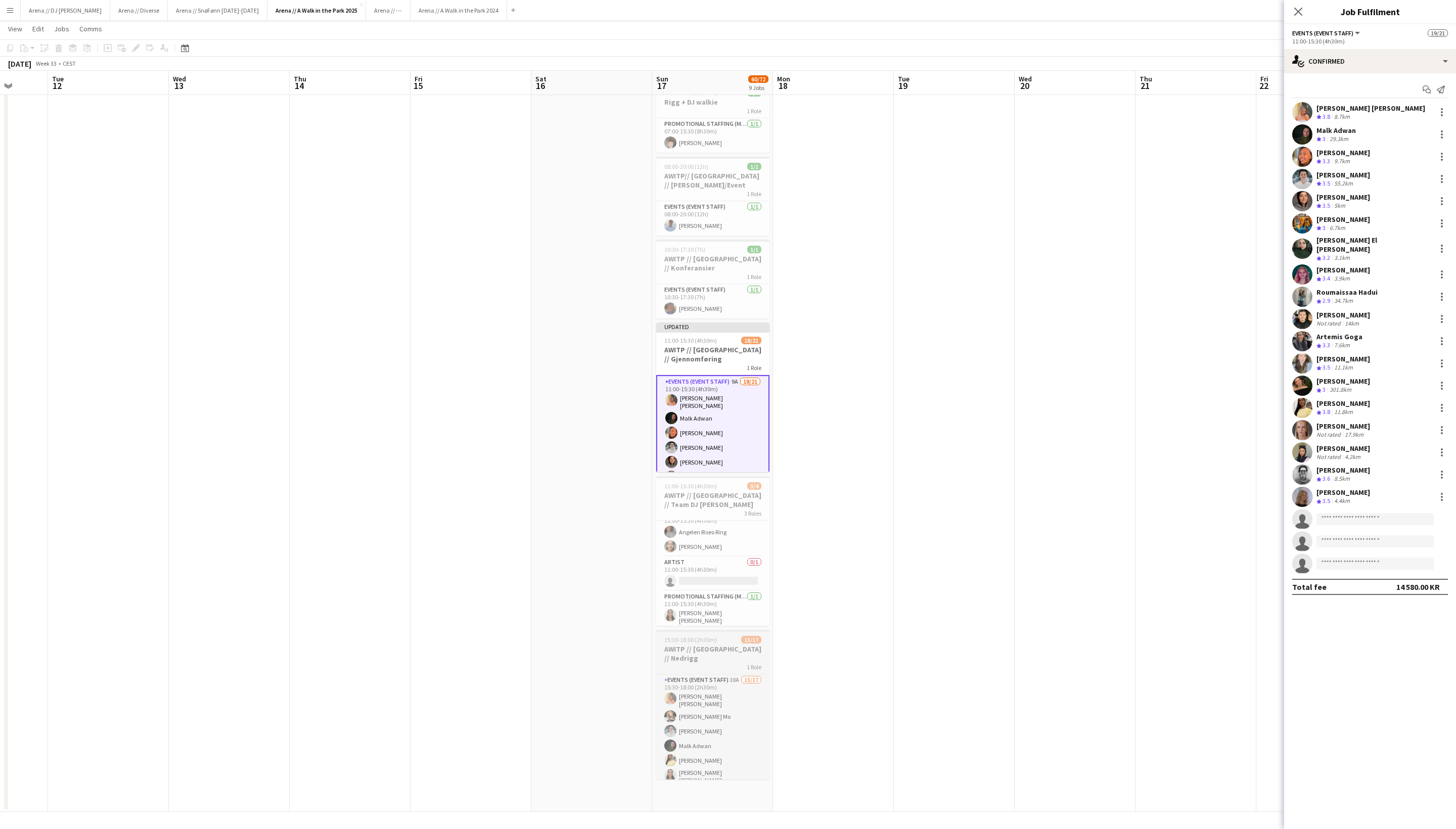
scroll to position [479, 0]
click at [734, 674] on app-card-role "Events (Event Staff) 10A 15/17 15:30-18:00 (2h30m) Hannah Ludivia Rotbæk Meling…" at bounding box center [713, 813] width 113 height 278
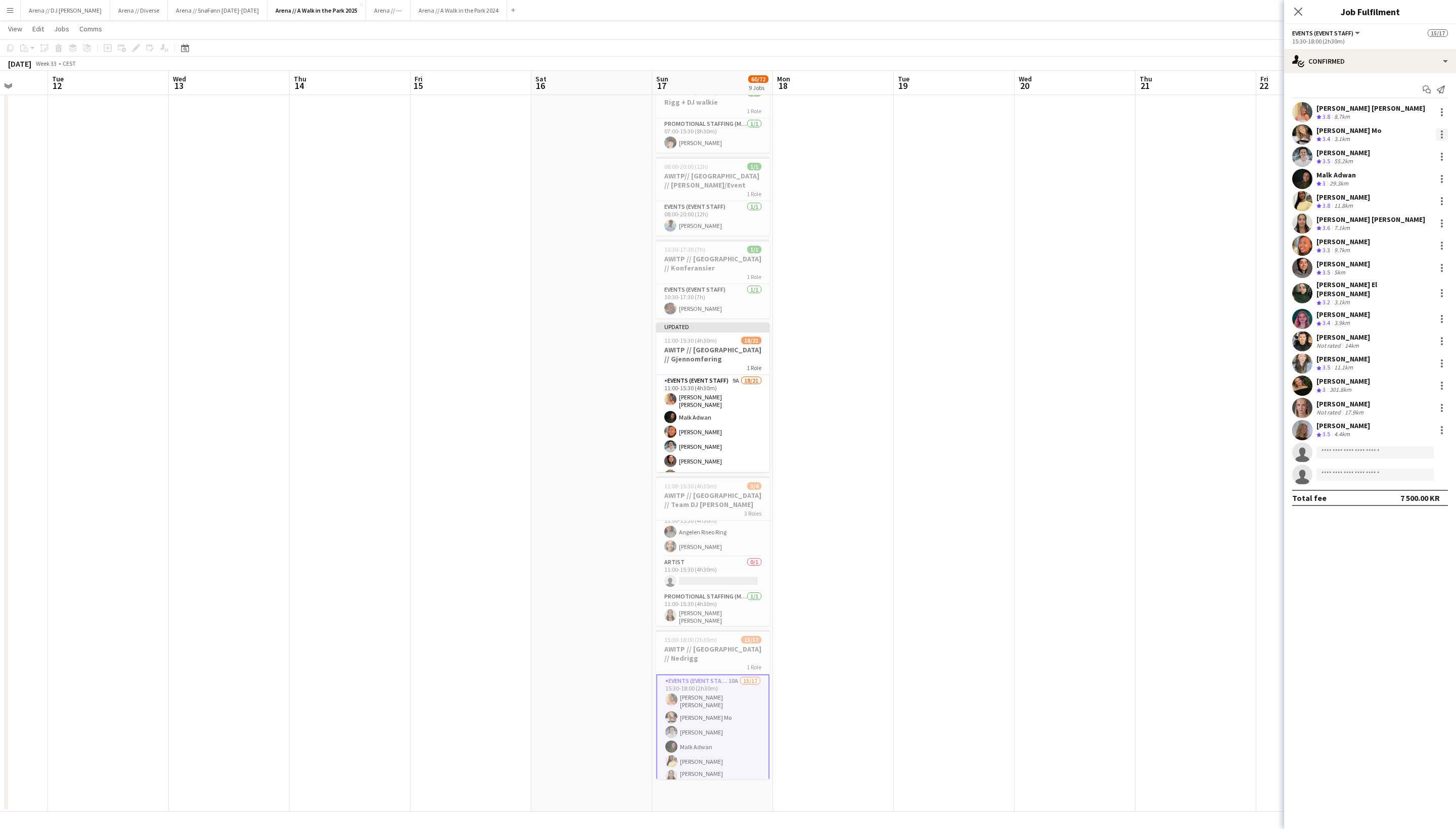
click at [1062, 141] on div at bounding box center [1441, 134] width 12 height 12
click at [1062, 283] on span "Did not show" at bounding box center [1400, 282] width 47 height 8
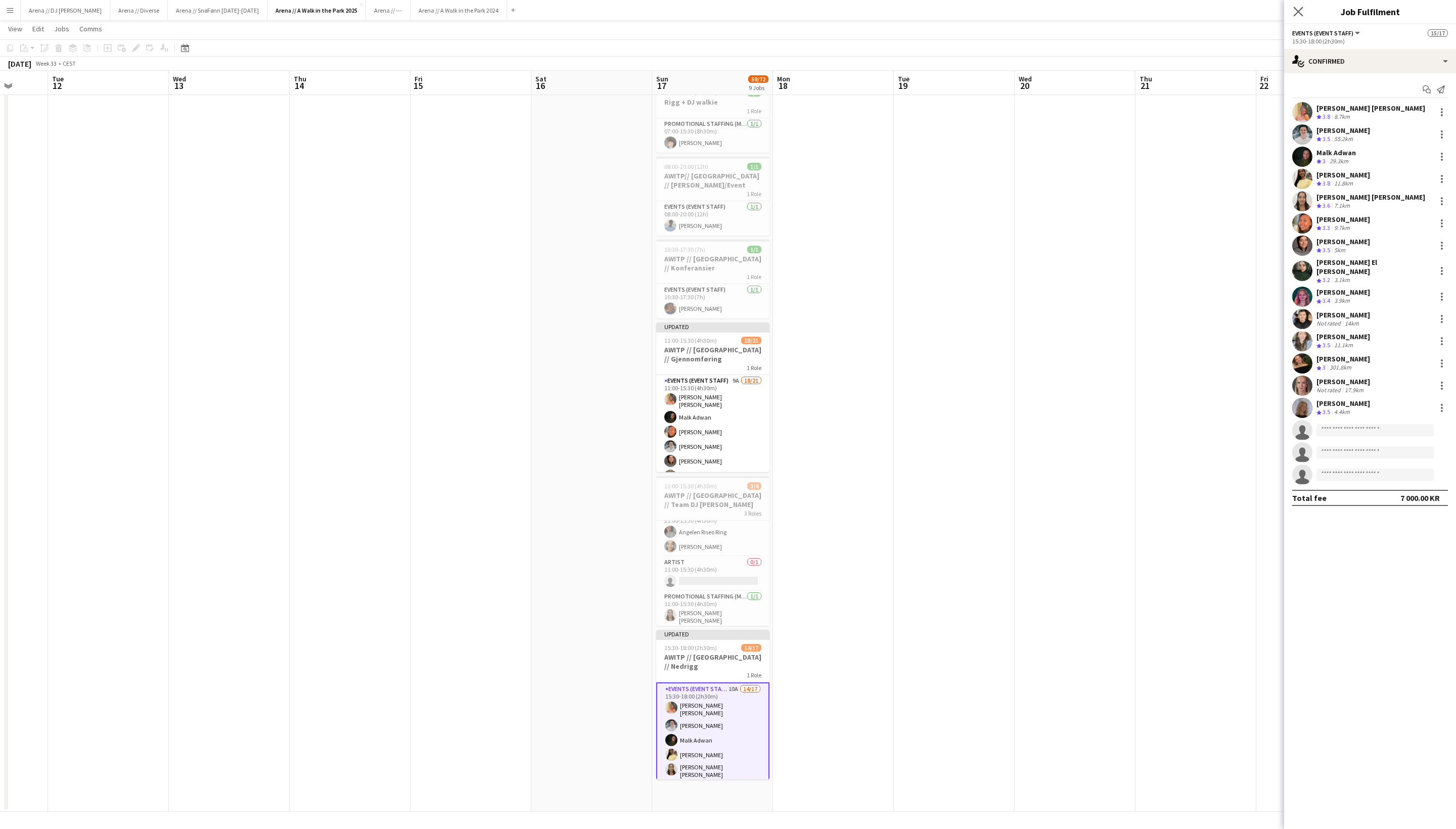
click at [1062, 16] on app-icon "Close pop-in" at bounding box center [1298, 12] width 15 height 15
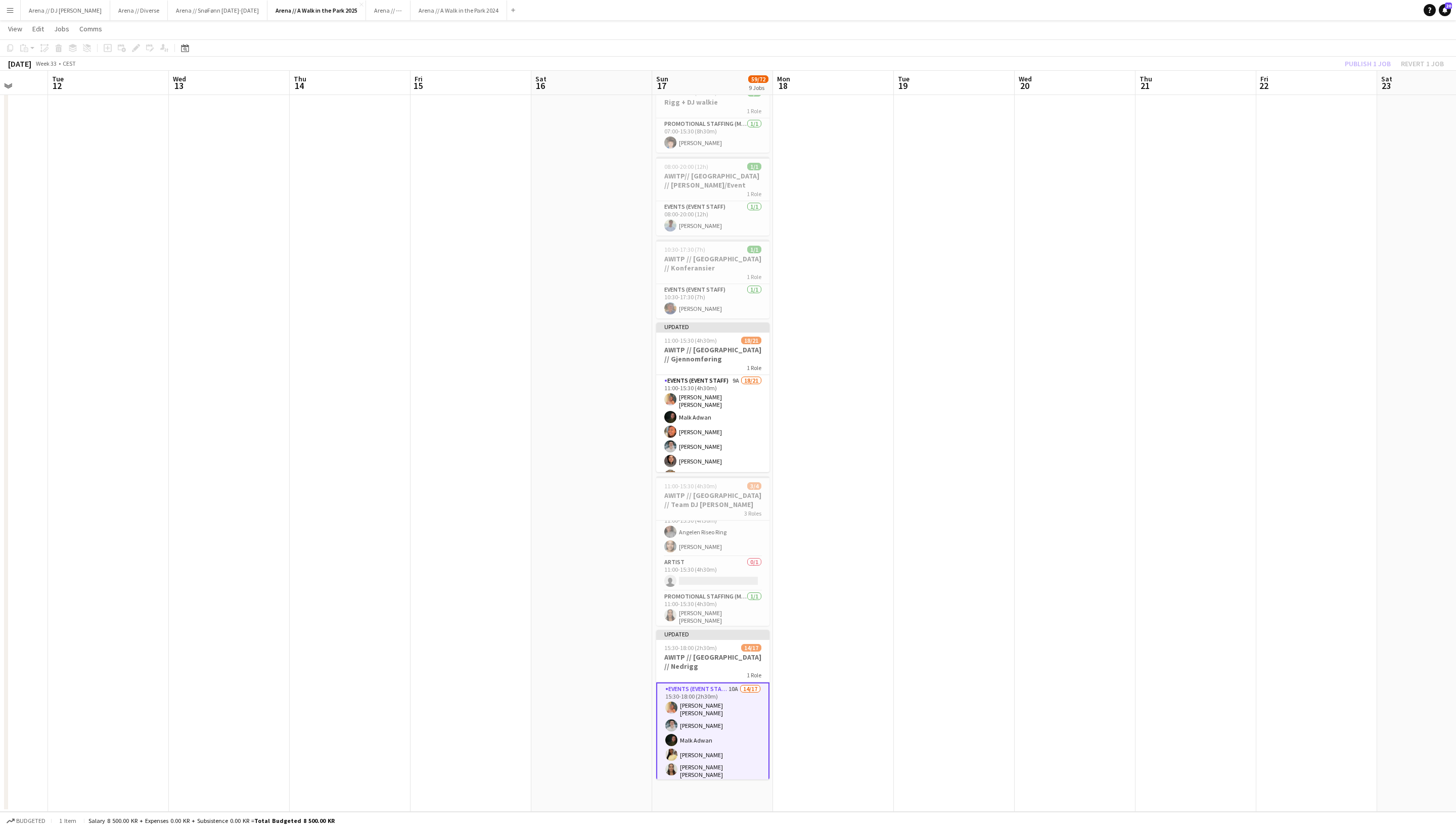
click at [1062, 63] on div "Publish 1 job Revert 1 job" at bounding box center [1394, 63] width 123 height 13
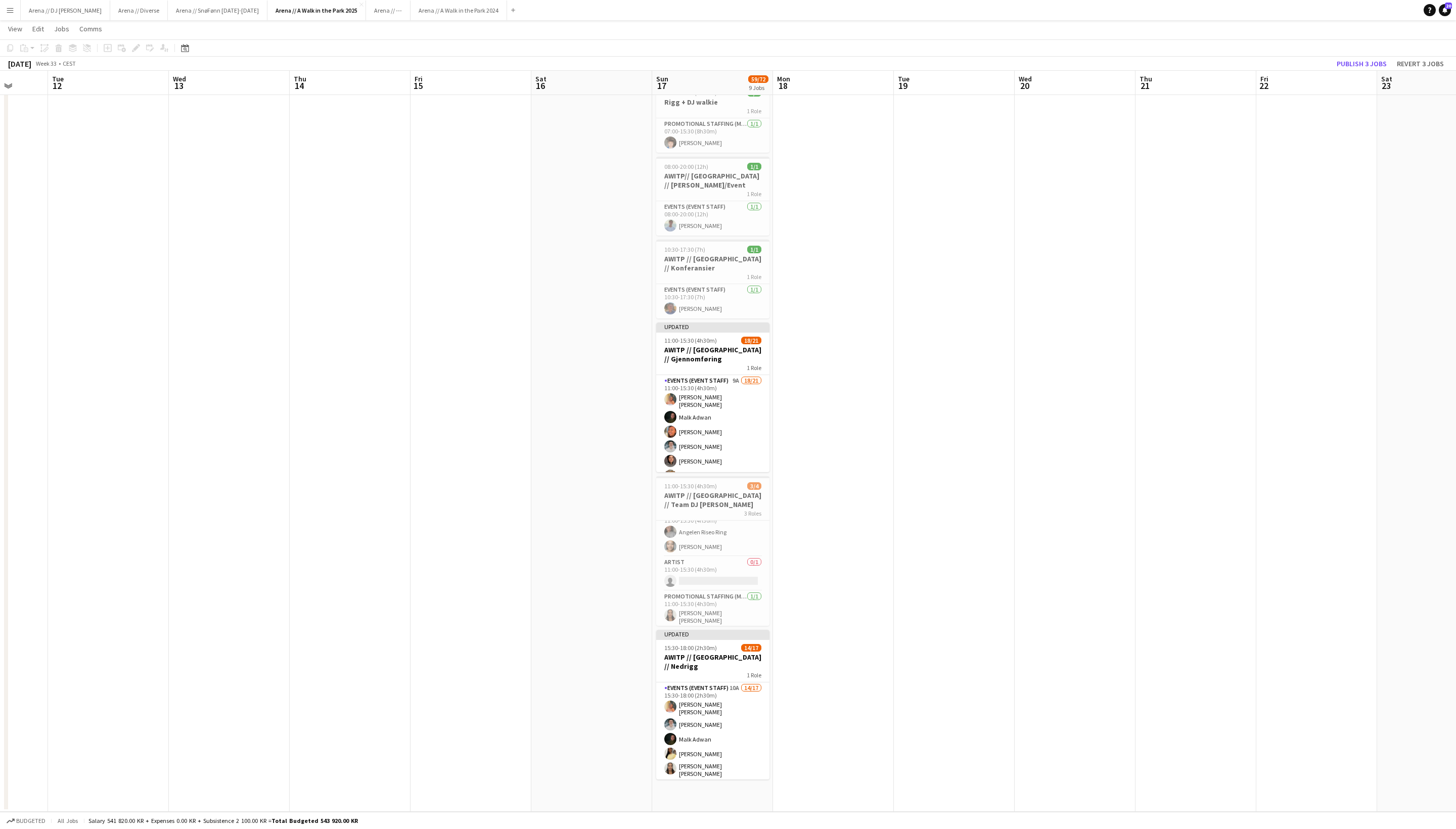
click at [1062, 63] on button "Publish 3 jobs" at bounding box center [1362, 63] width 58 height 13
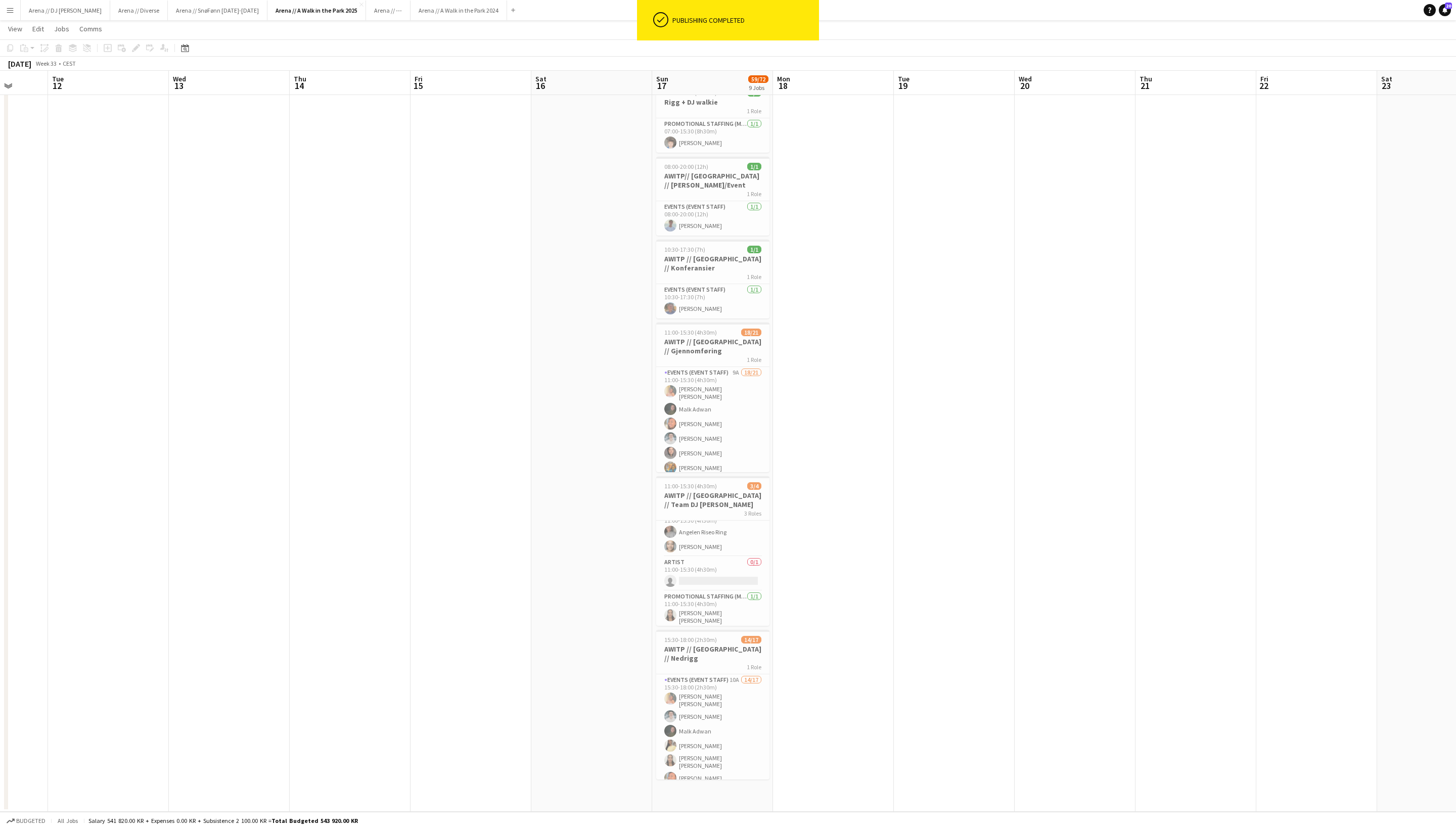
click at [7, 10] on app-icon "Menu" at bounding box center [10, 10] width 8 height 8
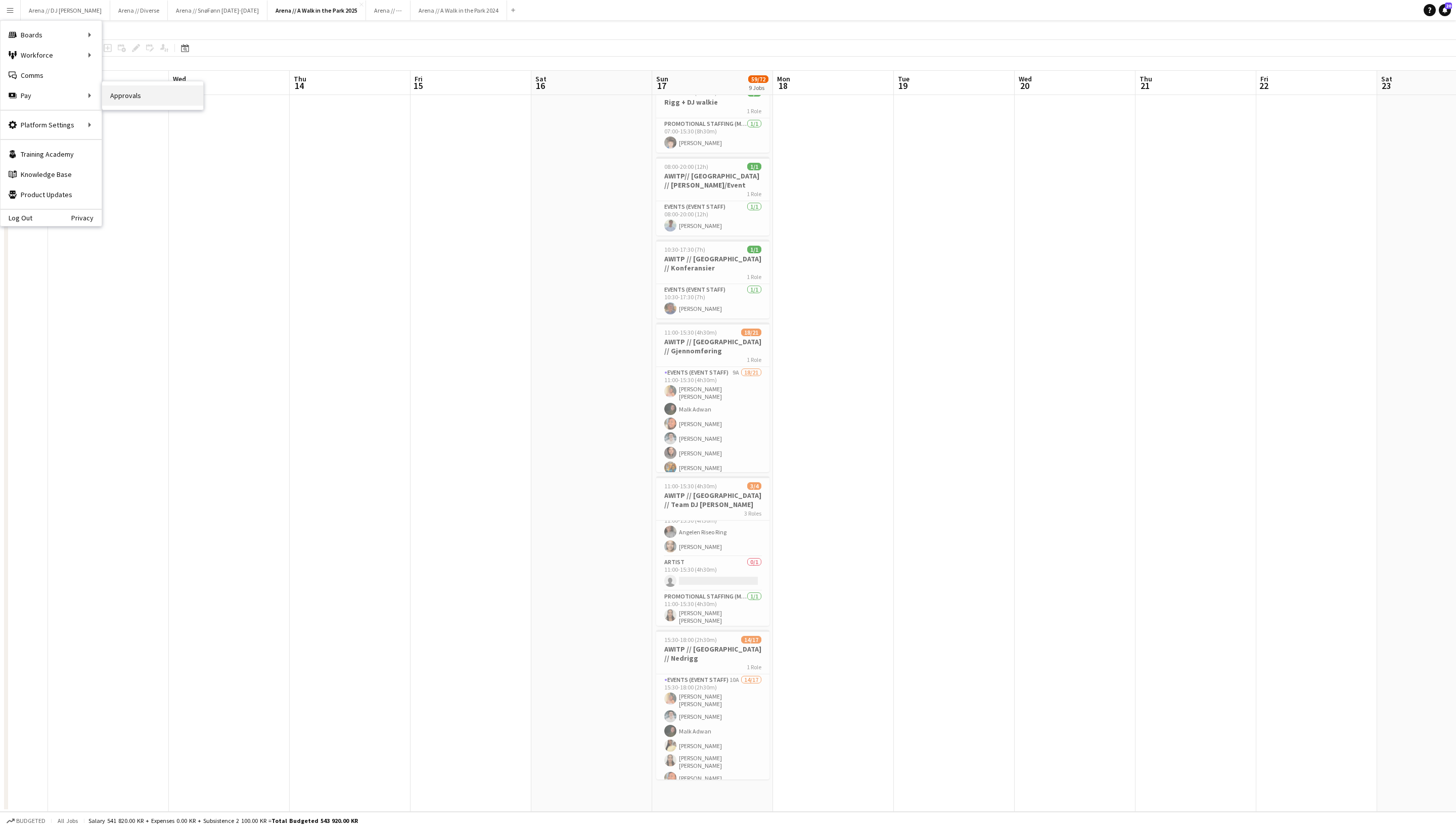
click at [108, 94] on link "Approvals" at bounding box center [153, 96] width 101 height 20
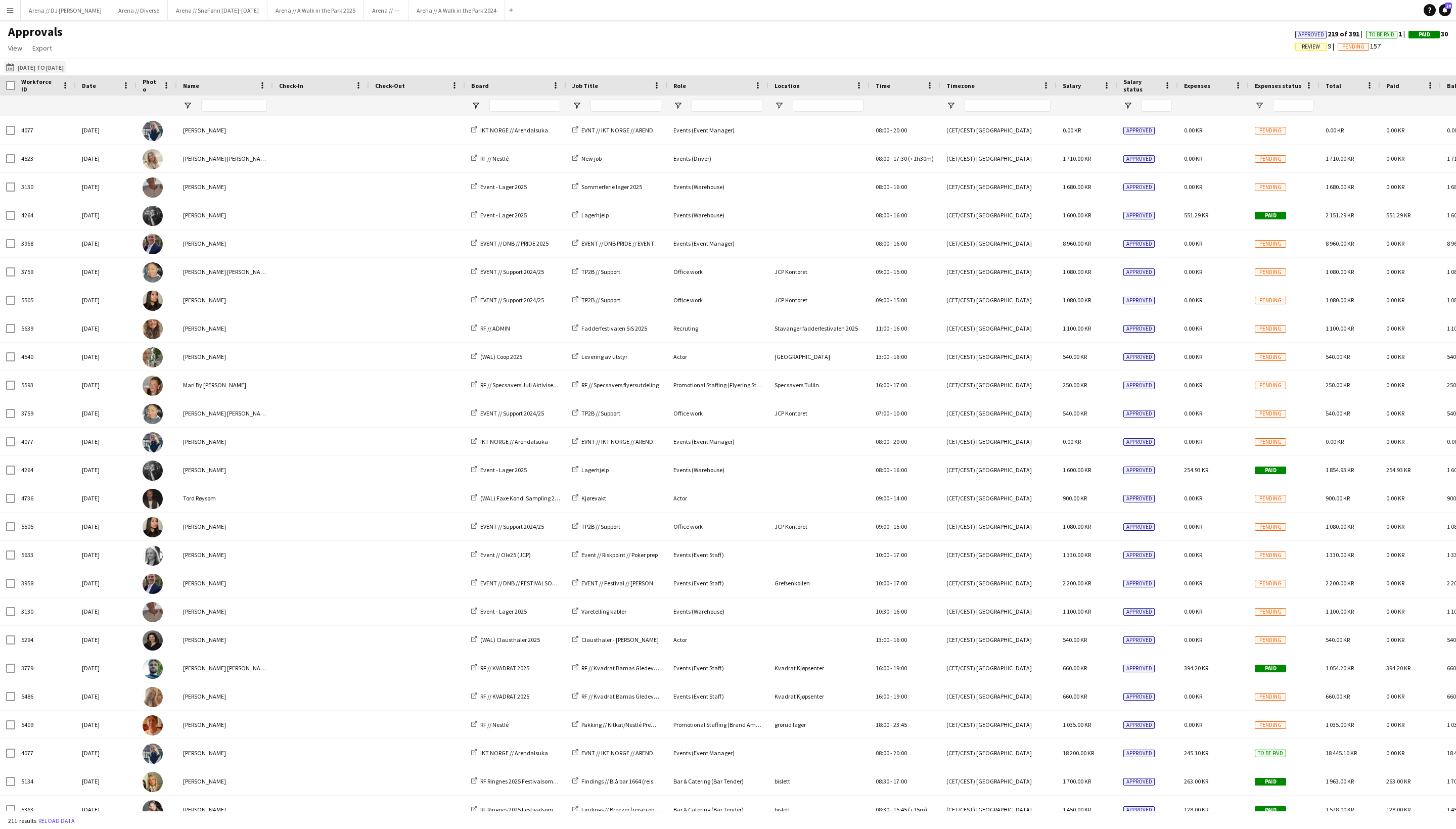
type input "*****"
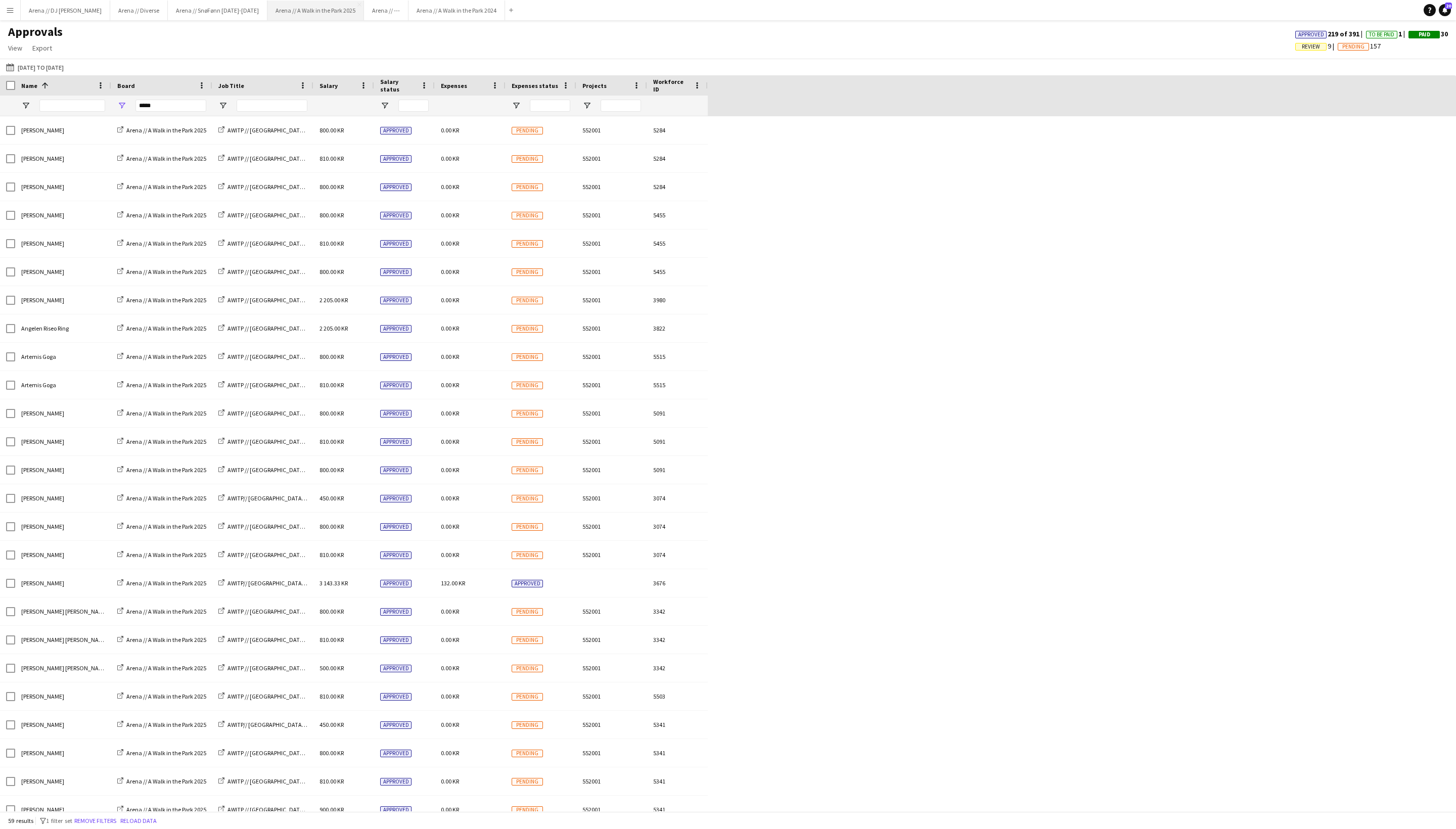
click at [364, 11] on button "Arena // A Walk in the Park 2025 Close" at bounding box center [315, 10] width 97 height 20
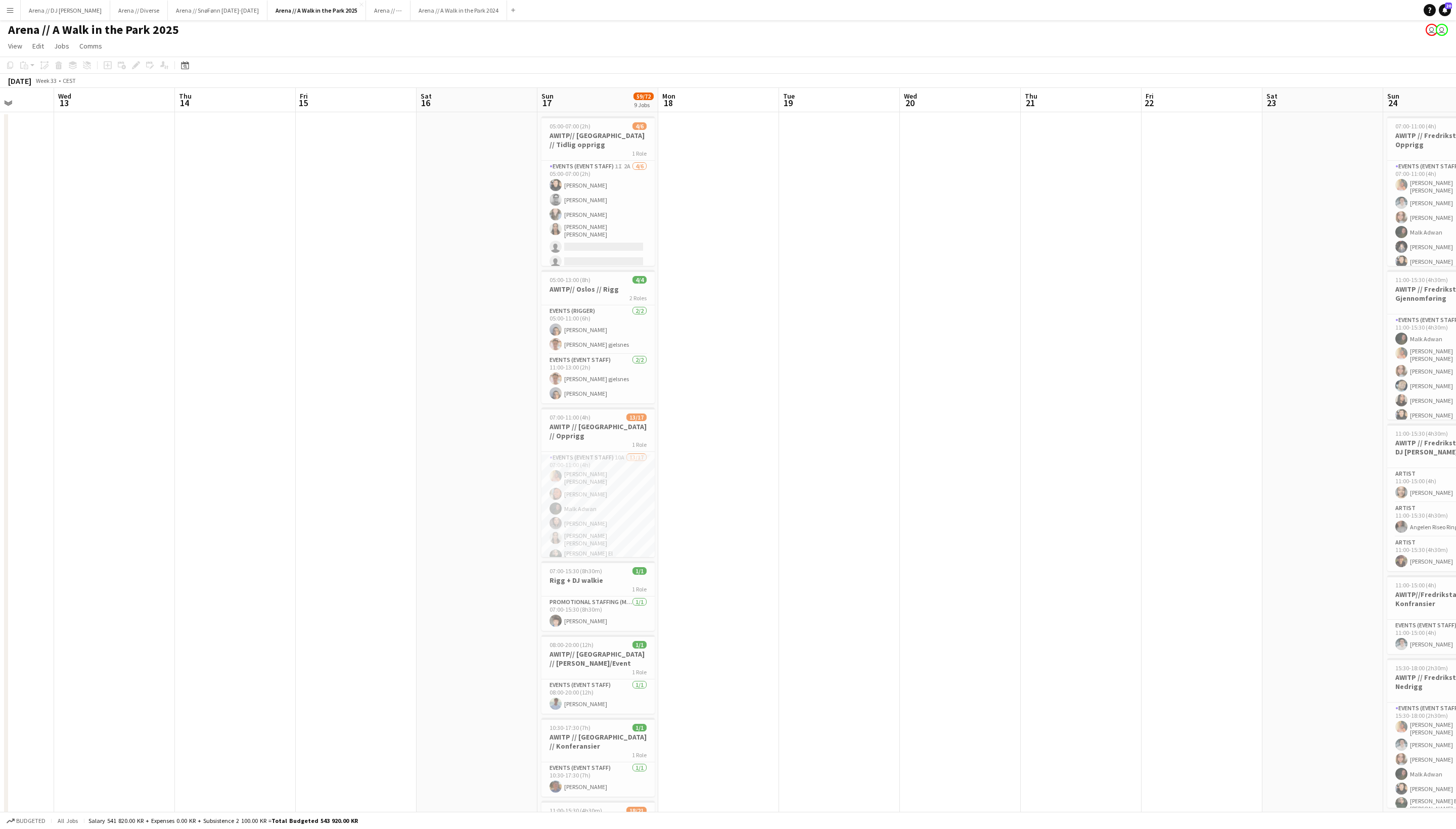
scroll to position [0, 304]
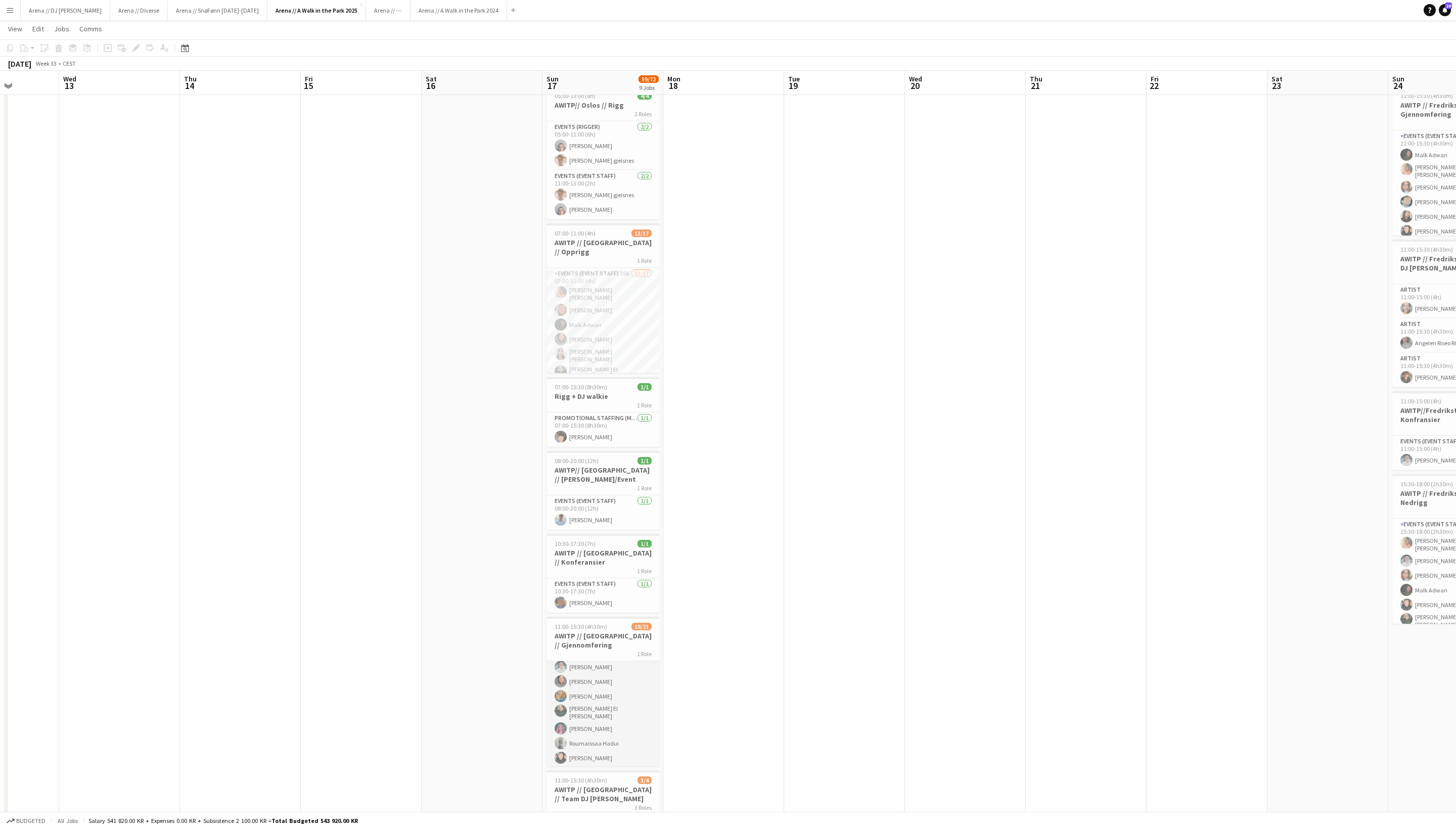
click at [620, 717] on app-card-role "Events (Event Staff) 9A 18/21 11:00-15:30 (4h30m) Hannah Ludivia Rotbæk Meling …" at bounding box center [603, 762] width 113 height 333
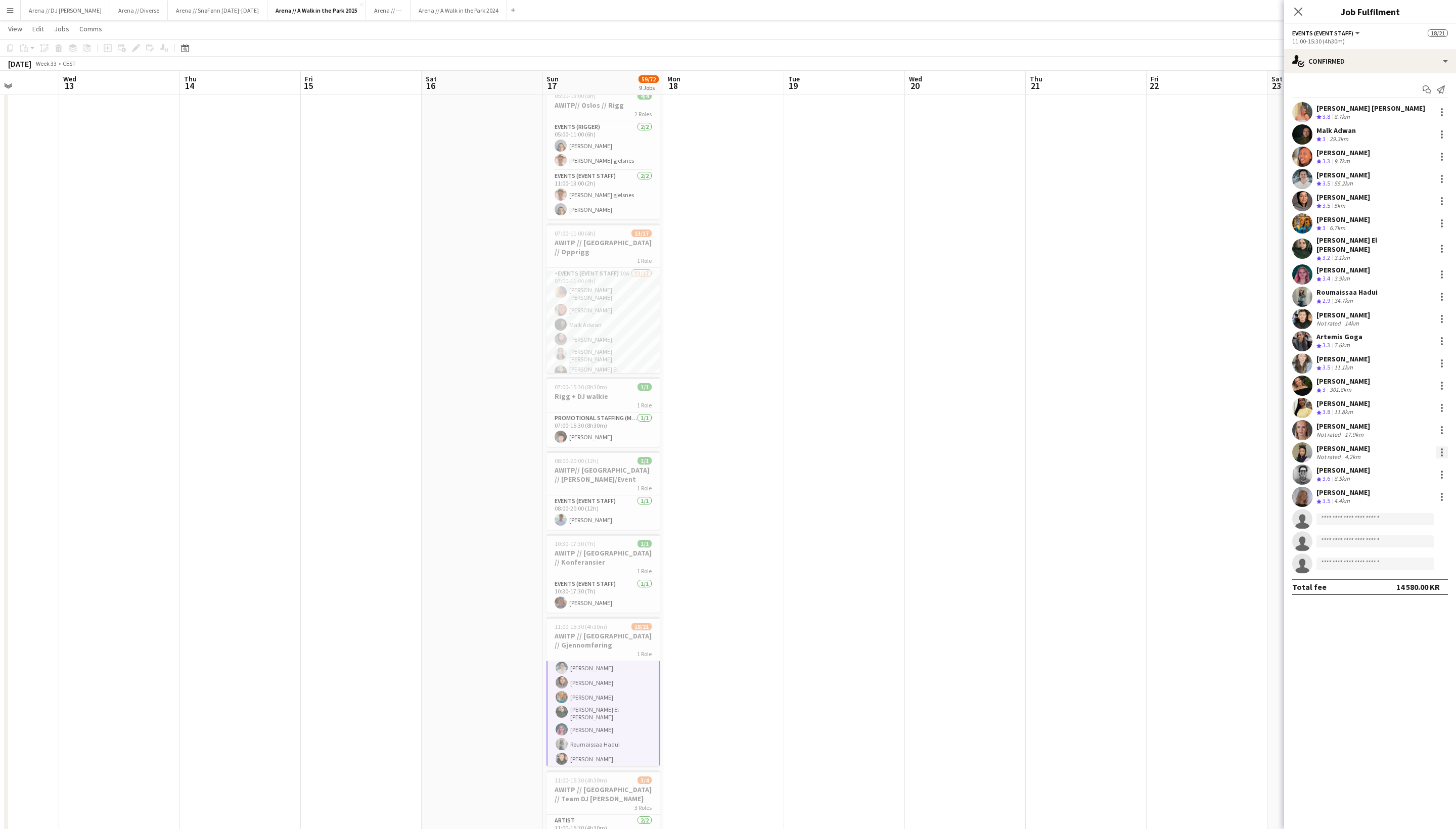
click at [1062, 451] on div at bounding box center [1441, 452] width 12 height 12
click at [1062, 602] on button "Did not show" at bounding box center [1409, 594] width 79 height 24
click at [1062, 11] on icon at bounding box center [1298, 11] width 10 height 10
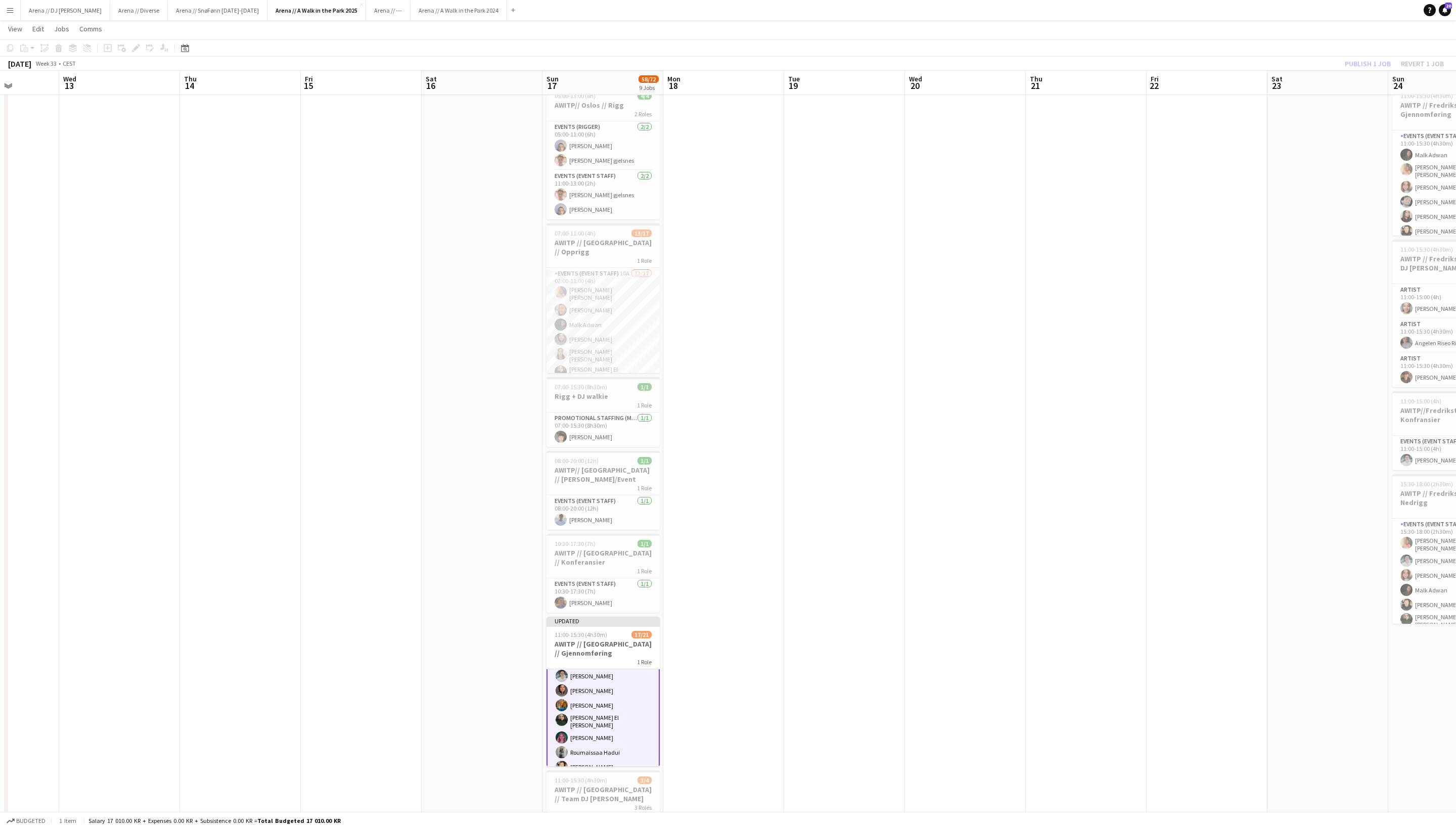
click at [1062, 67] on div "Publish 1 job Revert 1 job" at bounding box center [1394, 63] width 123 height 13
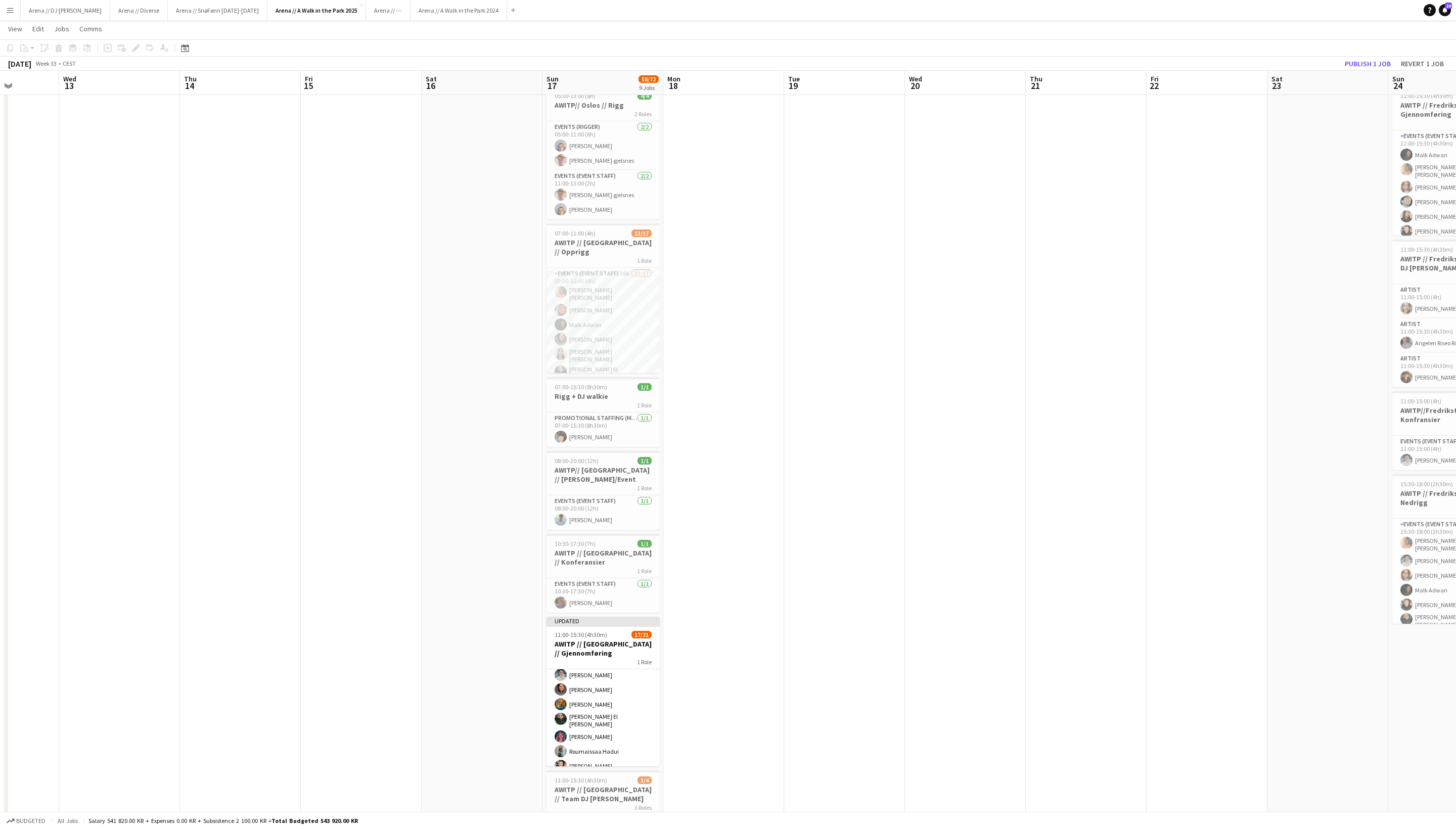
click at [1062, 67] on button "Publish 1 job" at bounding box center [1368, 63] width 54 height 13
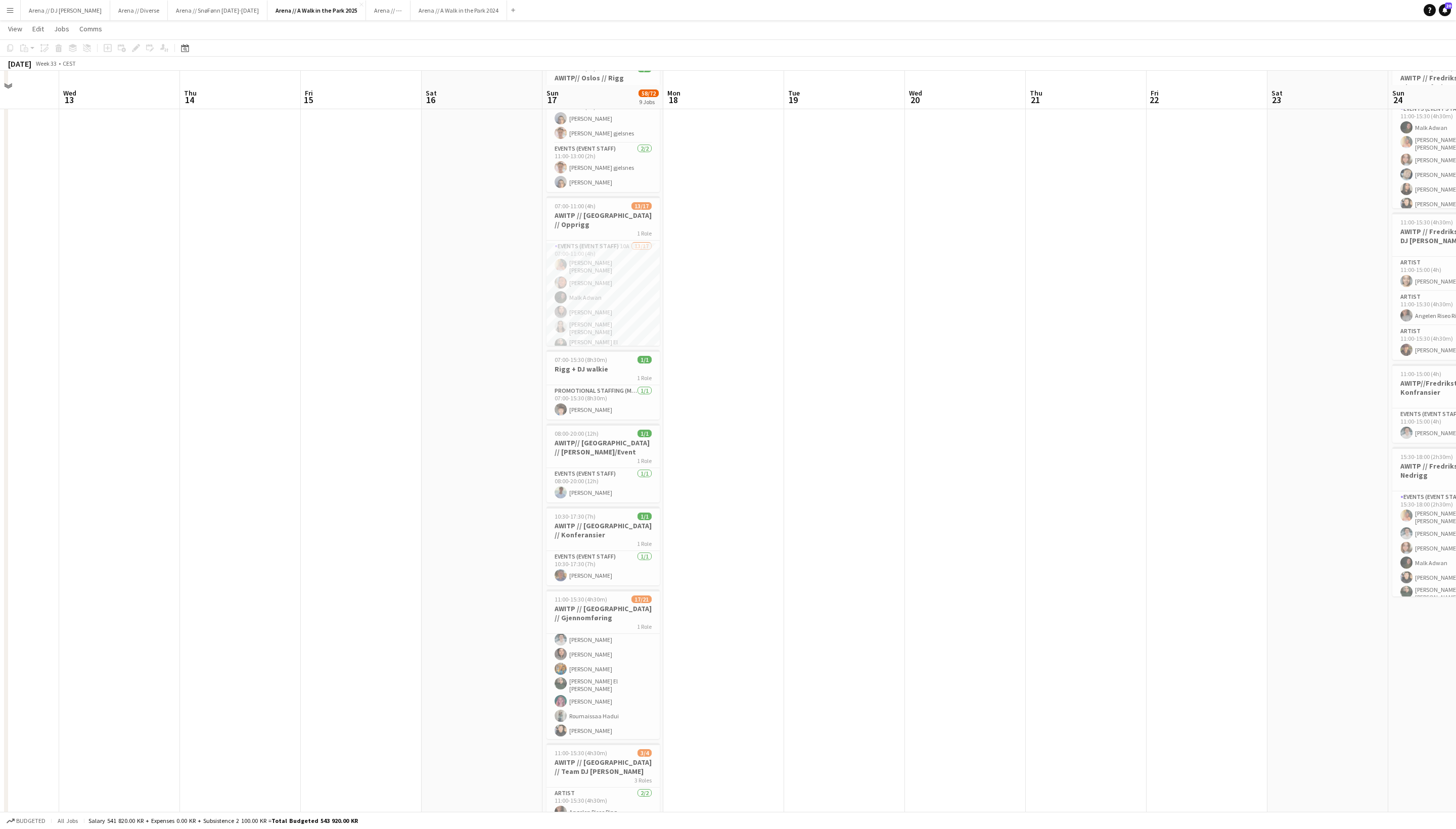
scroll to position [227, 0]
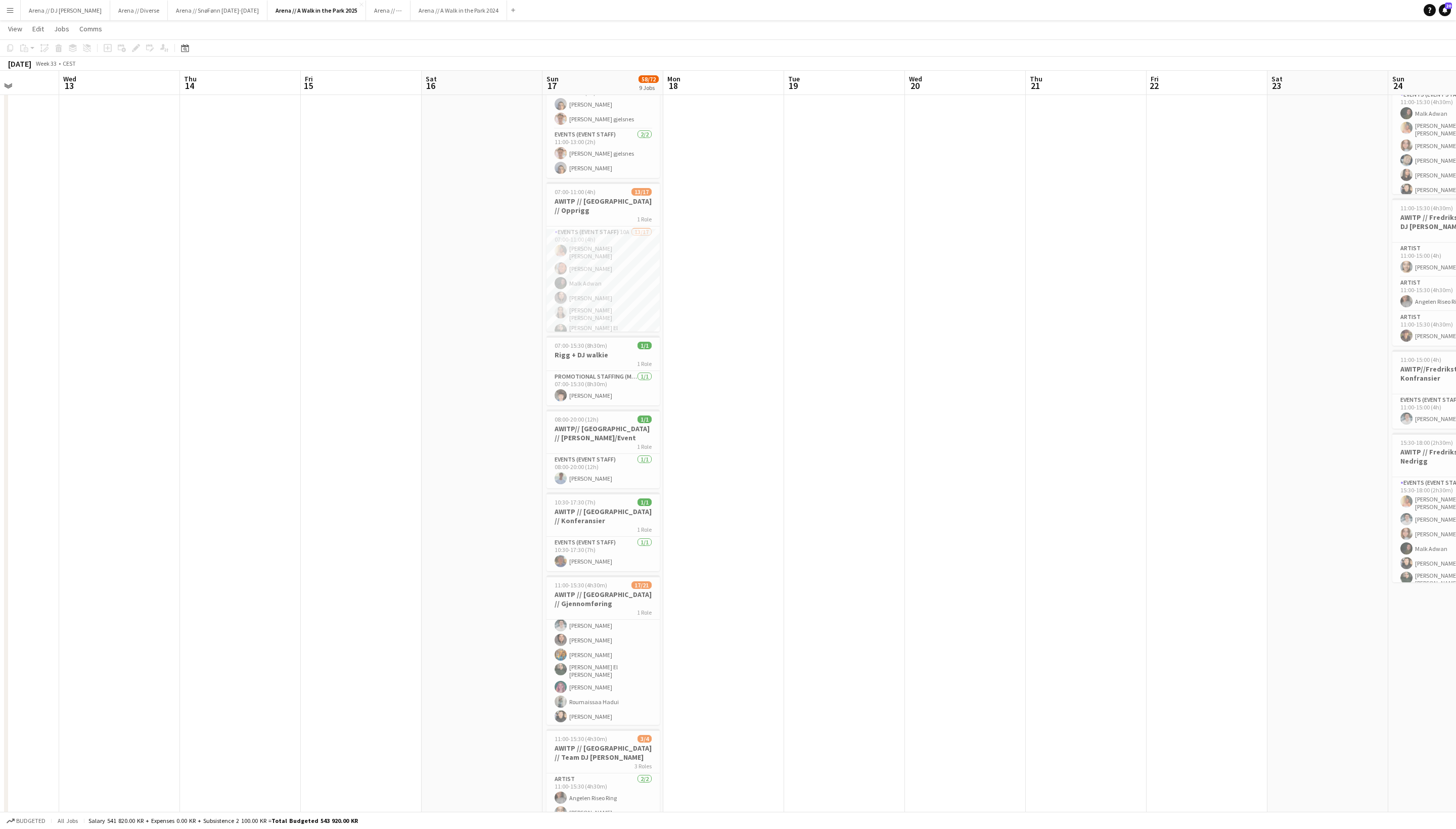
click at [11, 11] on app-icon "Menu" at bounding box center [10, 10] width 8 height 8
click at [112, 104] on app-date-cell at bounding box center [120, 476] width 121 height 1178
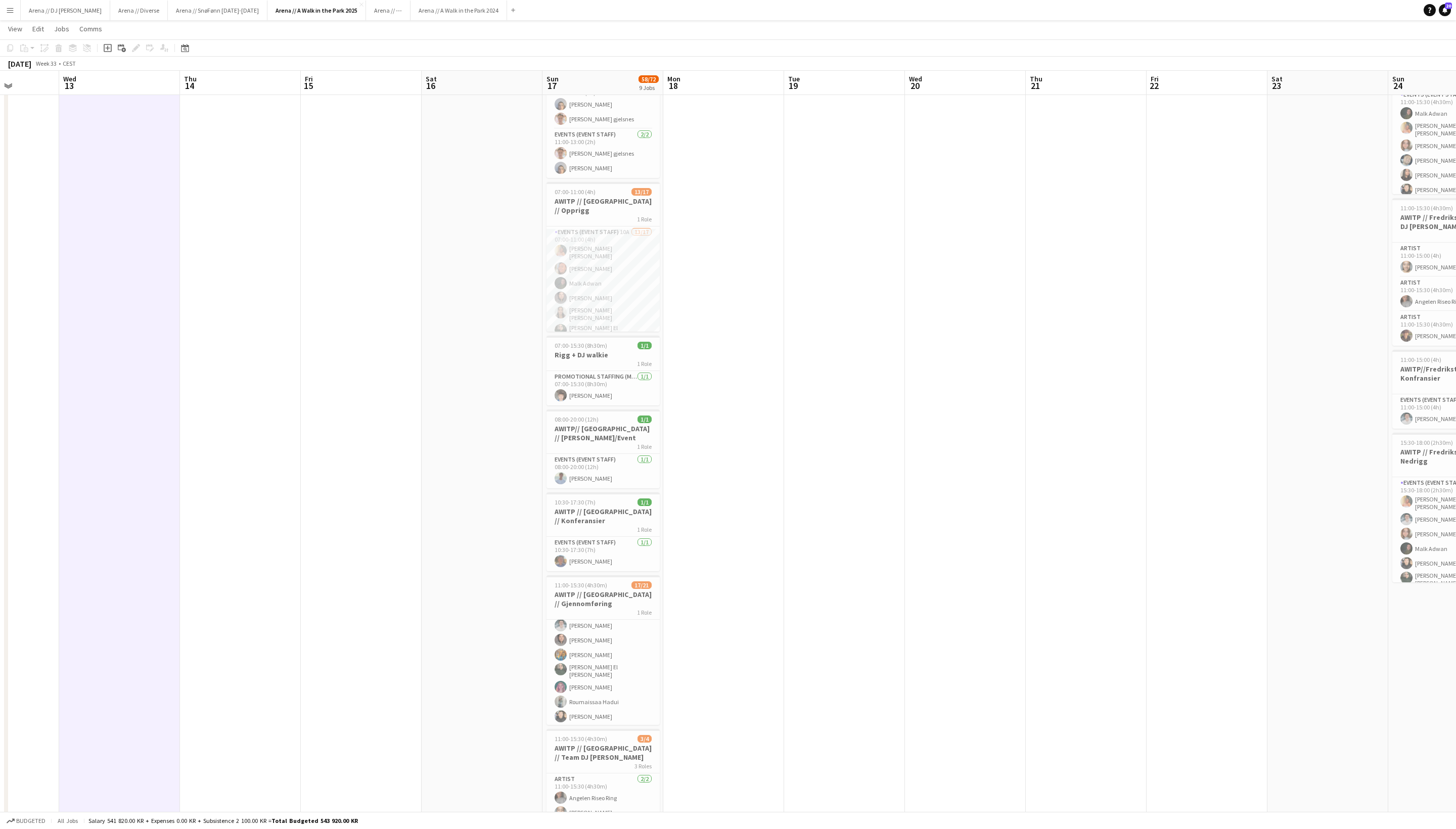
click at [8, 12] on app-icon "Menu" at bounding box center [10, 10] width 8 height 8
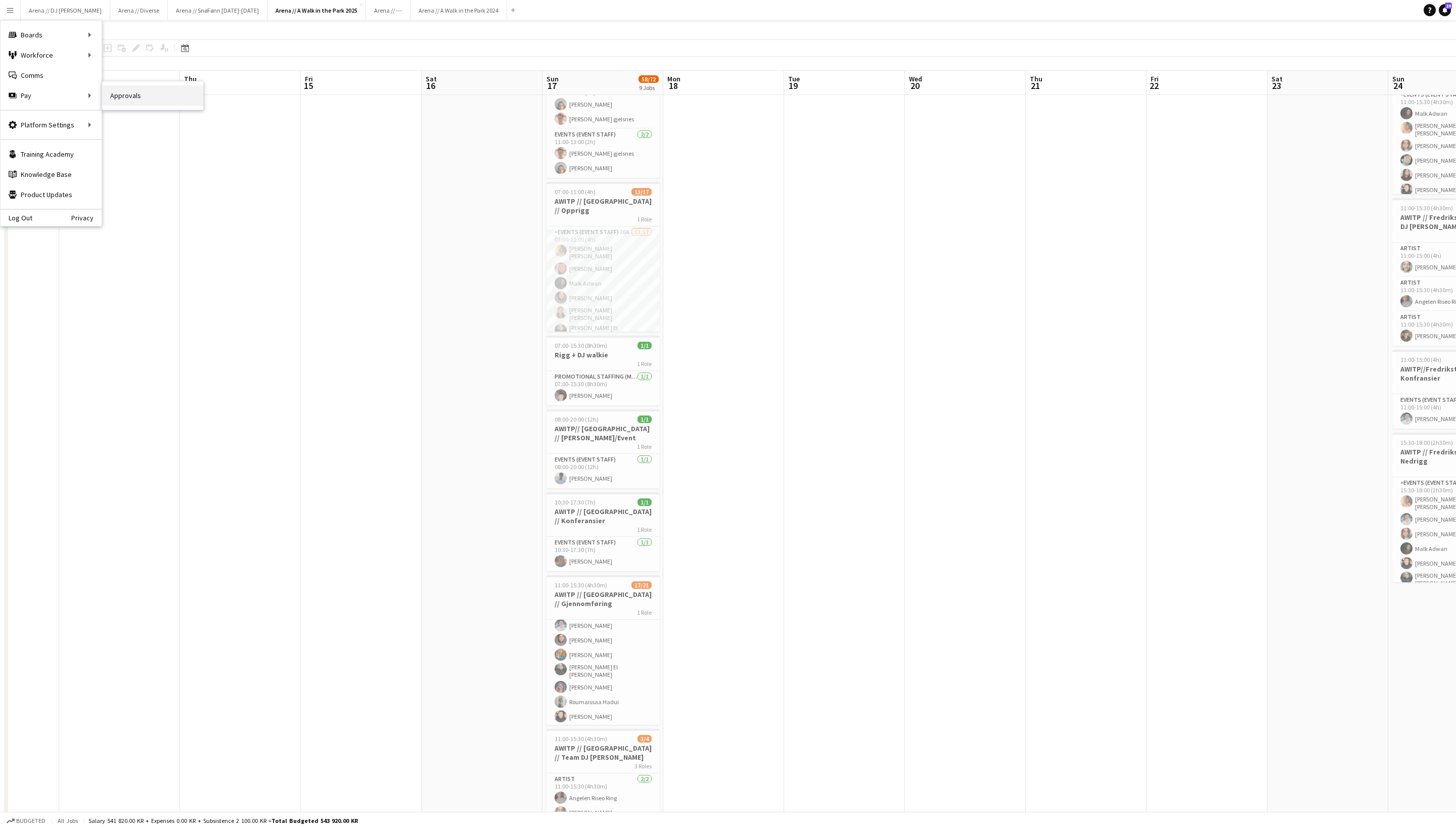
click at [132, 105] on link "Approvals" at bounding box center [153, 96] width 101 height 20
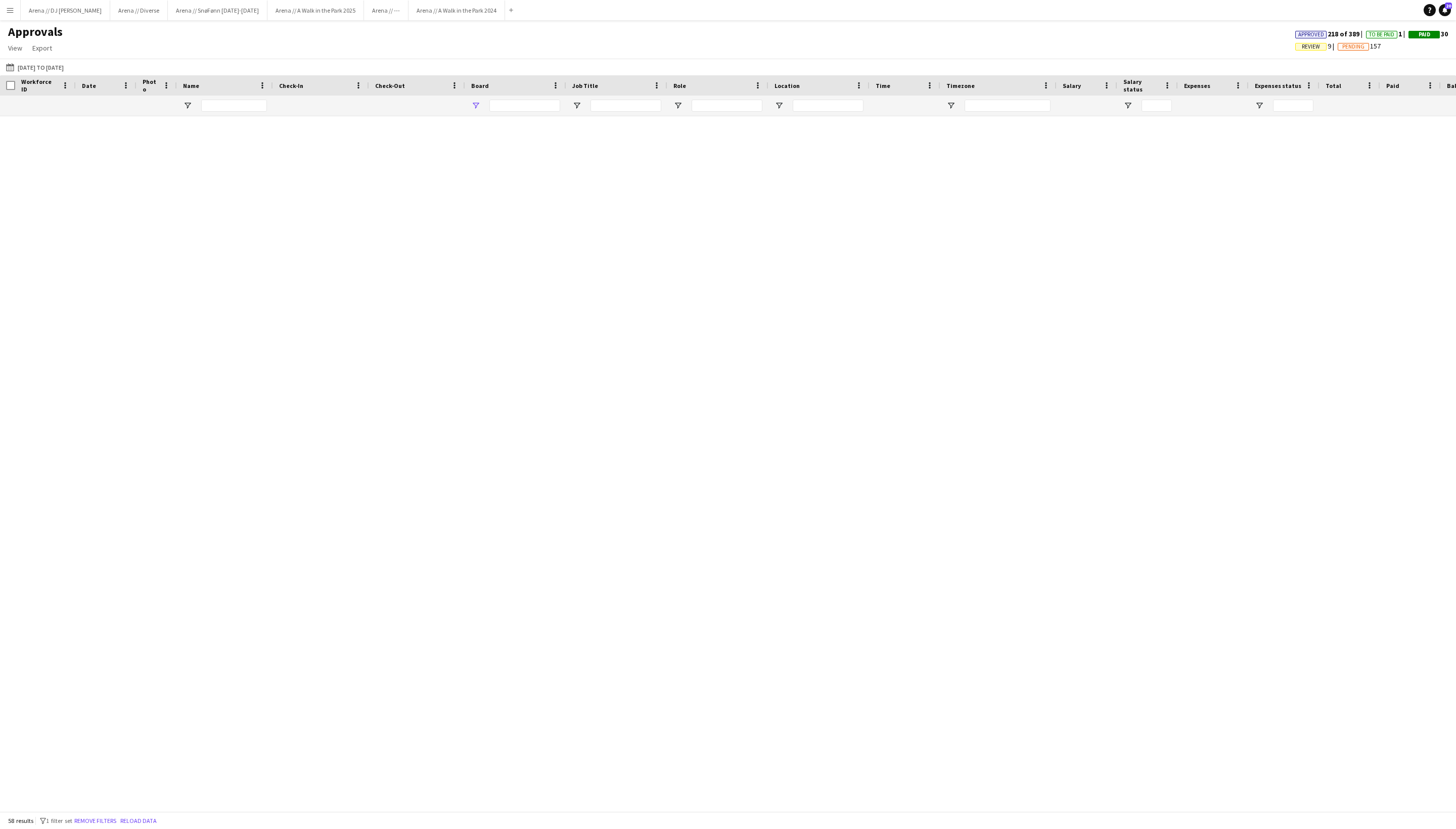
type input "*****"
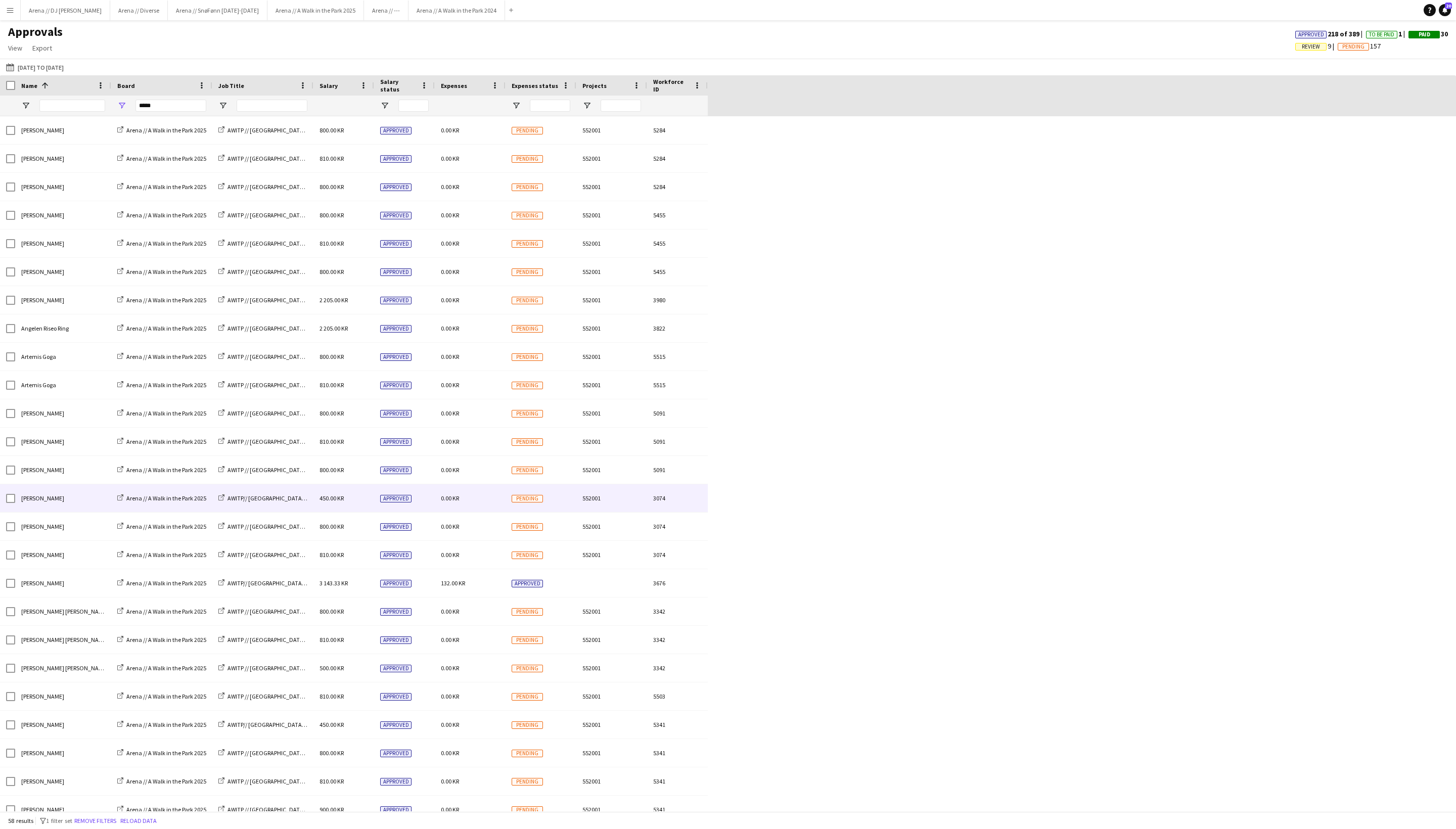
scroll to position [203, 0]
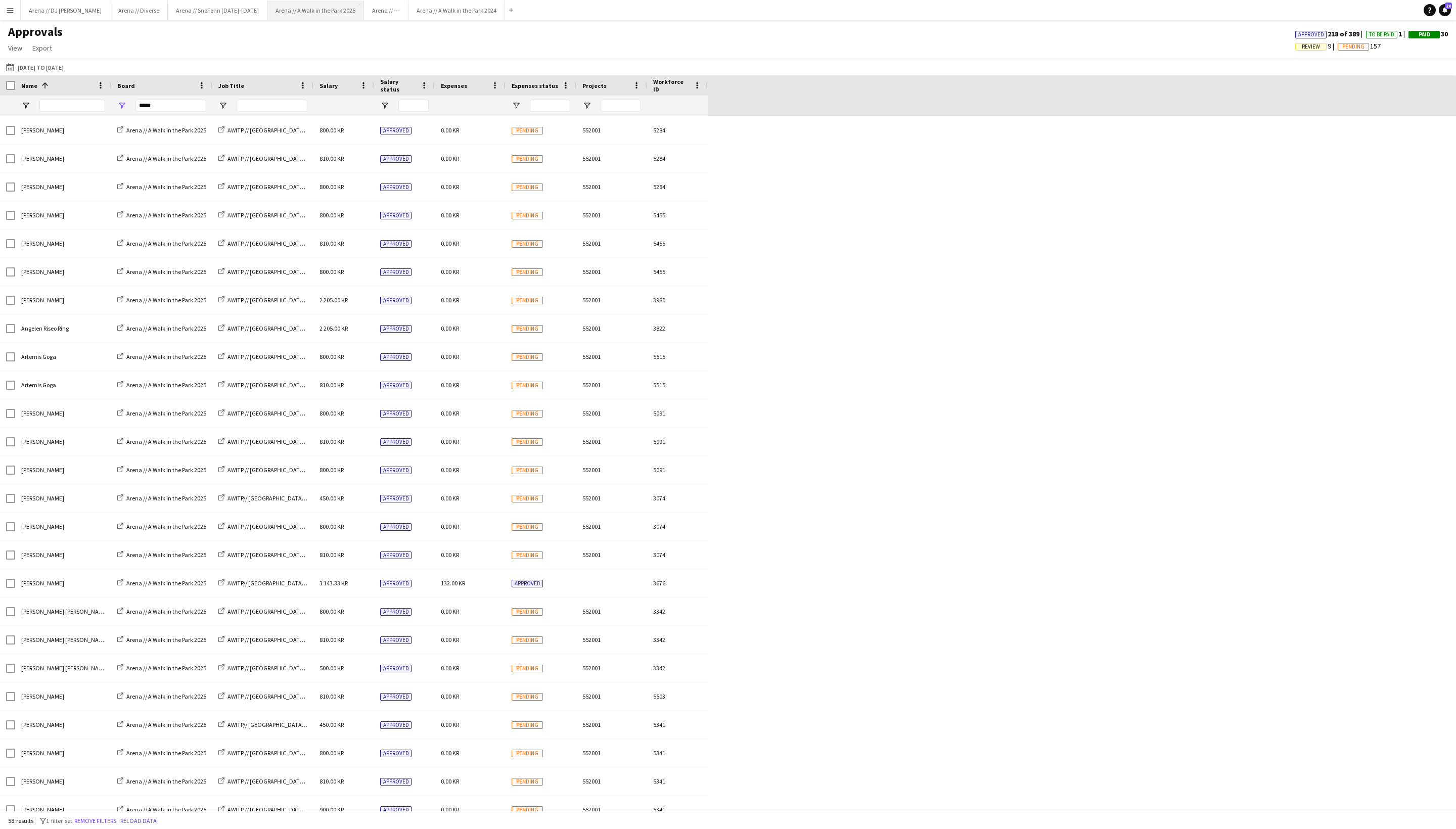
click at [364, 14] on button "Arena // A Walk in the Park 2025 Close" at bounding box center [315, 10] width 97 height 20
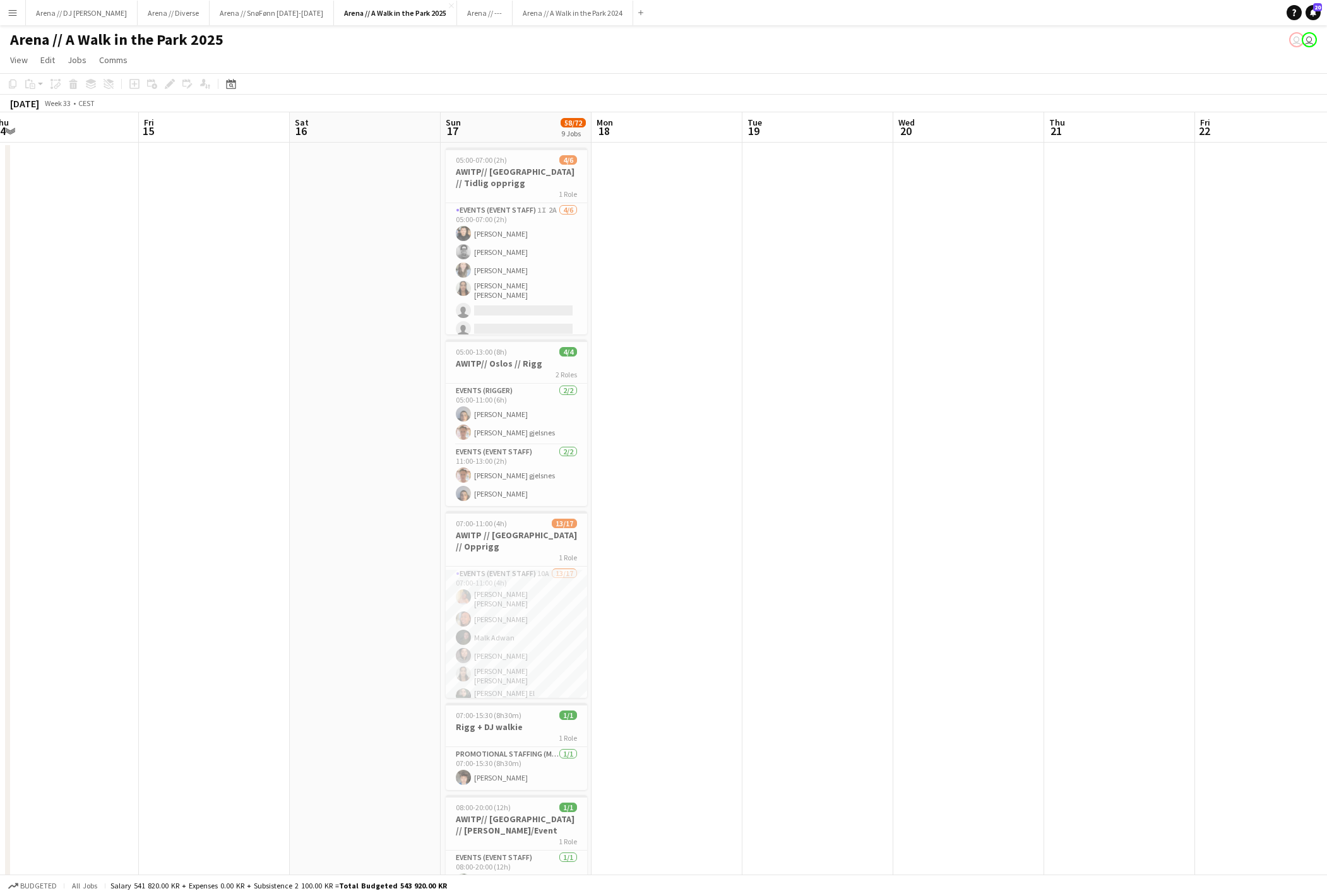
scroll to position [0, 392]
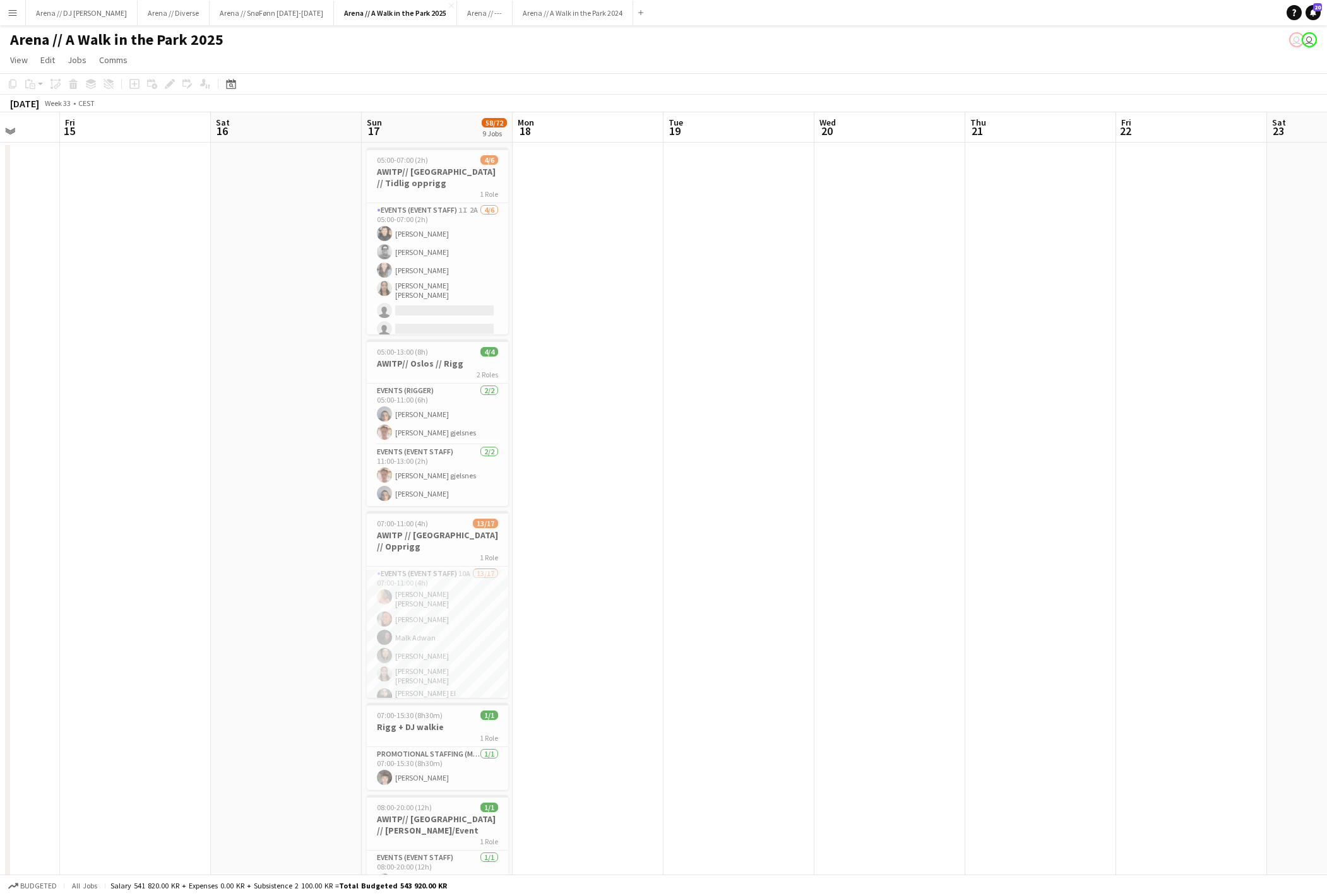
click at [19, 13] on button "Menu" at bounding box center [13, 13] width 25 height 25
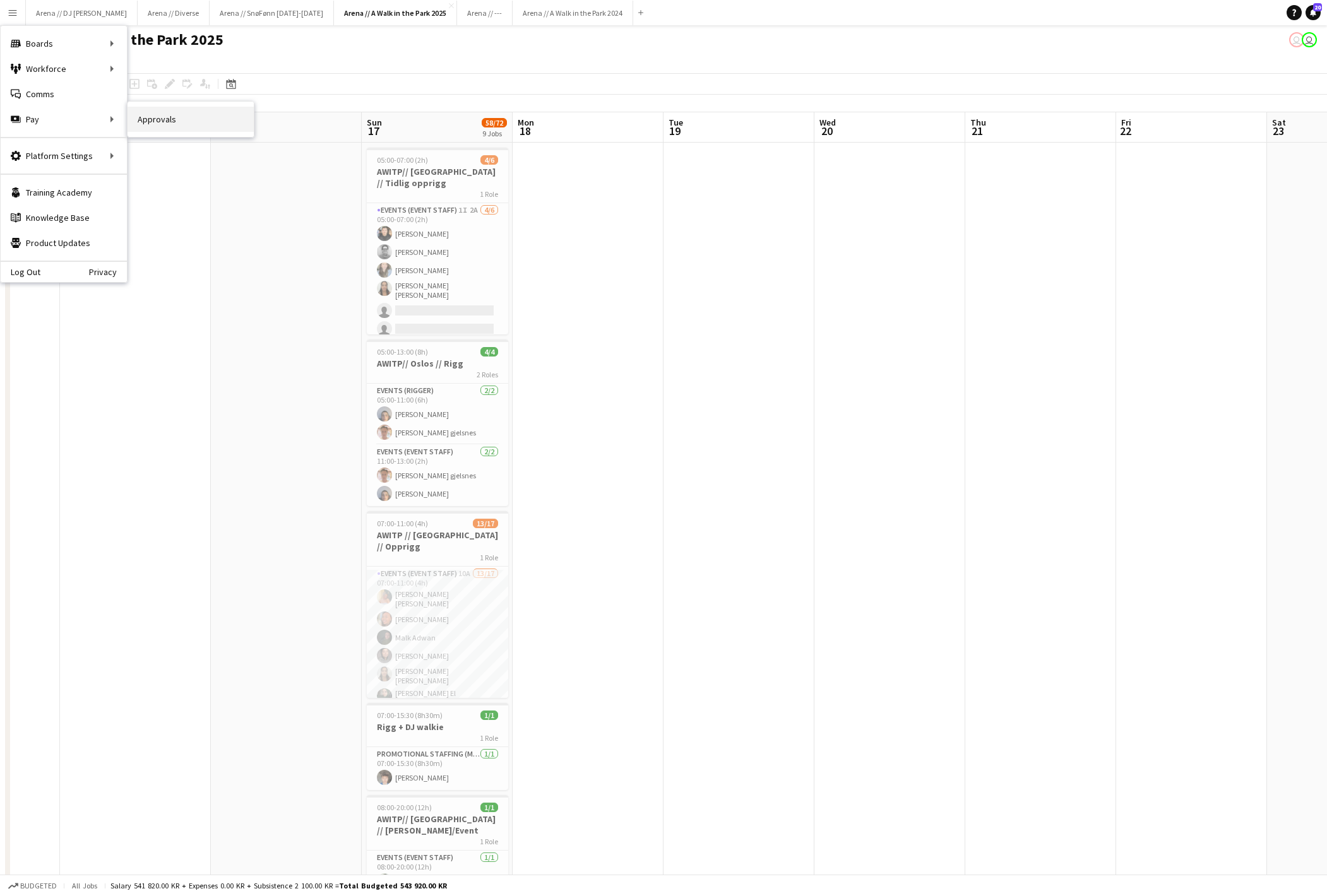
click at [158, 116] on link "Approvals" at bounding box center [191, 119] width 126 height 25
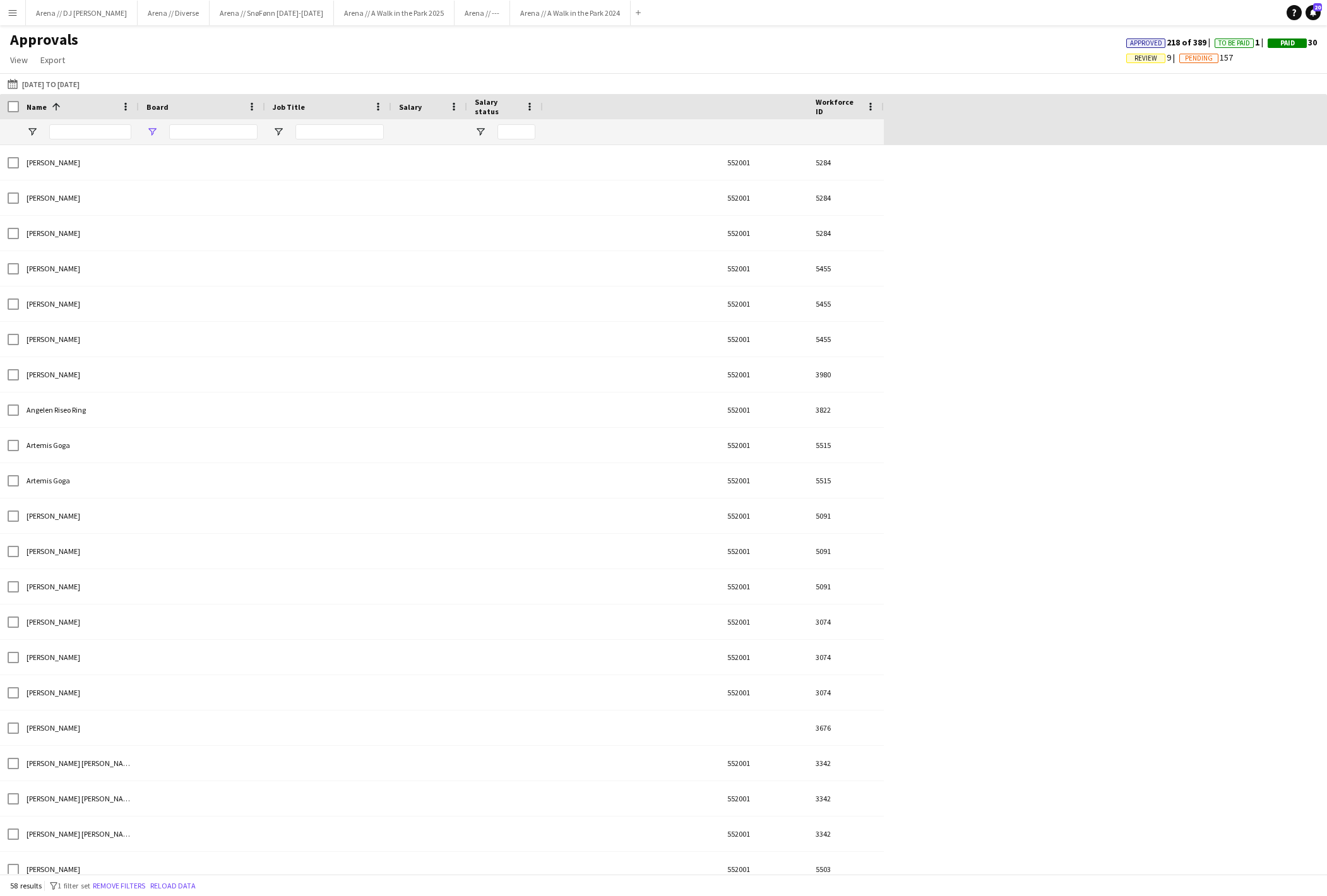
type input "*****"
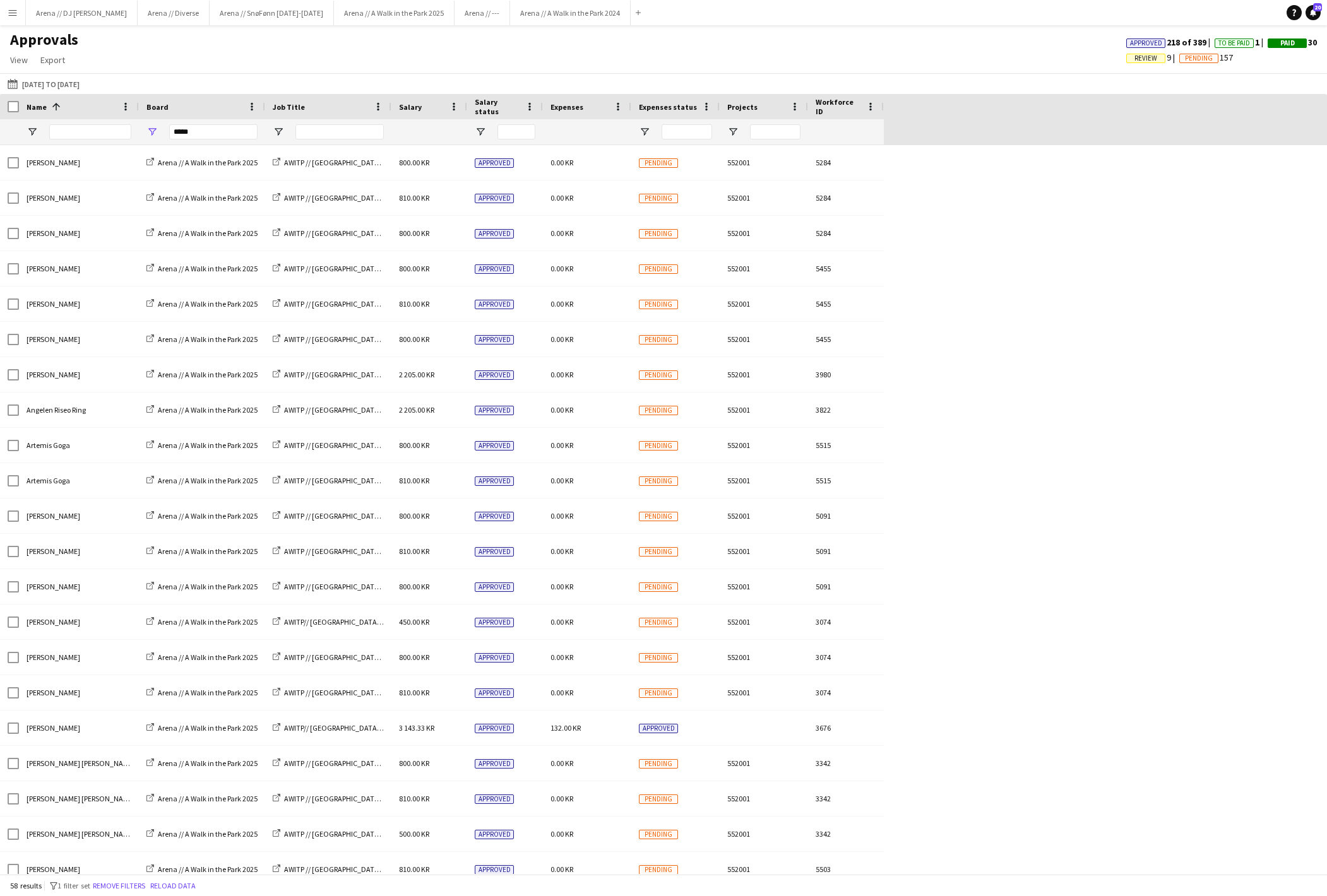
click at [6, 77] on div "12-08-2025 to 18-08-2025 12-08-2025 to 18-08-2025 Today This Week This Month Ye…" at bounding box center [664, 84] width 1327 height 21
click at [11, 89] on app-icon "12-08-2025 to 18-08-2025" at bounding box center [15, 84] width 15 height 10
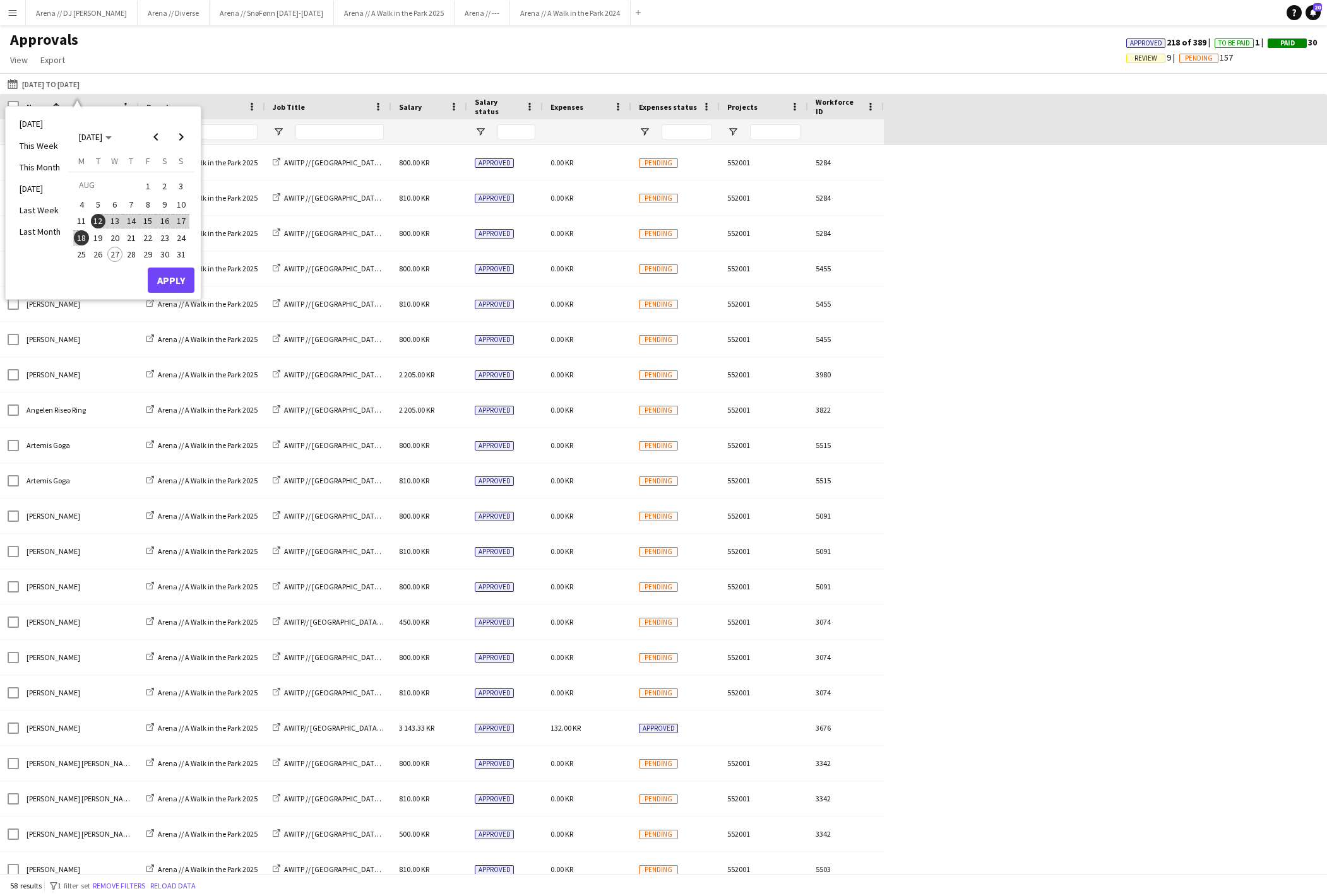
click at [89, 236] on span "18" at bounding box center [81, 237] width 15 height 15
click at [123, 254] on span "27" at bounding box center [114, 254] width 15 height 15
click at [176, 278] on button "Apply" at bounding box center [171, 280] width 47 height 25
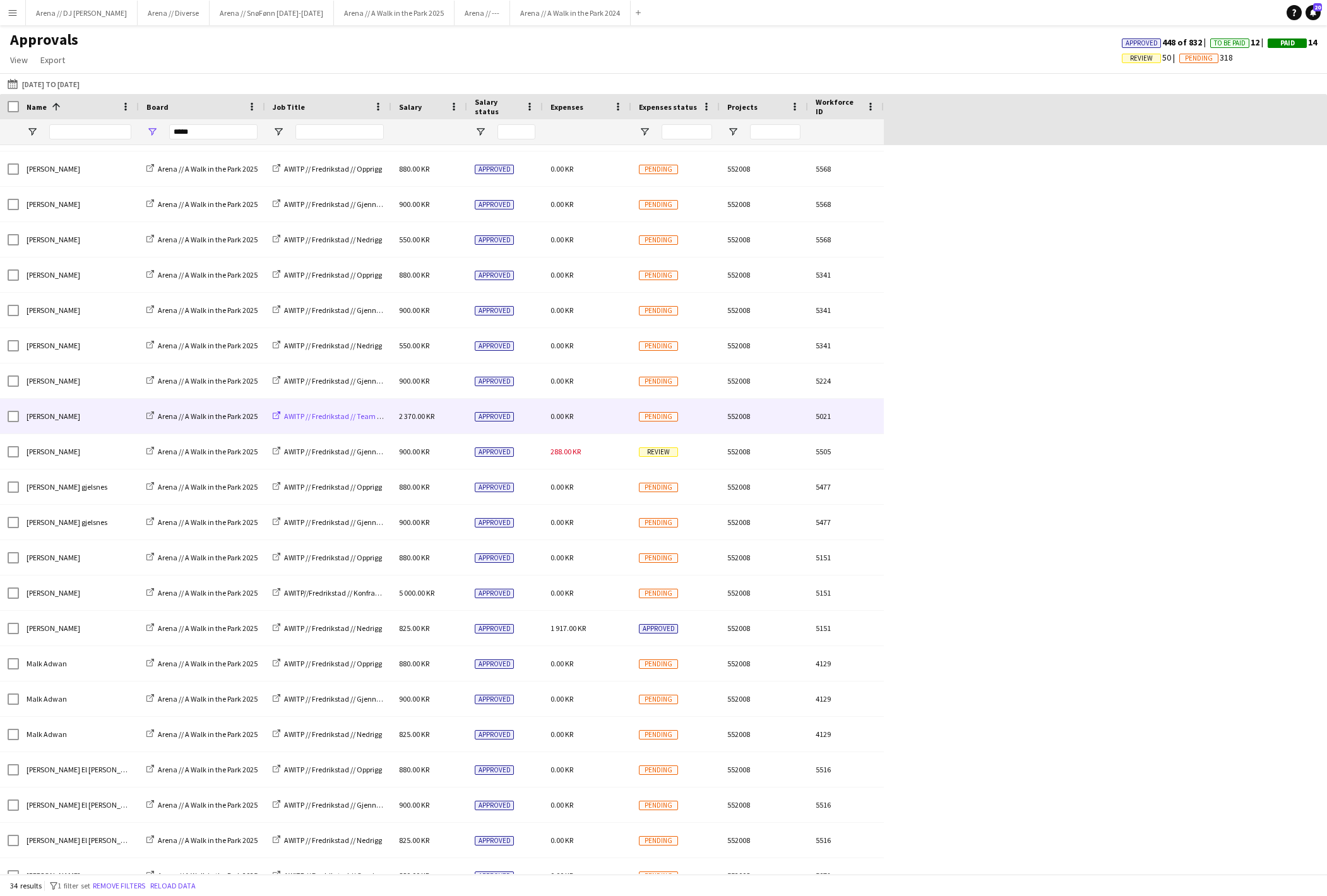
scroll to position [384, 0]
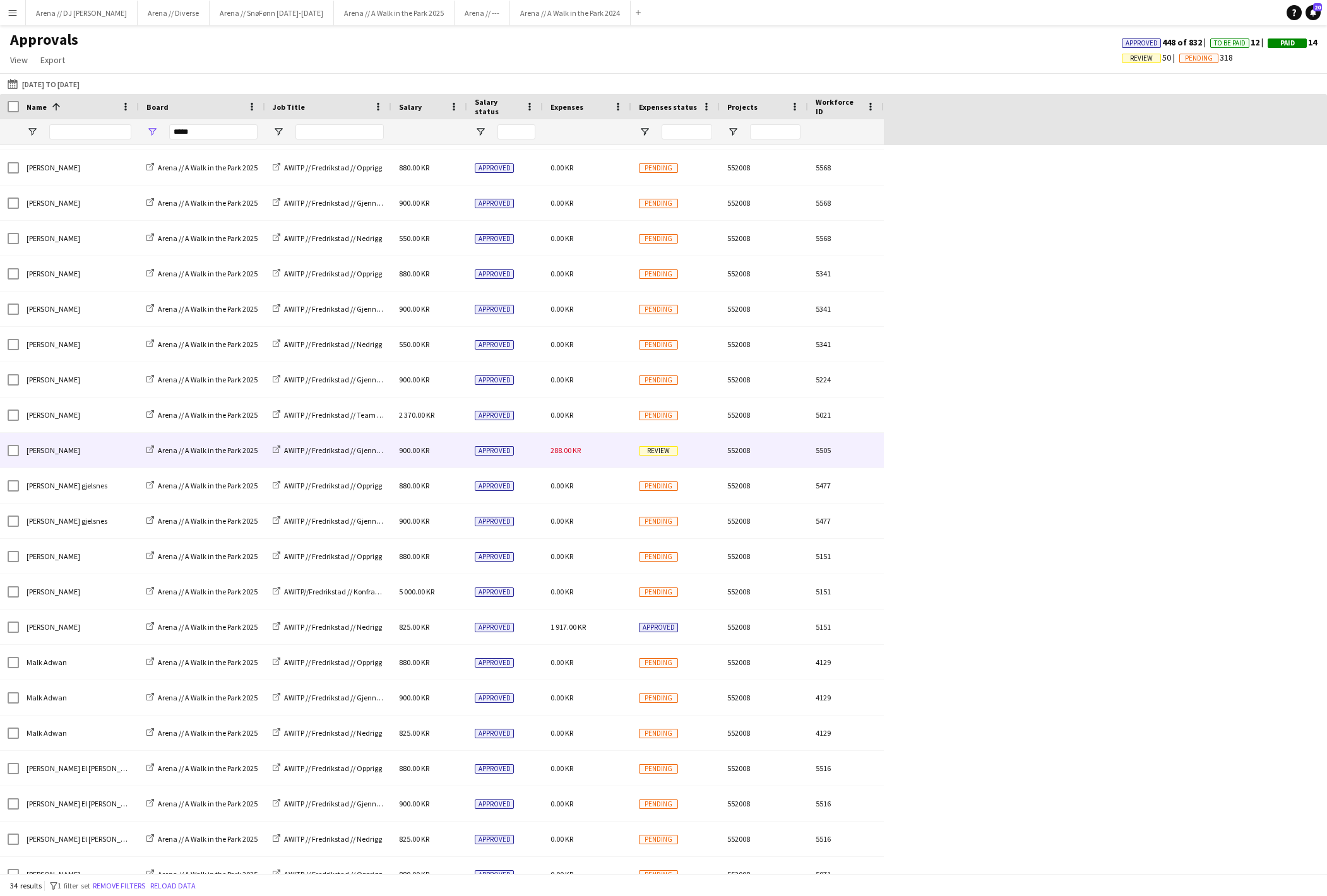
click at [608, 458] on div "288.00 KR" at bounding box center [587, 450] width 88 height 35
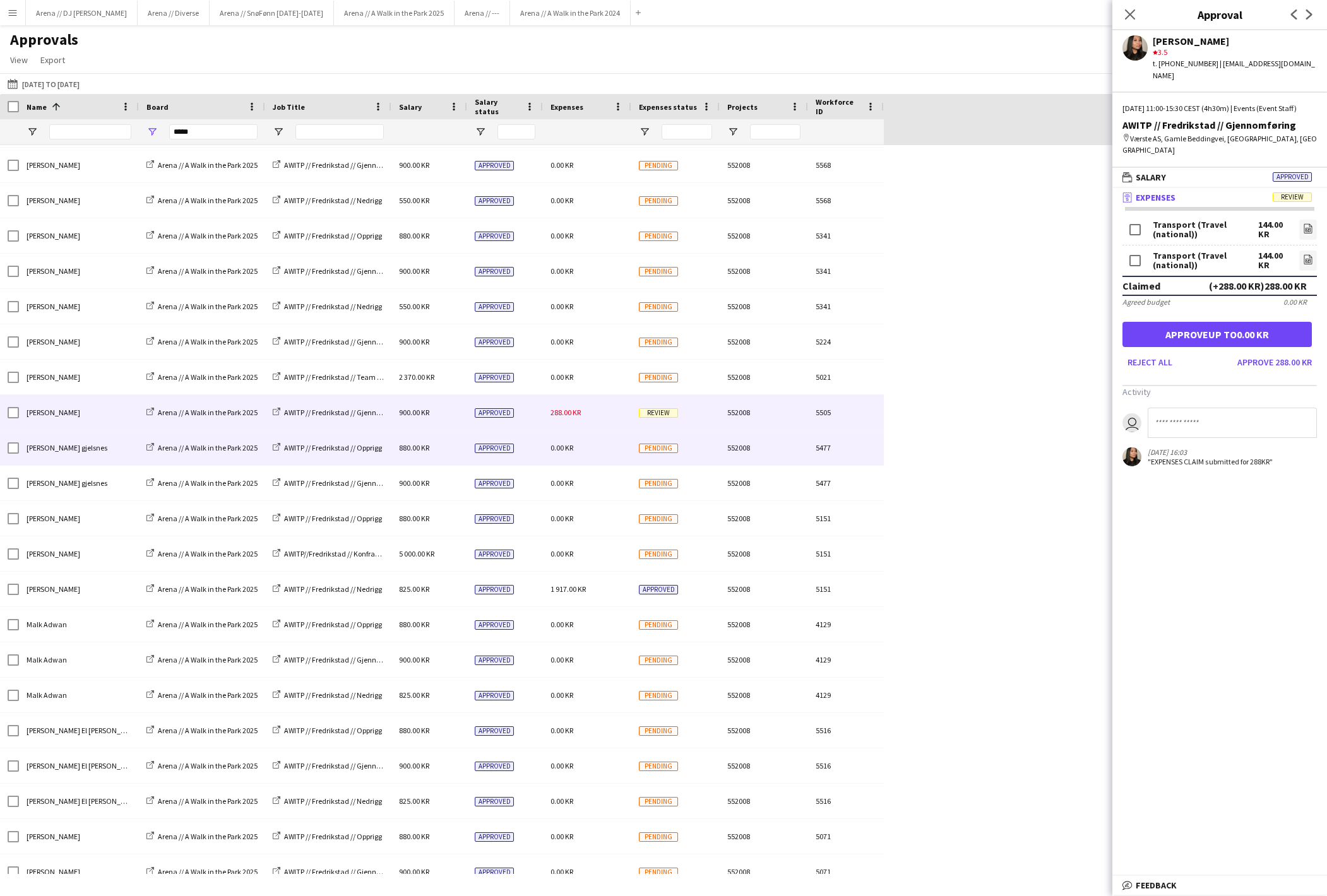
scroll to position [425, 0]
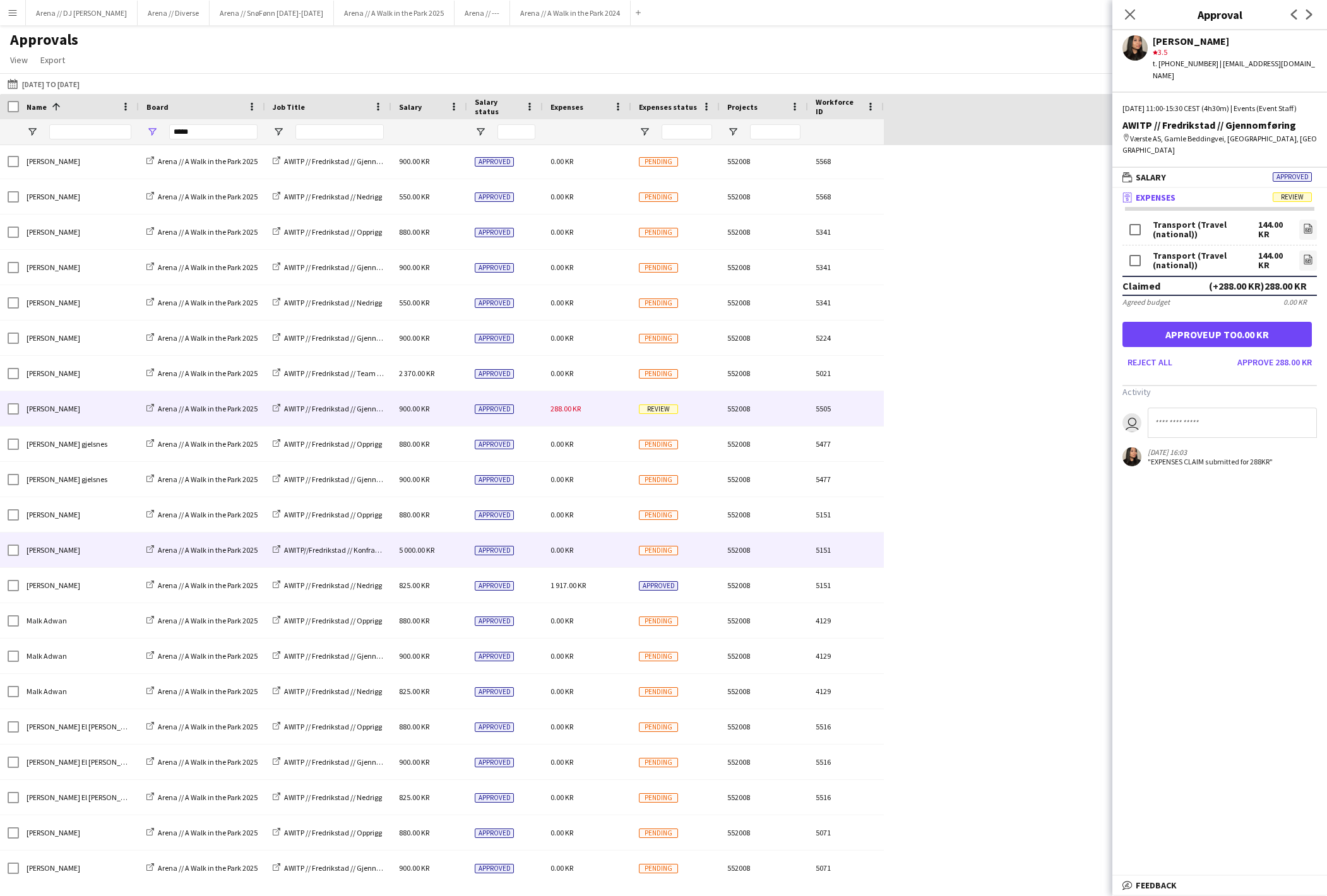
click at [434, 555] on span "5 000.00 KR" at bounding box center [416, 550] width 35 height 9
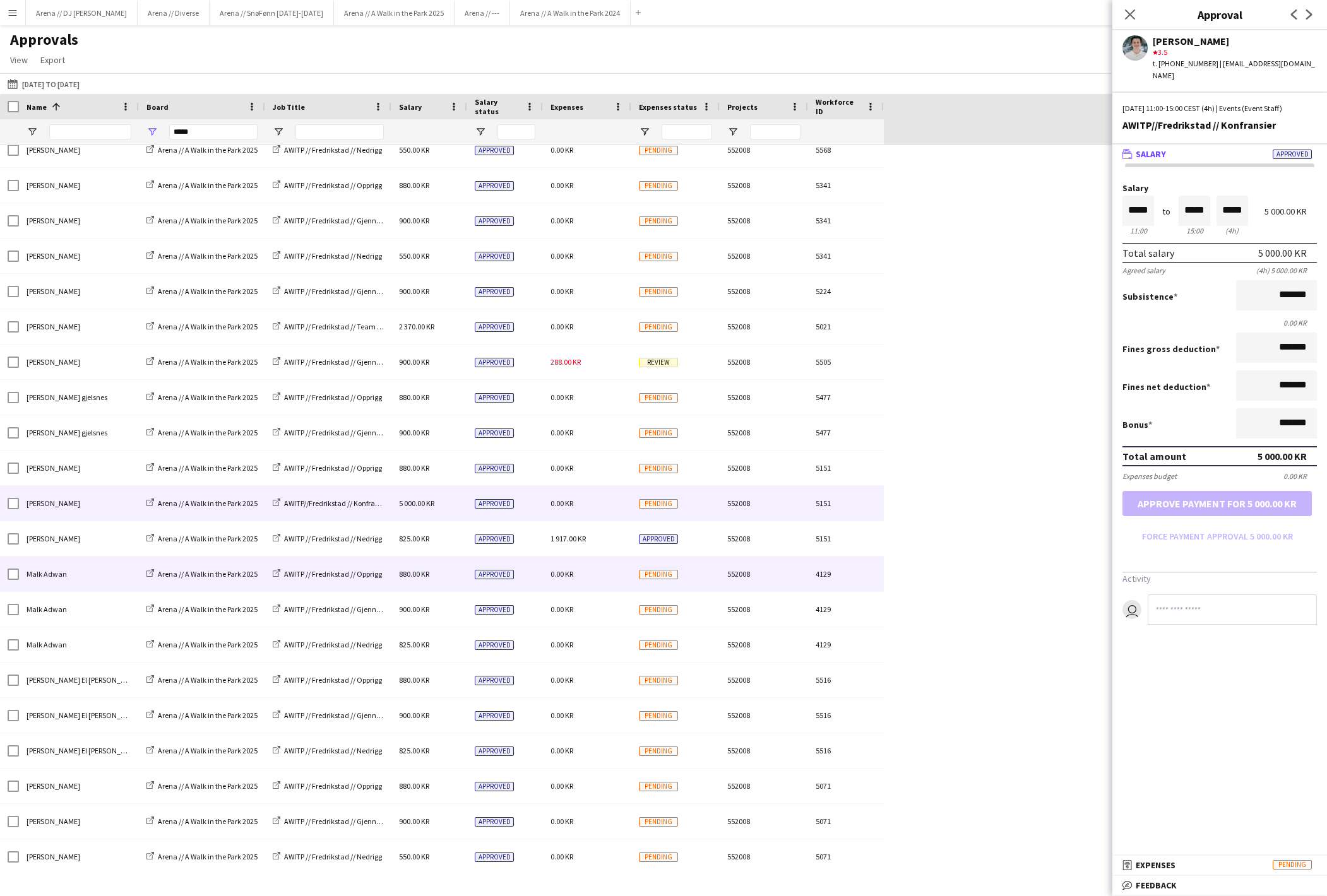
scroll to position [389, 0]
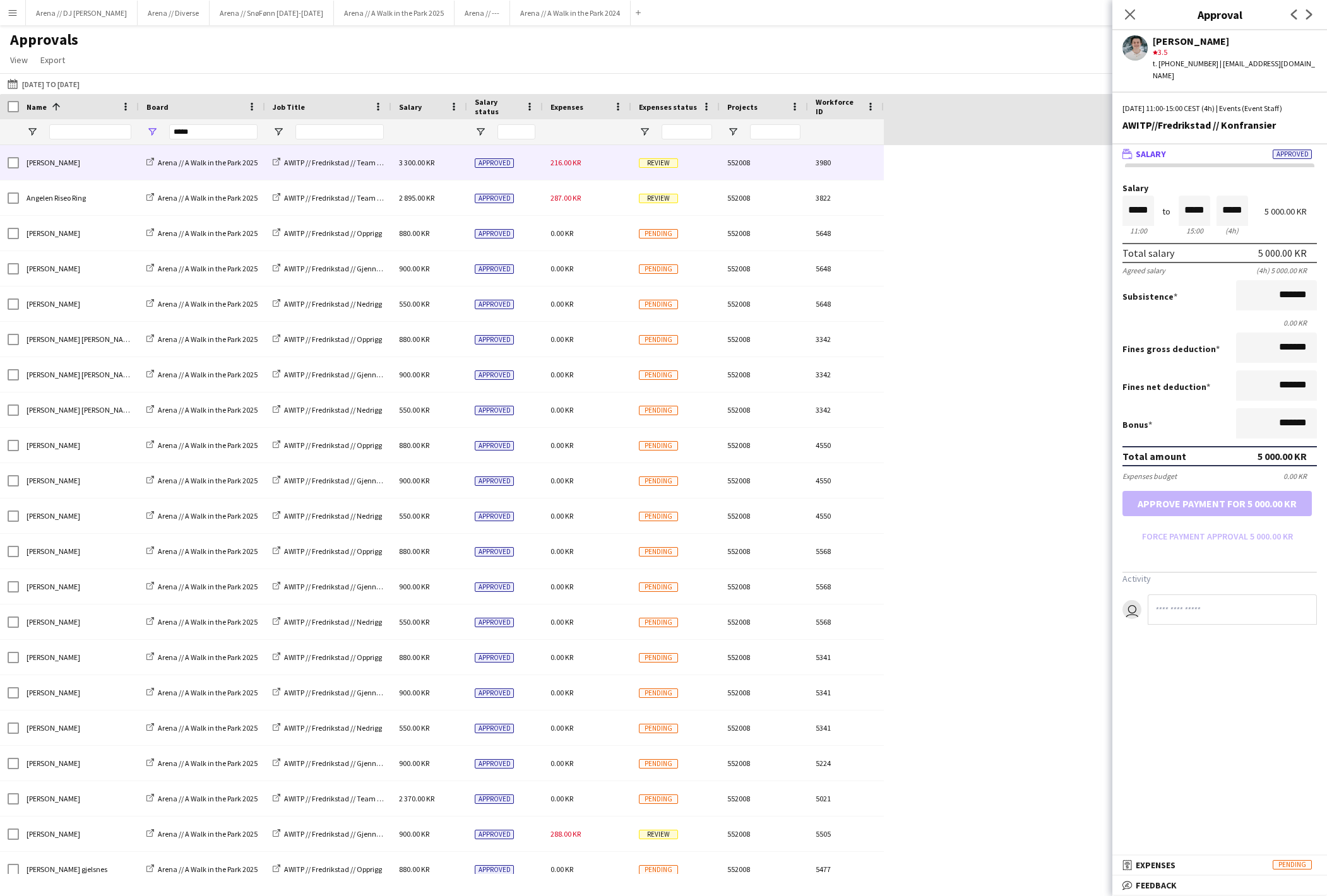
click at [581, 167] on span "216.00 KR" at bounding box center [565, 162] width 30 height 9
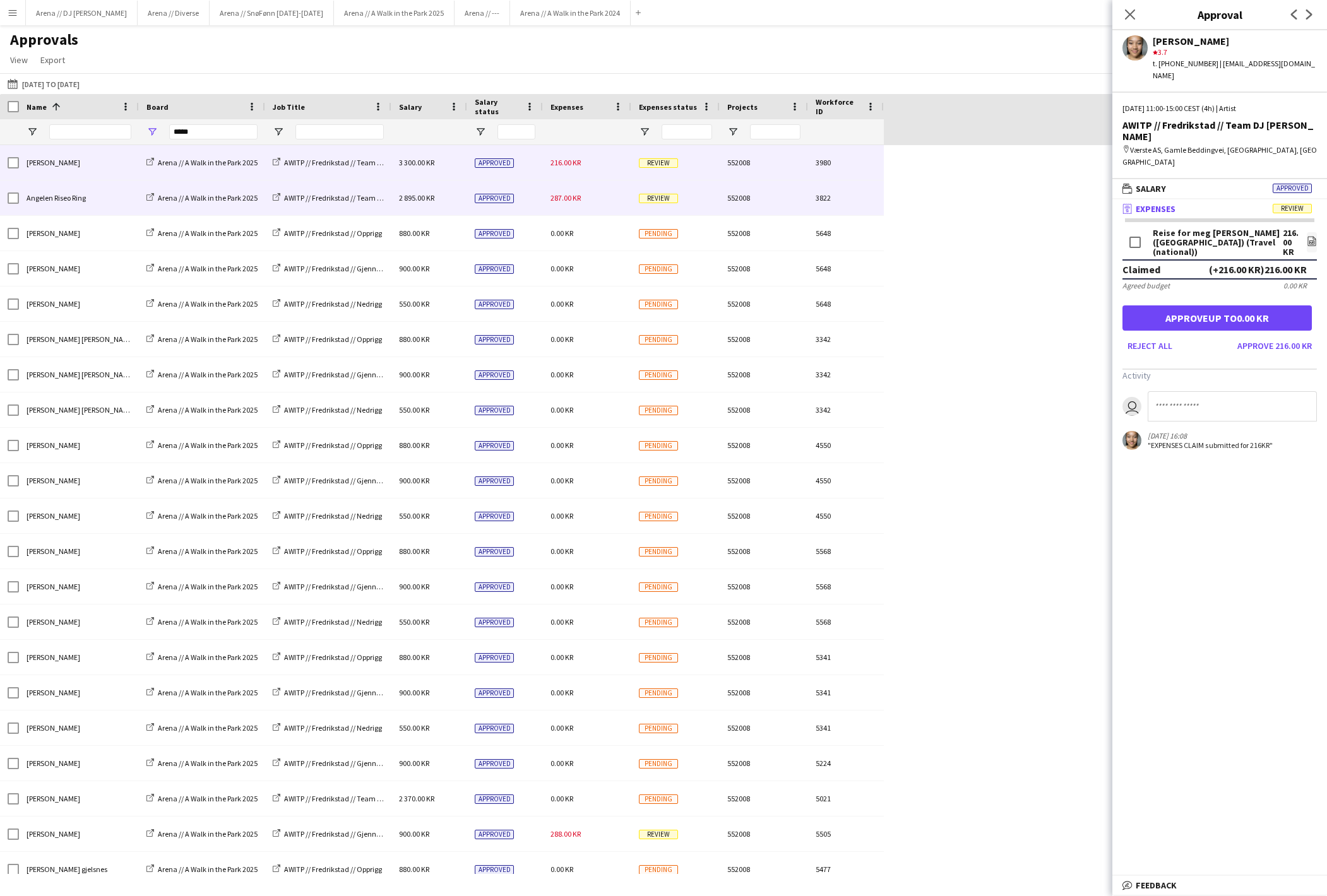
click at [581, 195] on span "287.00 KR" at bounding box center [565, 198] width 30 height 9
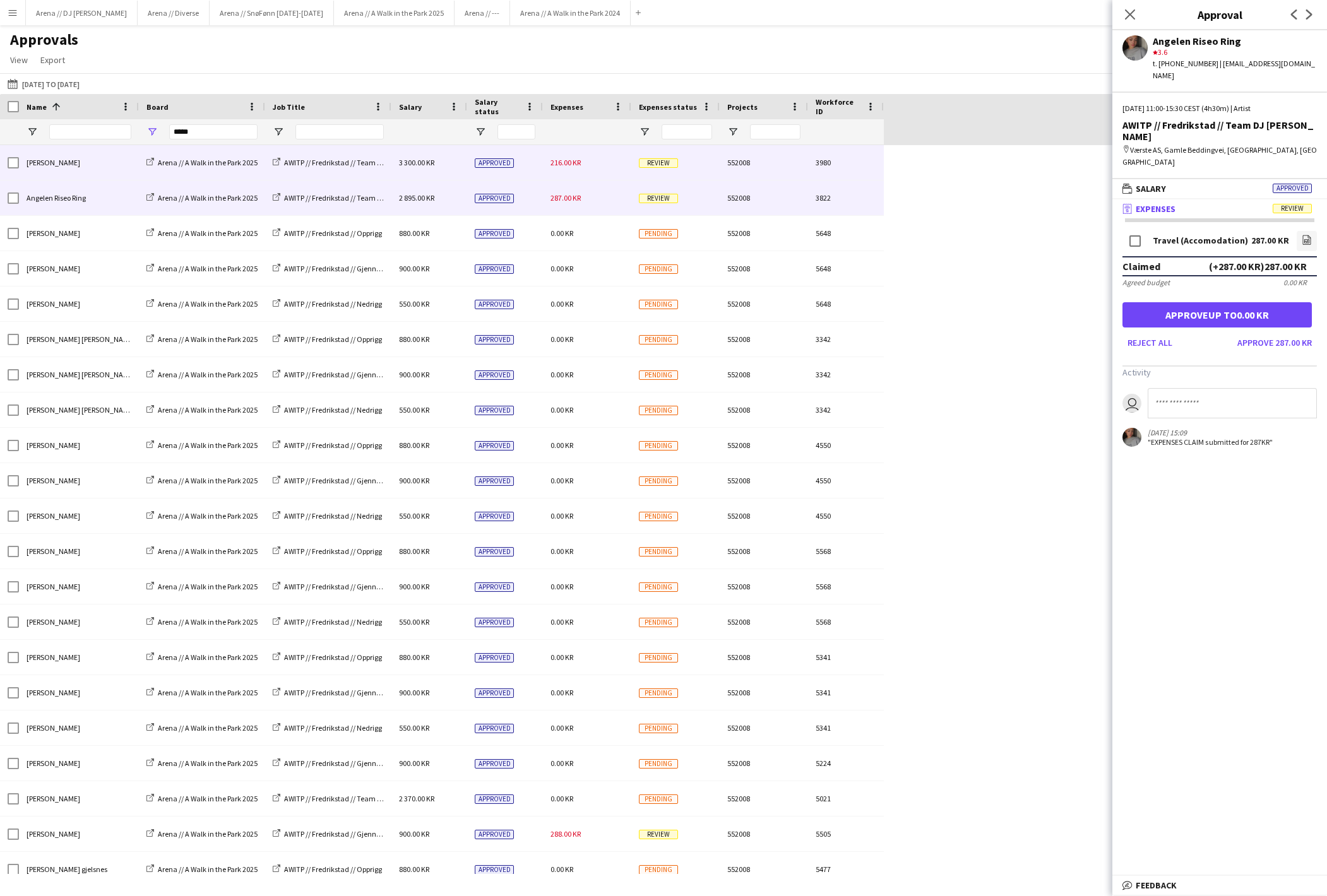
click at [567, 167] on span "216.00 KR" at bounding box center [565, 162] width 30 height 9
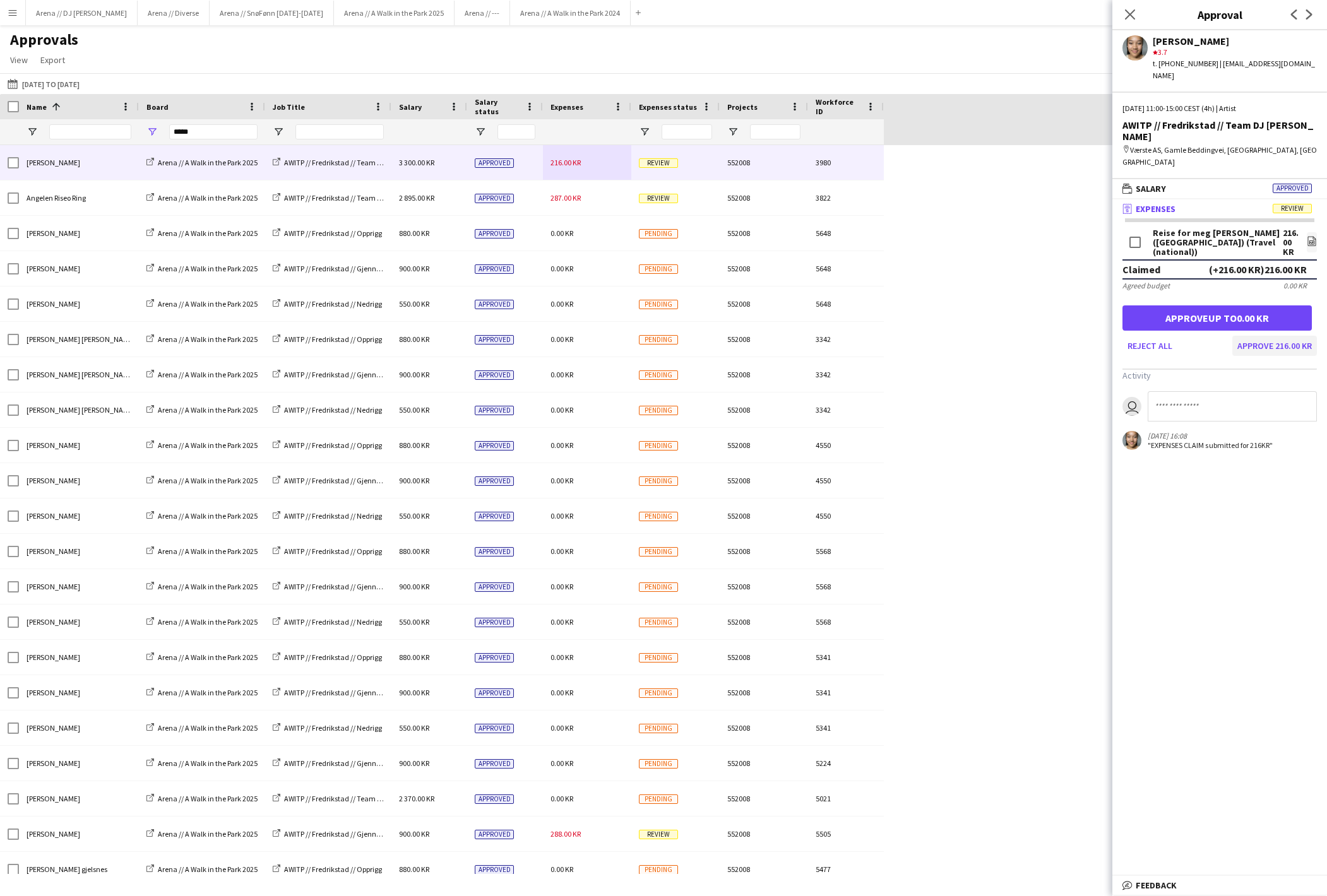
click at [1268, 356] on button "Approve 216.00 KR" at bounding box center [1275, 346] width 85 height 20
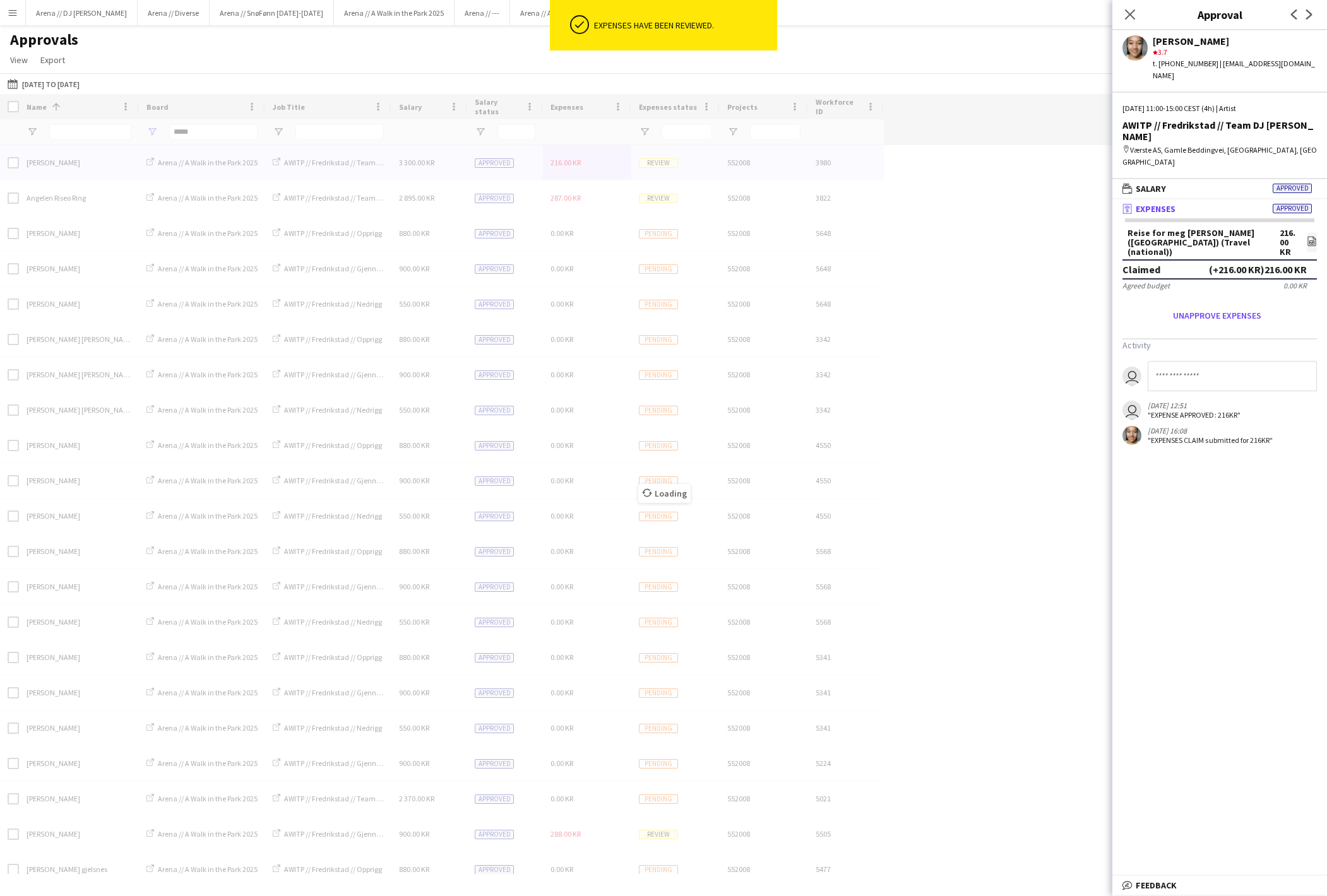
click at [582, 206] on div "Loading" at bounding box center [664, 484] width 1327 height 780
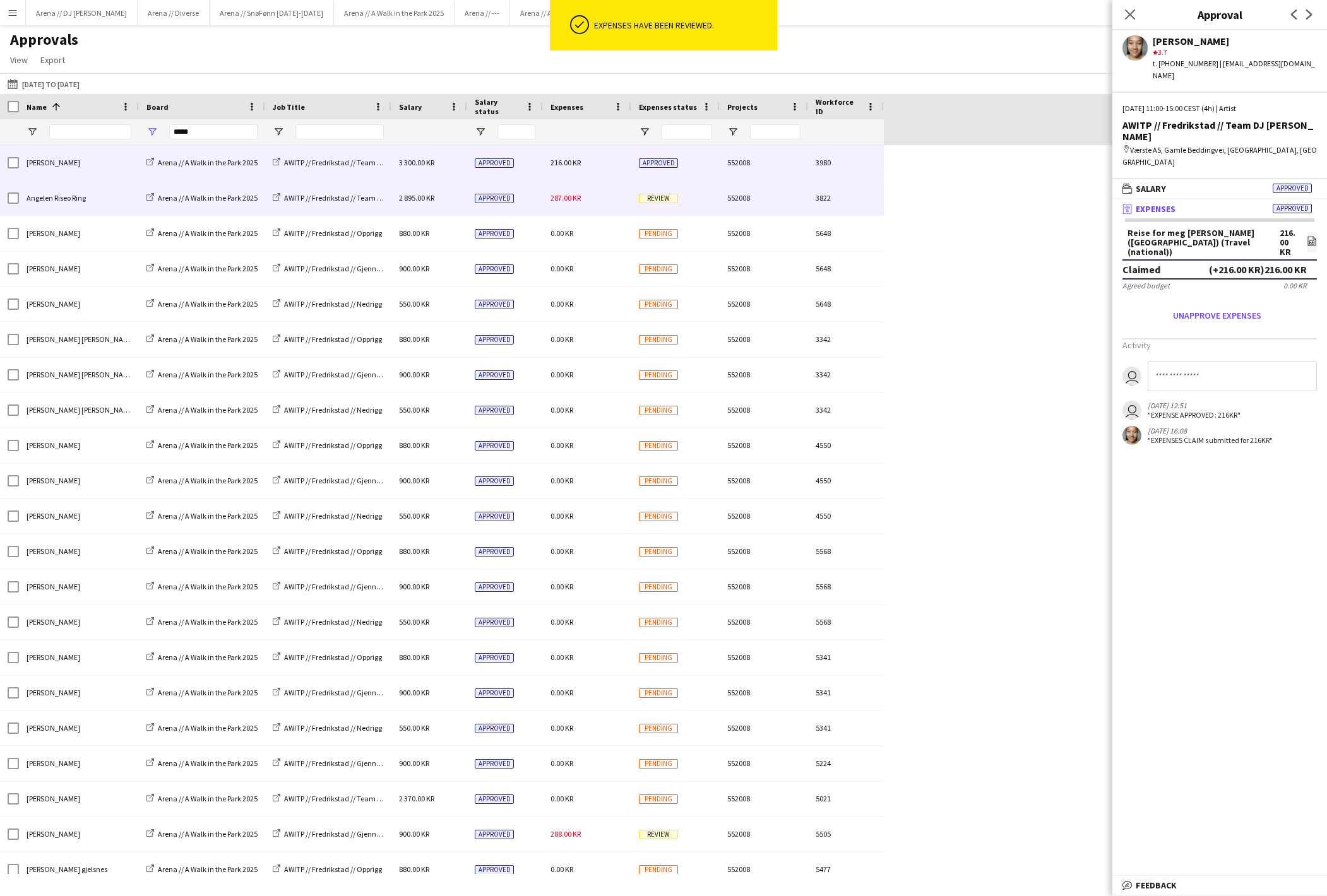
click at [568, 197] on span "287.00 KR" at bounding box center [565, 198] width 30 height 9
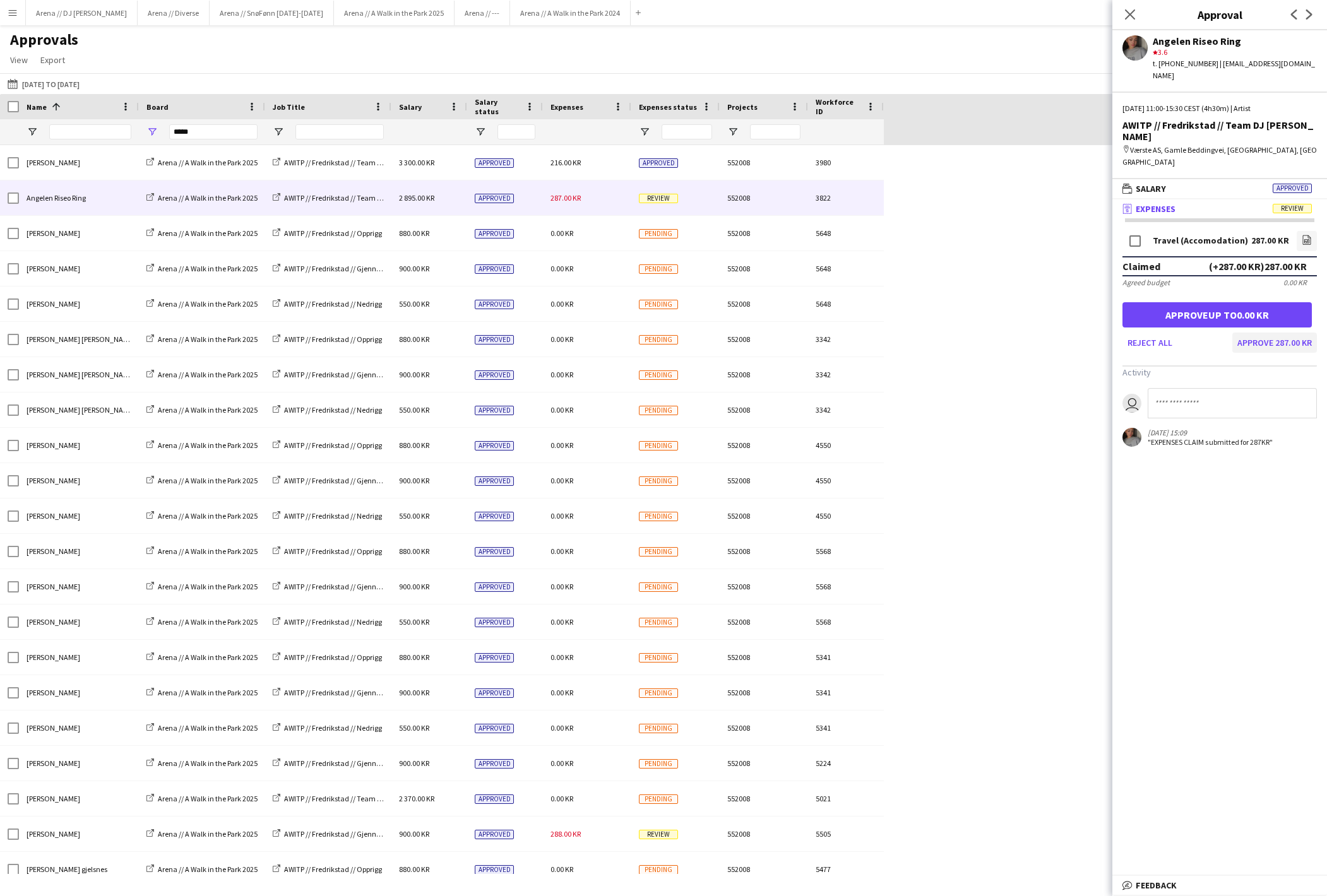
click at [1271, 353] on button "Approve 287.00 KR" at bounding box center [1275, 342] width 85 height 20
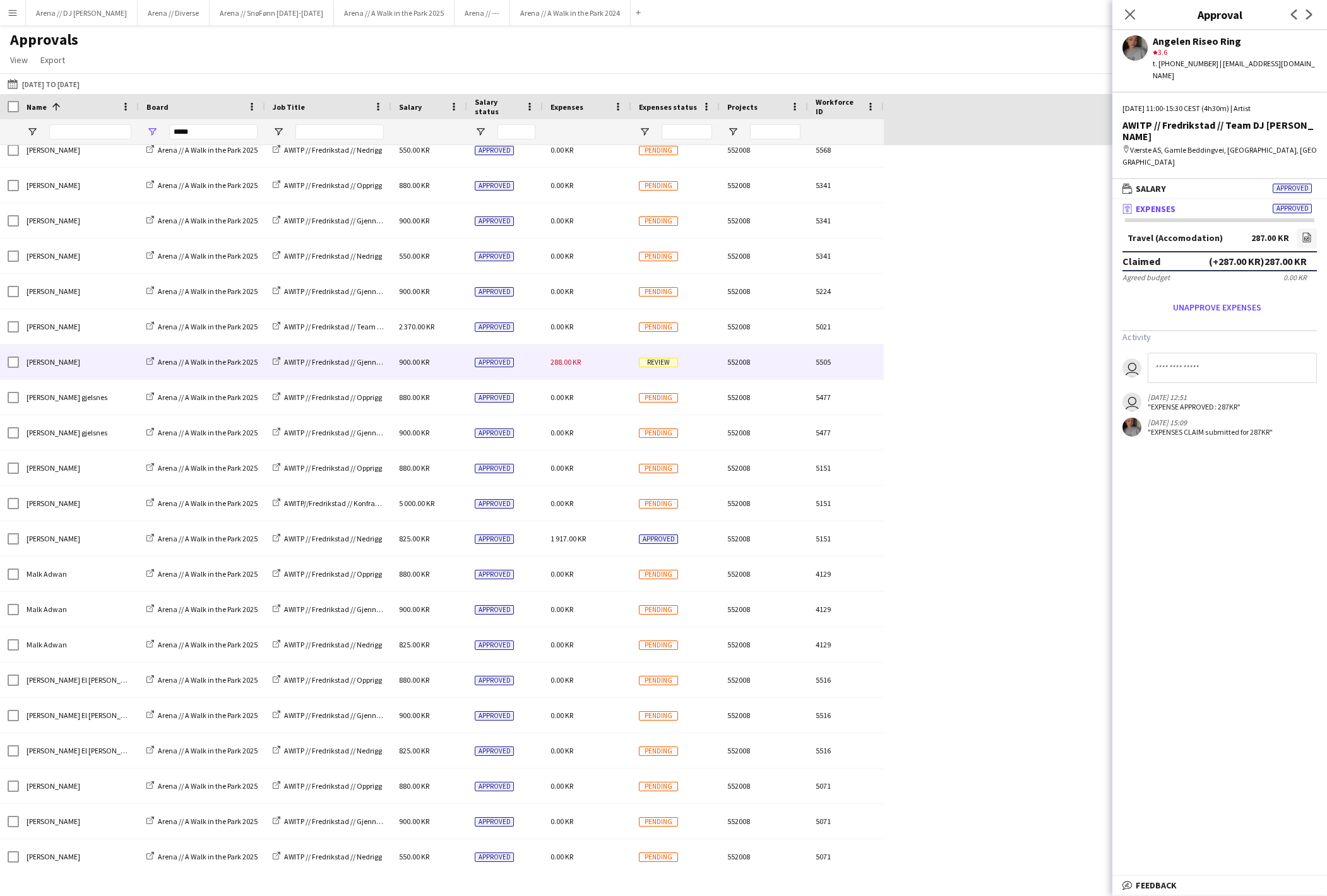
click at [605, 365] on div "288.00 KR" at bounding box center [587, 361] width 88 height 35
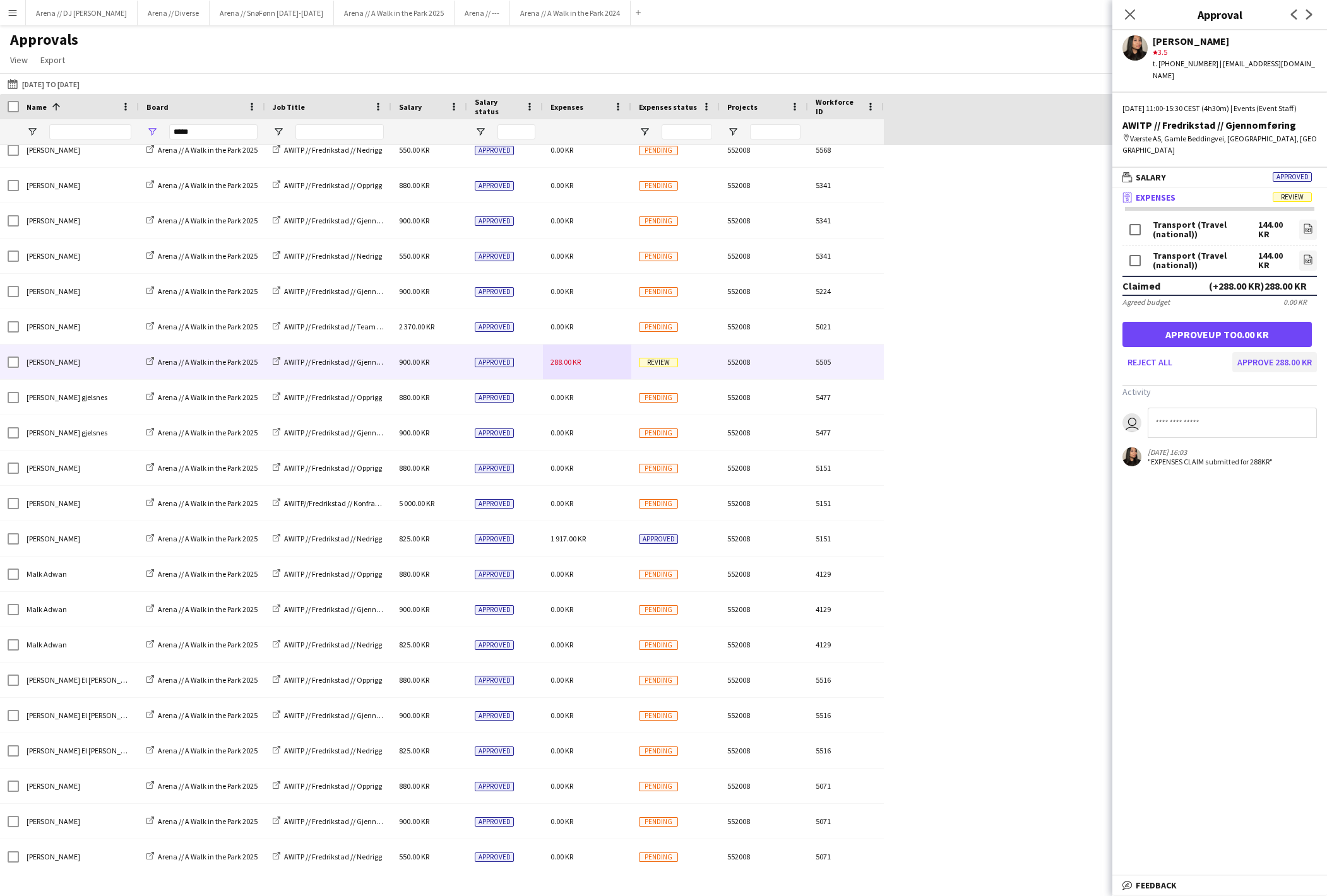
click at [1256, 373] on button "Approve 288.00 KR" at bounding box center [1275, 362] width 85 height 20
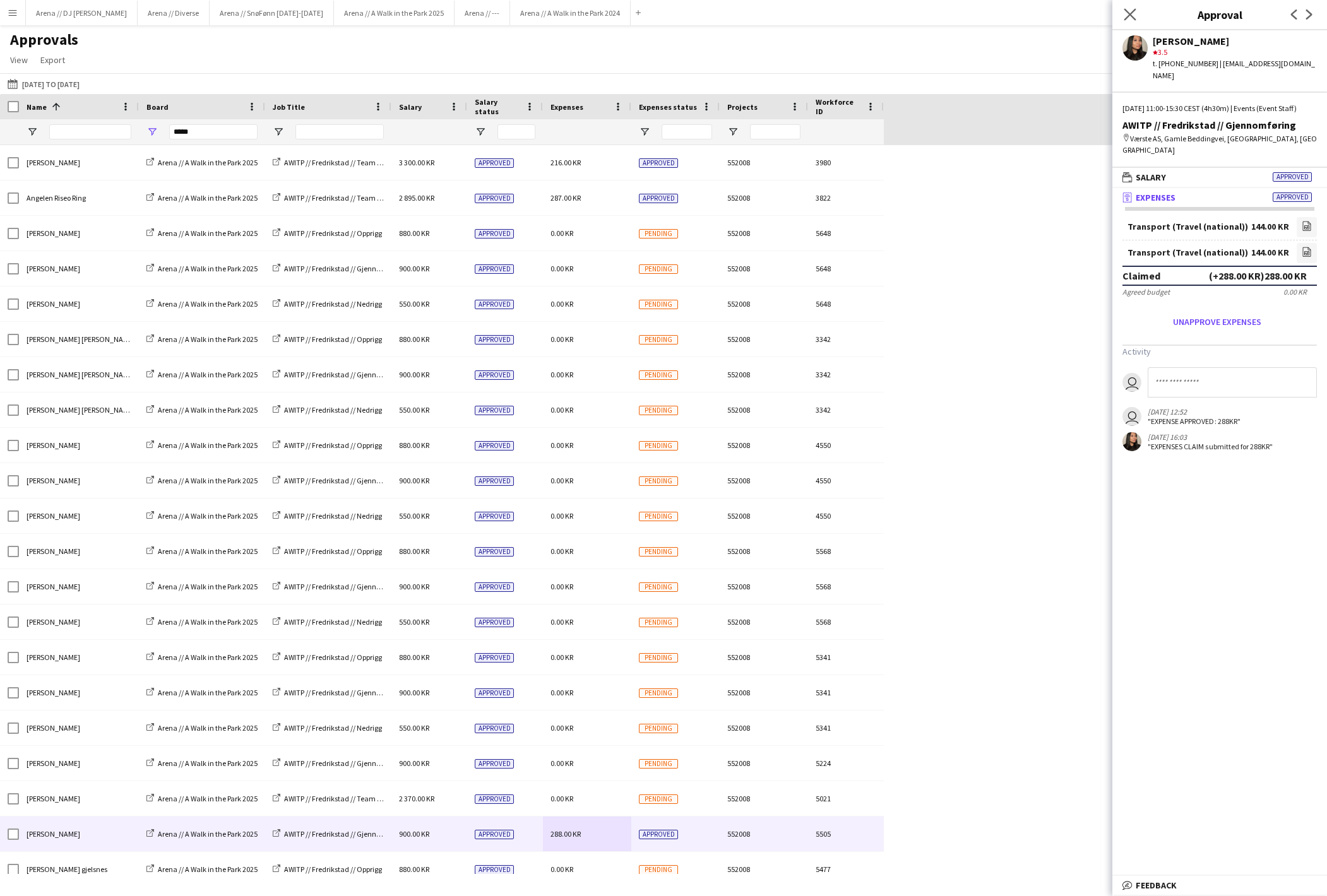
click at [1136, 18] on app-icon "Close pop-in" at bounding box center [1131, 15] width 18 height 18
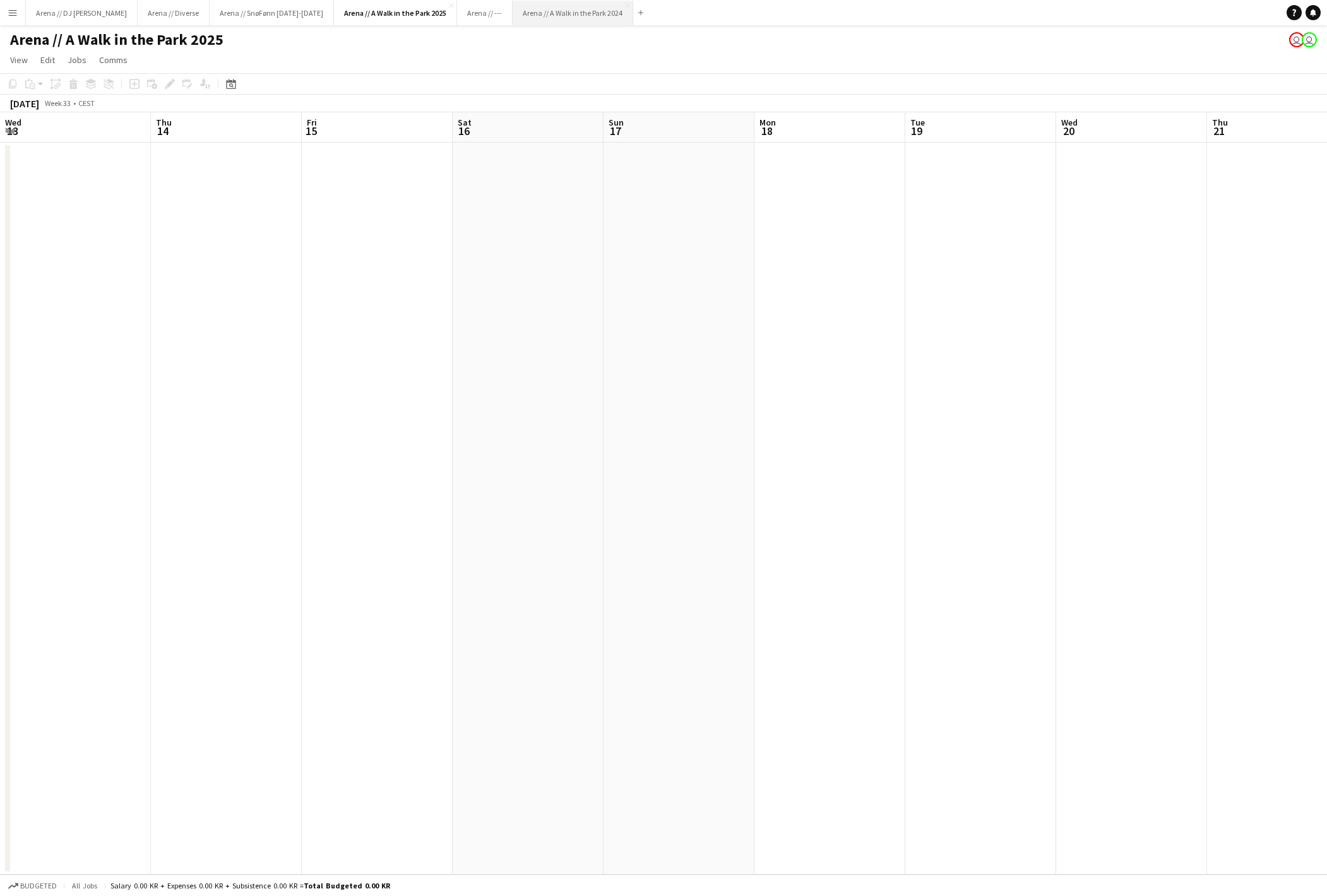
scroll to position [0, 433]
